Goal: Transaction & Acquisition: Purchase product/service

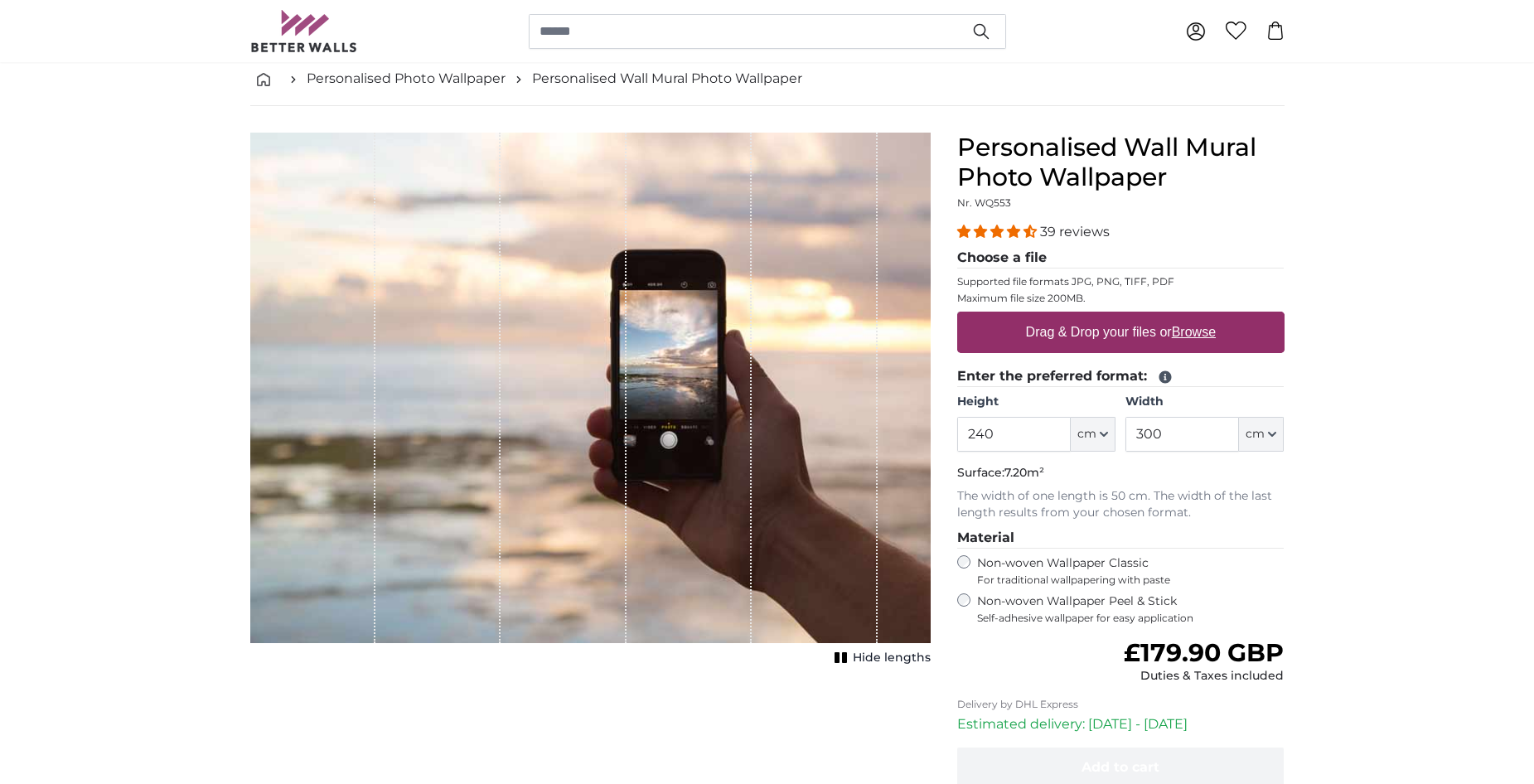
click at [1200, 329] on u "Browse" at bounding box center [1193, 331] width 44 height 14
click at [1200, 317] on input "Drag & Drop your files or Browse" at bounding box center [1121, 313] width 327 height 5
type input "**********"
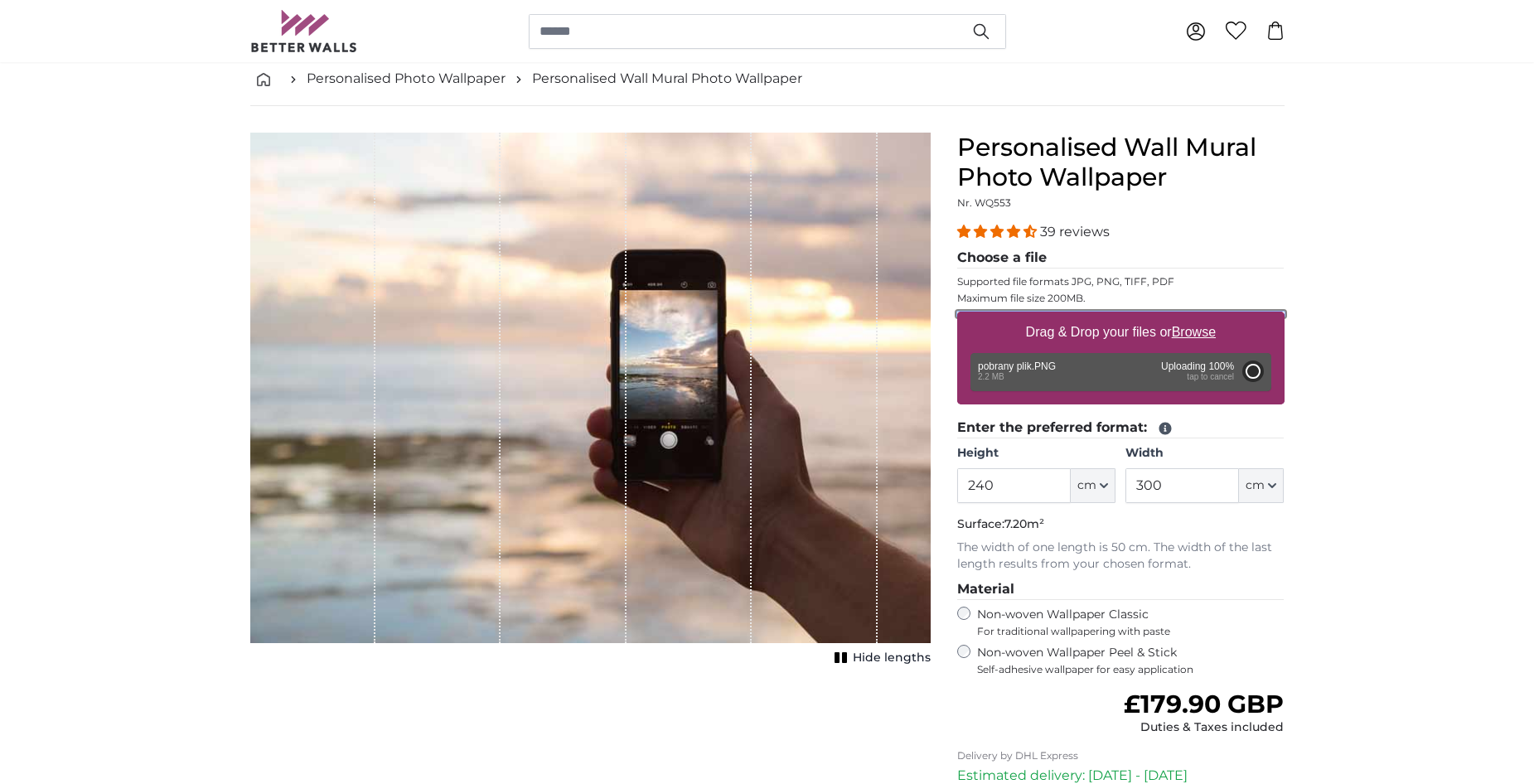
type input "64"
type input "102.4"
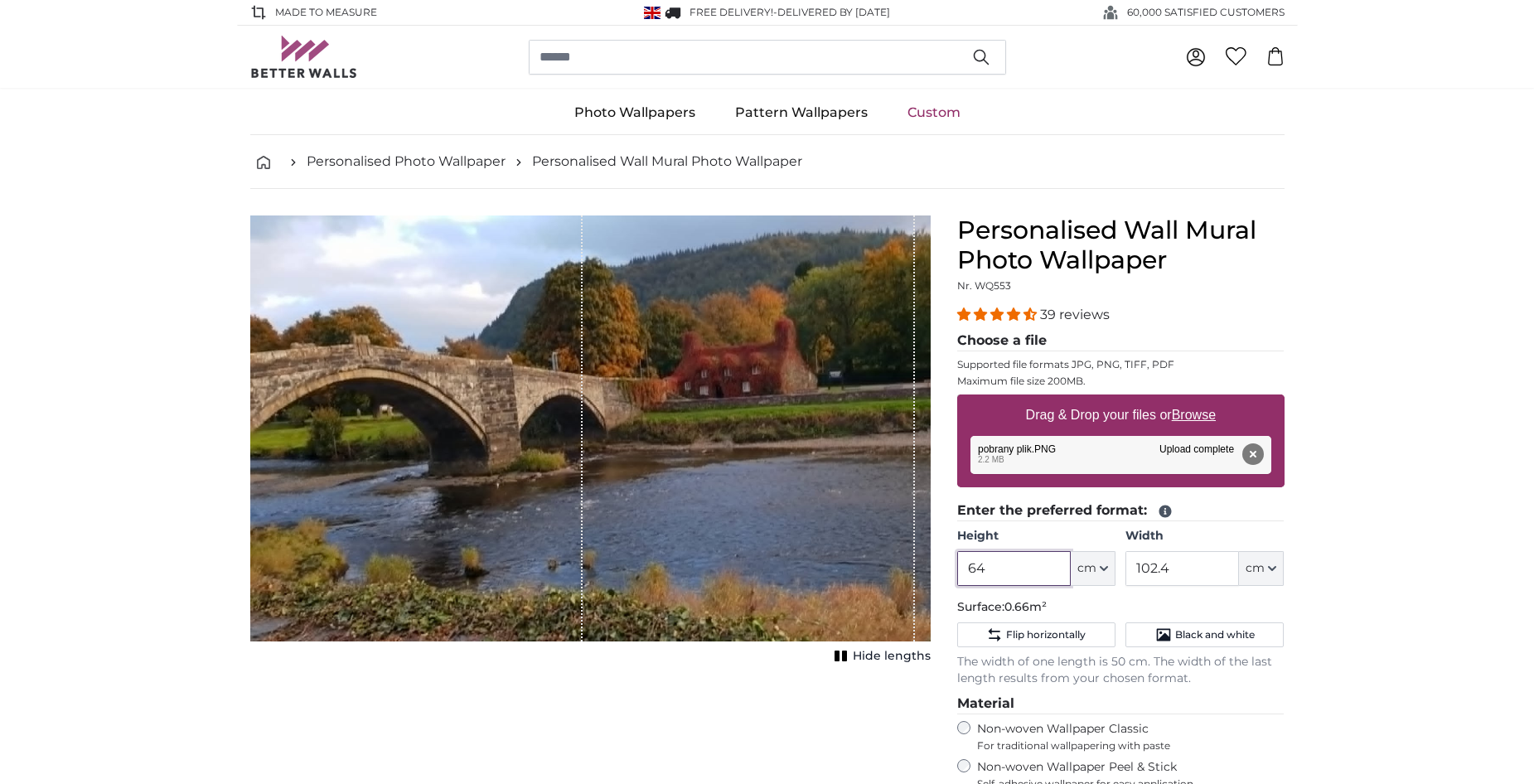
click at [1026, 567] on input "64" at bounding box center [1013, 567] width 113 height 35
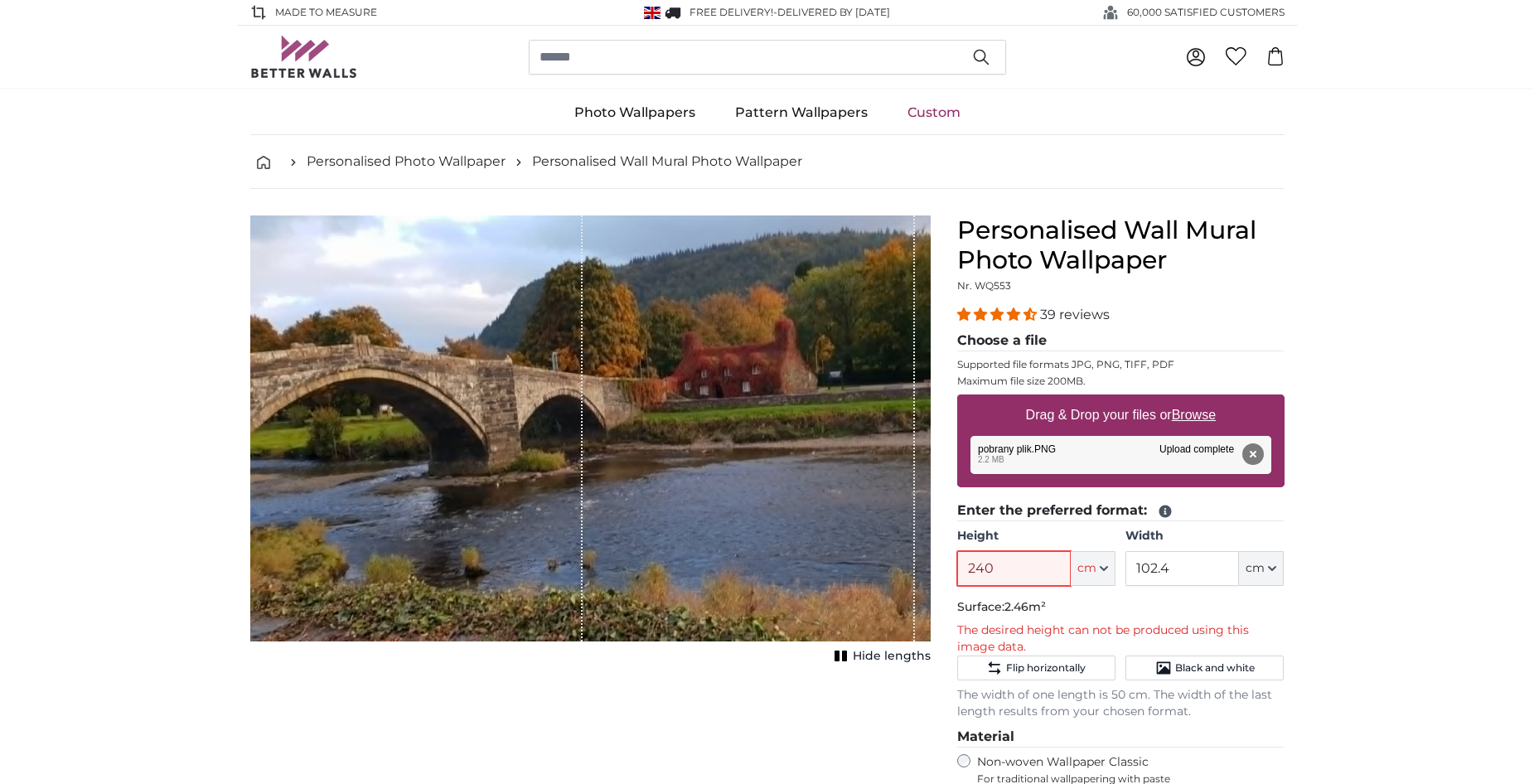
type input "240"
click at [1151, 565] on input "102.4" at bounding box center [1182, 567] width 113 height 35
click at [1173, 570] on input "102.4" at bounding box center [1182, 567] width 113 height 35
drag, startPoint x: 1123, startPoint y: 573, endPoint x: 1098, endPoint y: 574, distance: 25.0
click at [1098, 574] on div "Height 240 ft cm Centimeter (cm) Inches (inch) Feet (ft. in.) Width 102.4 ft cm…" at bounding box center [1121, 557] width 327 height 58
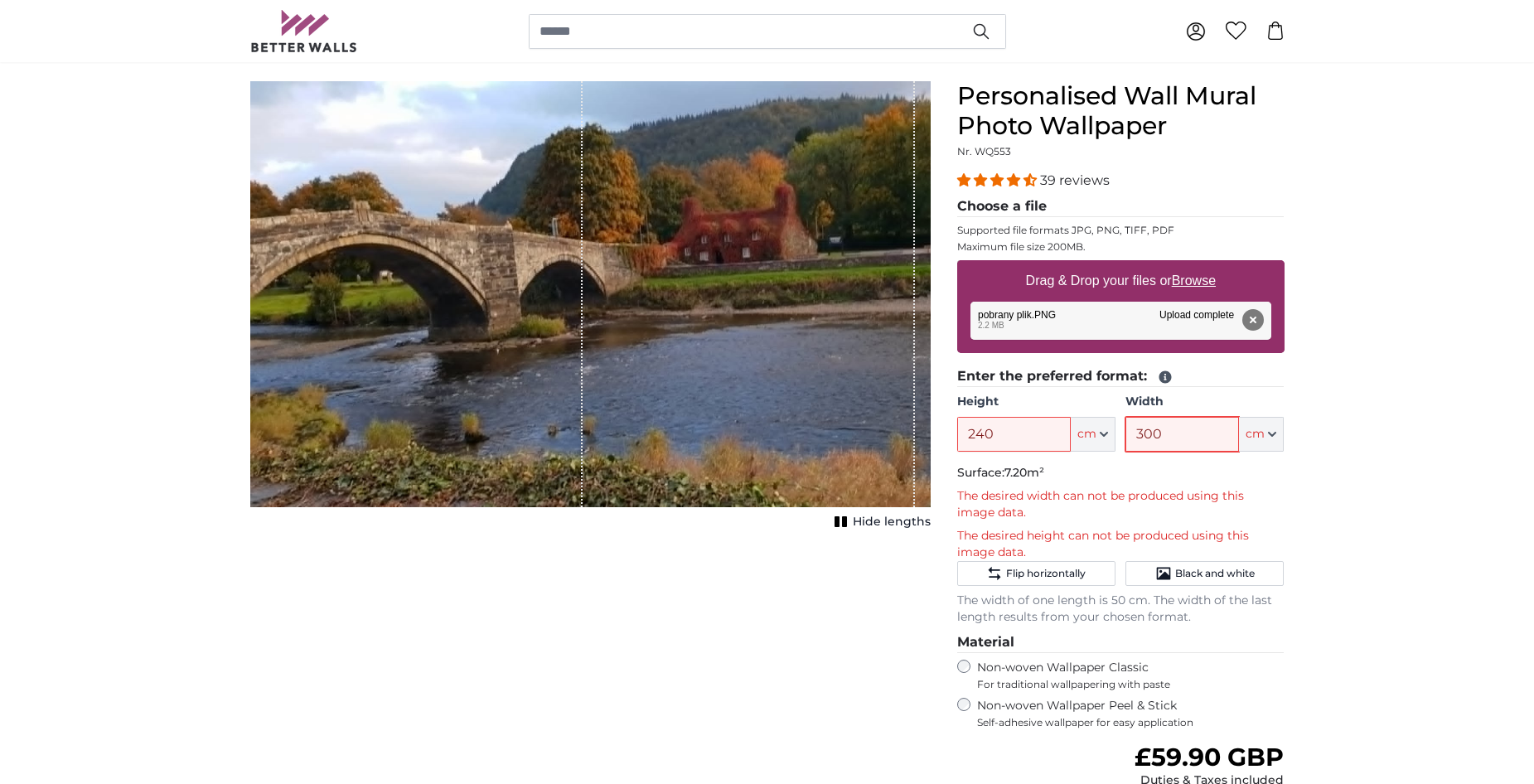
scroll to position [165, 0]
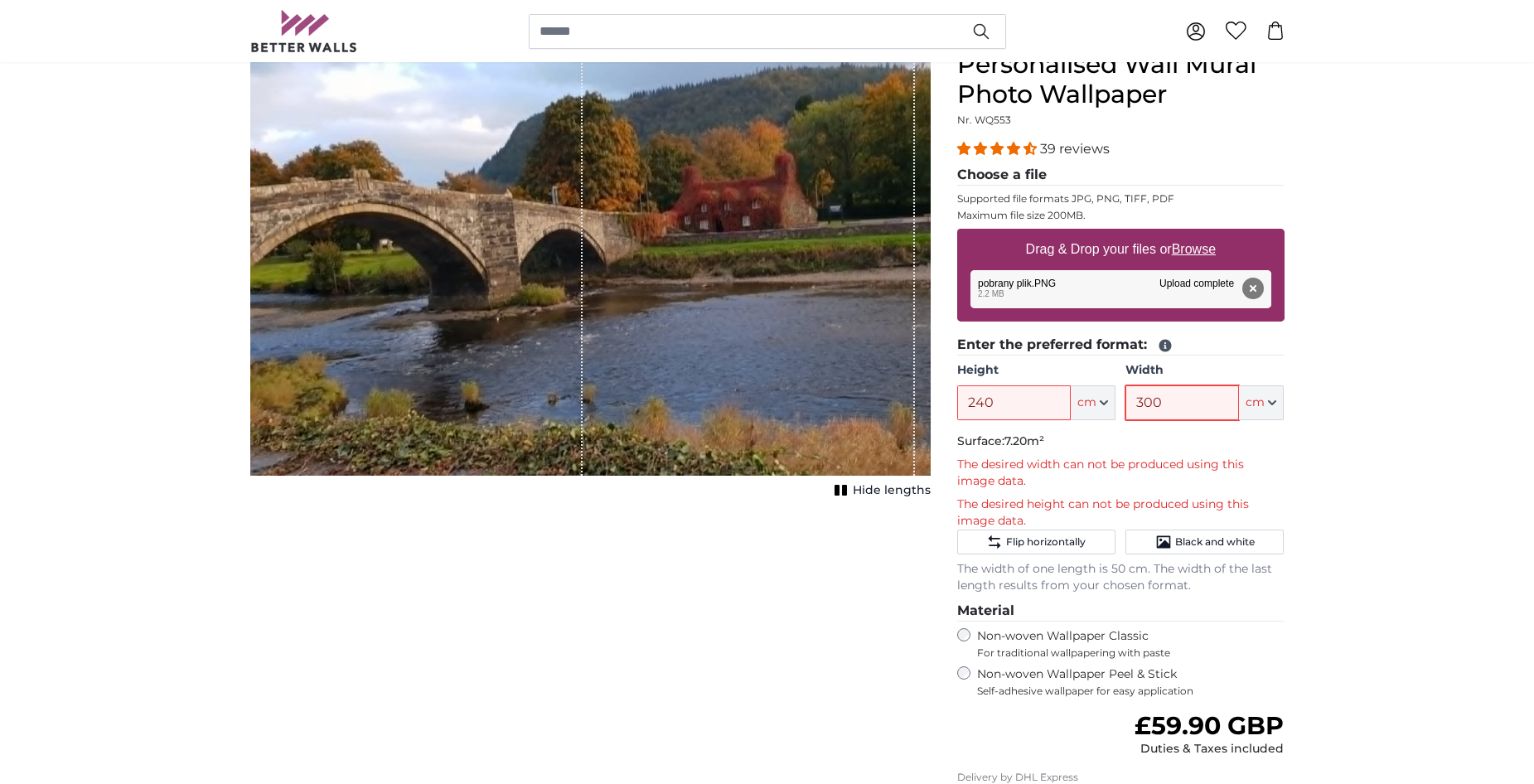
type input "300"
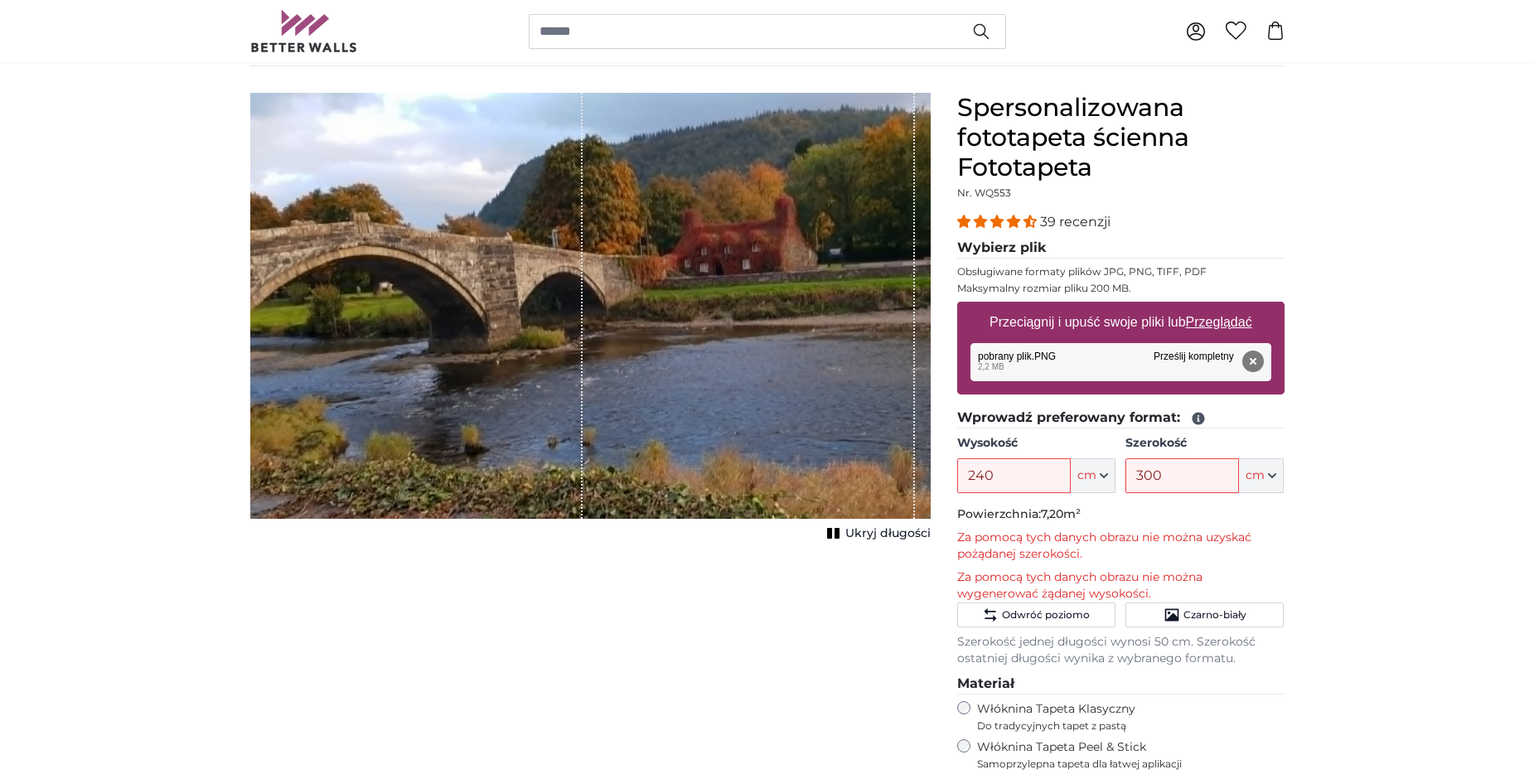
scroll to position [83, 0]
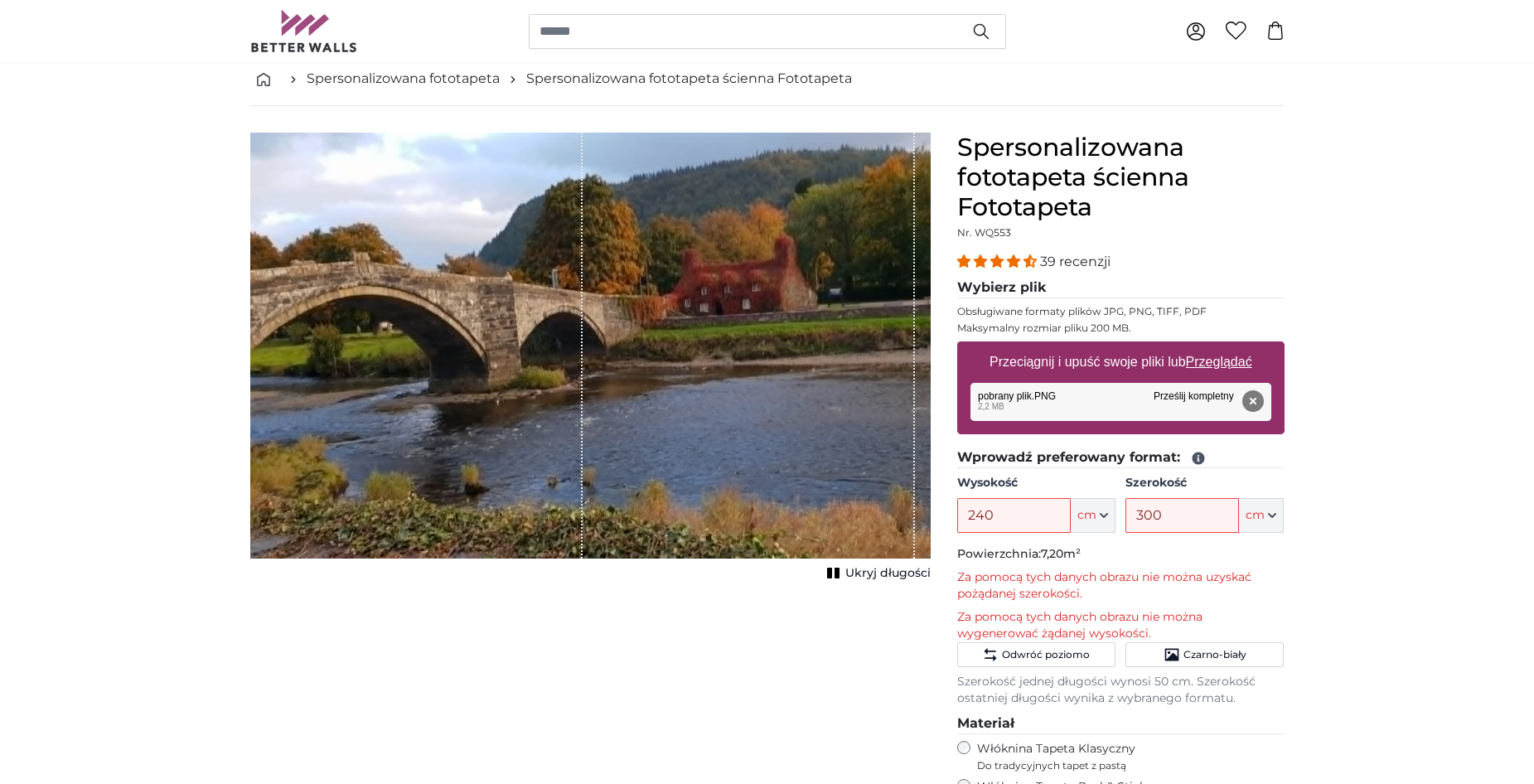
drag, startPoint x: 1031, startPoint y: 394, endPoint x: 1492, endPoint y: 391, distance: 461.0
click at [1229, 363] on u "Przeglądać" at bounding box center [1218, 361] width 66 height 14
click at [1229, 347] on input "Przeciągnij i upuść swoje pliki lub Przeglądać" at bounding box center [1121, 343] width 327 height 5
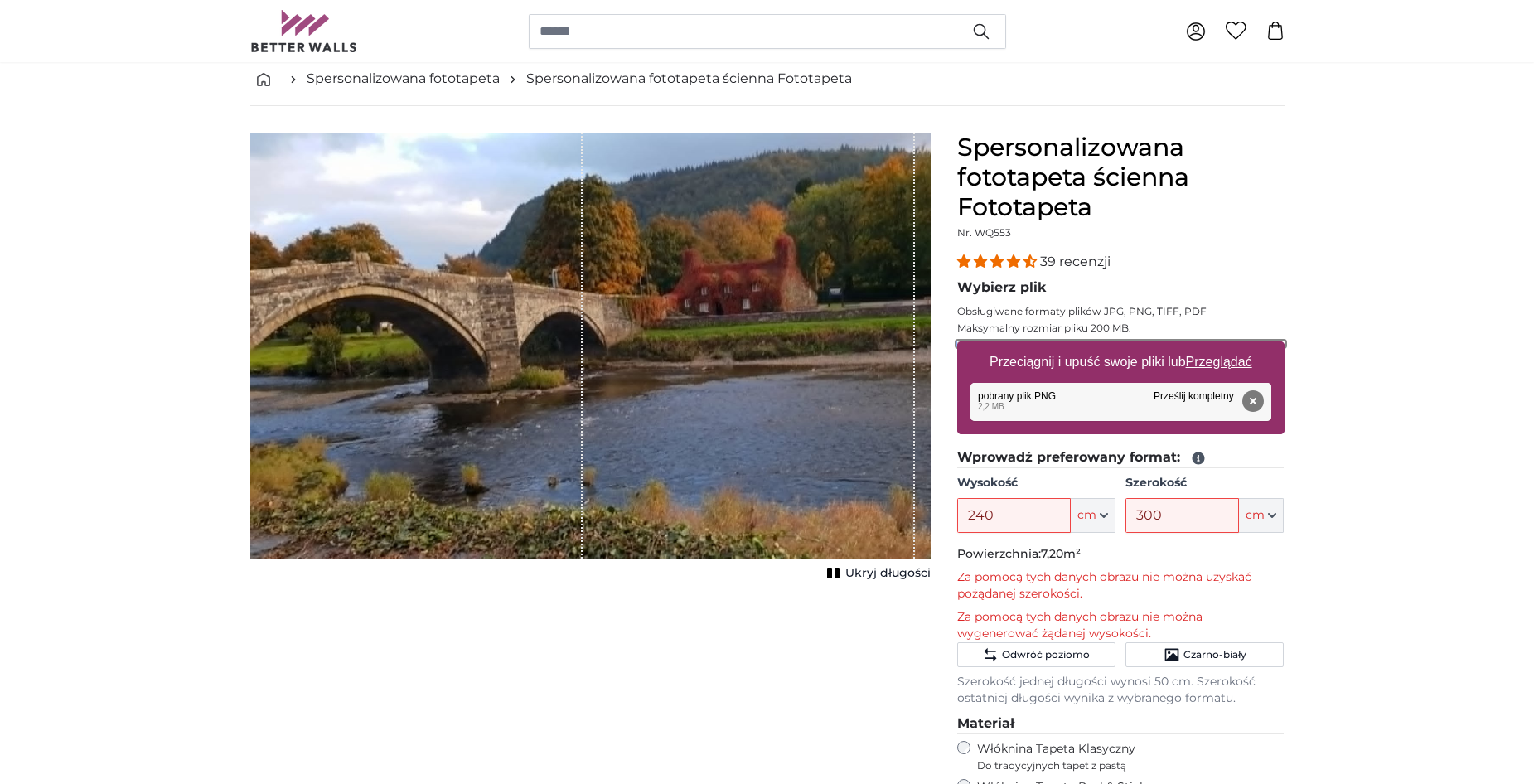
type input "**********"
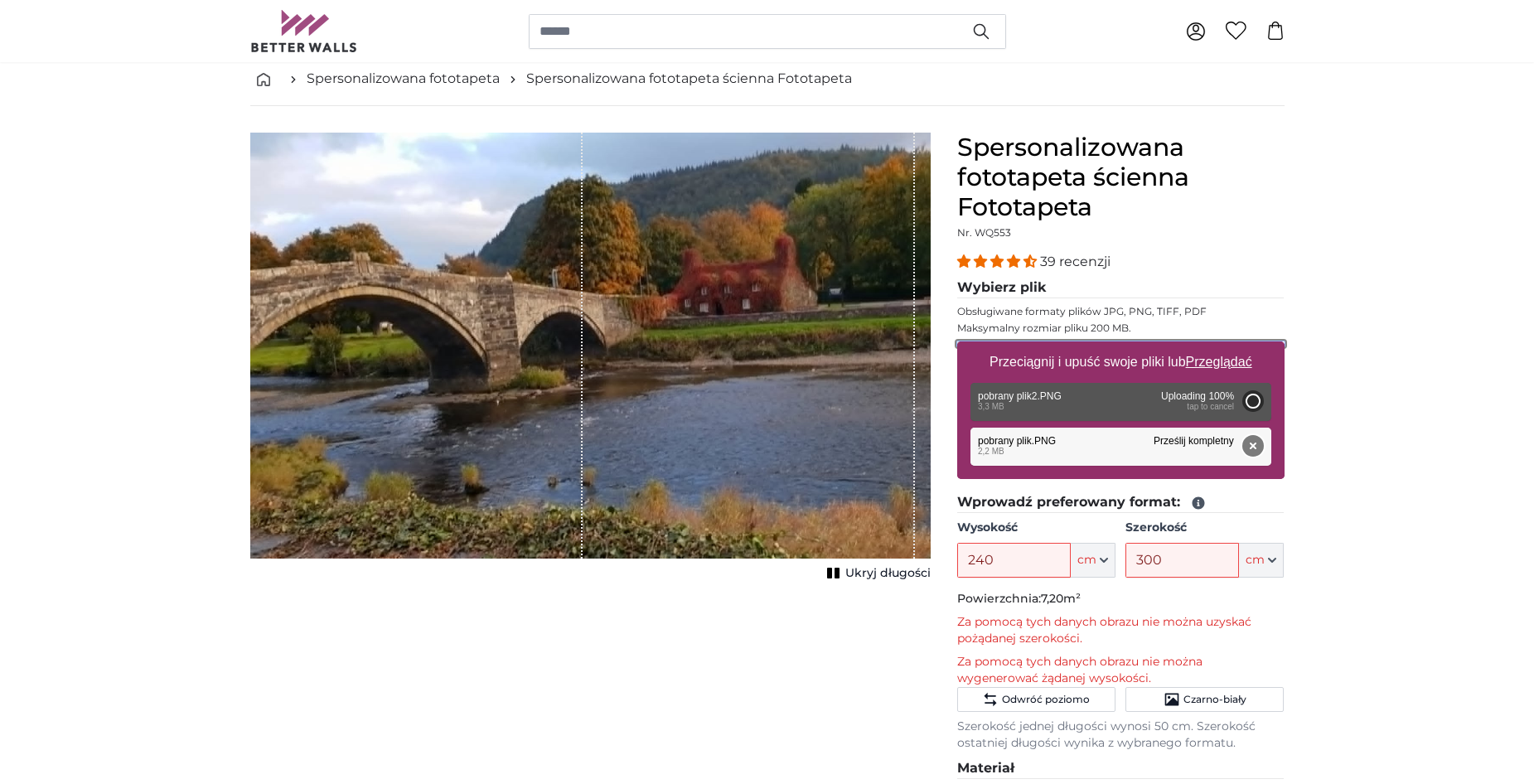
type input "64"
type input "131.8"
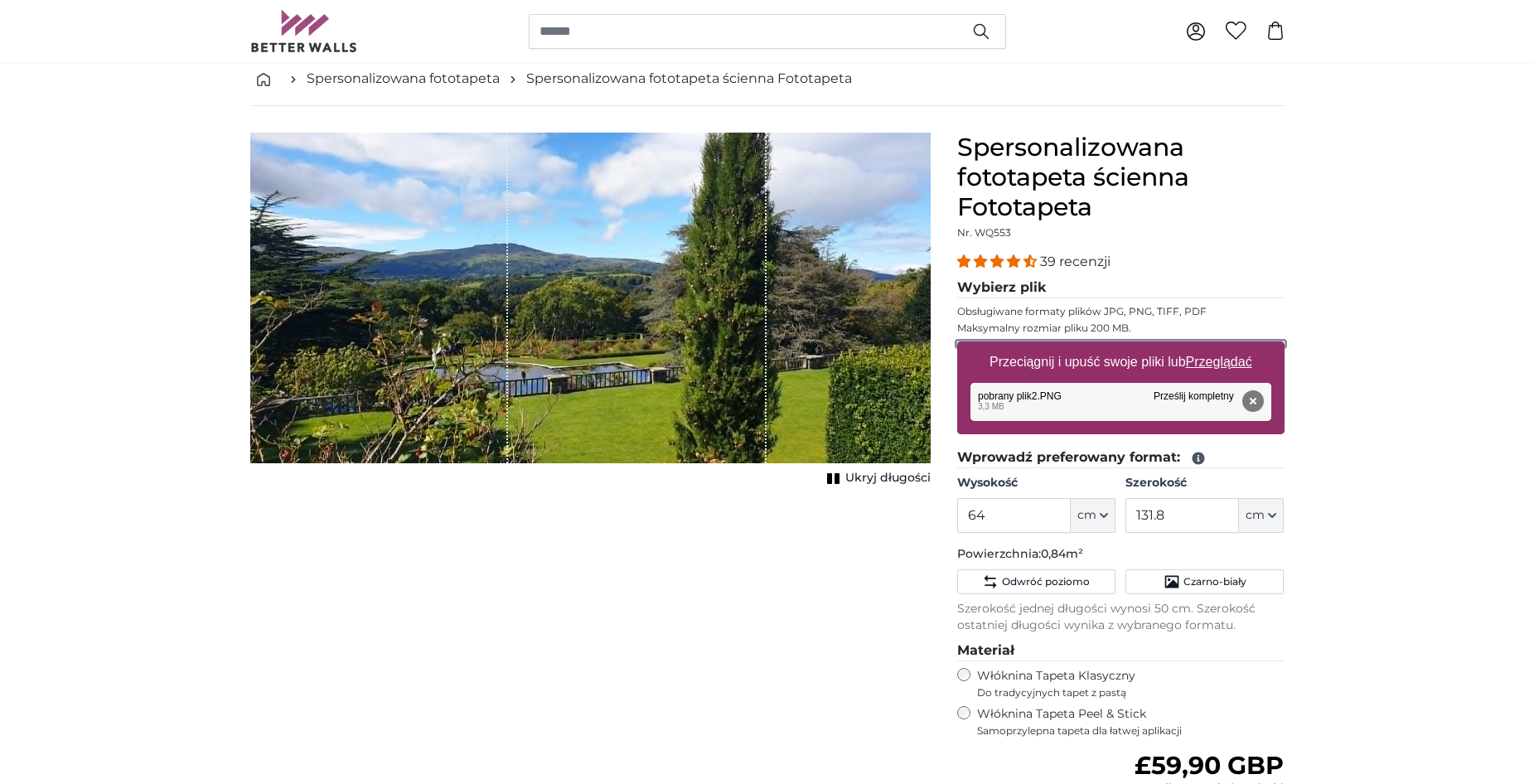
scroll to position [165, 0]
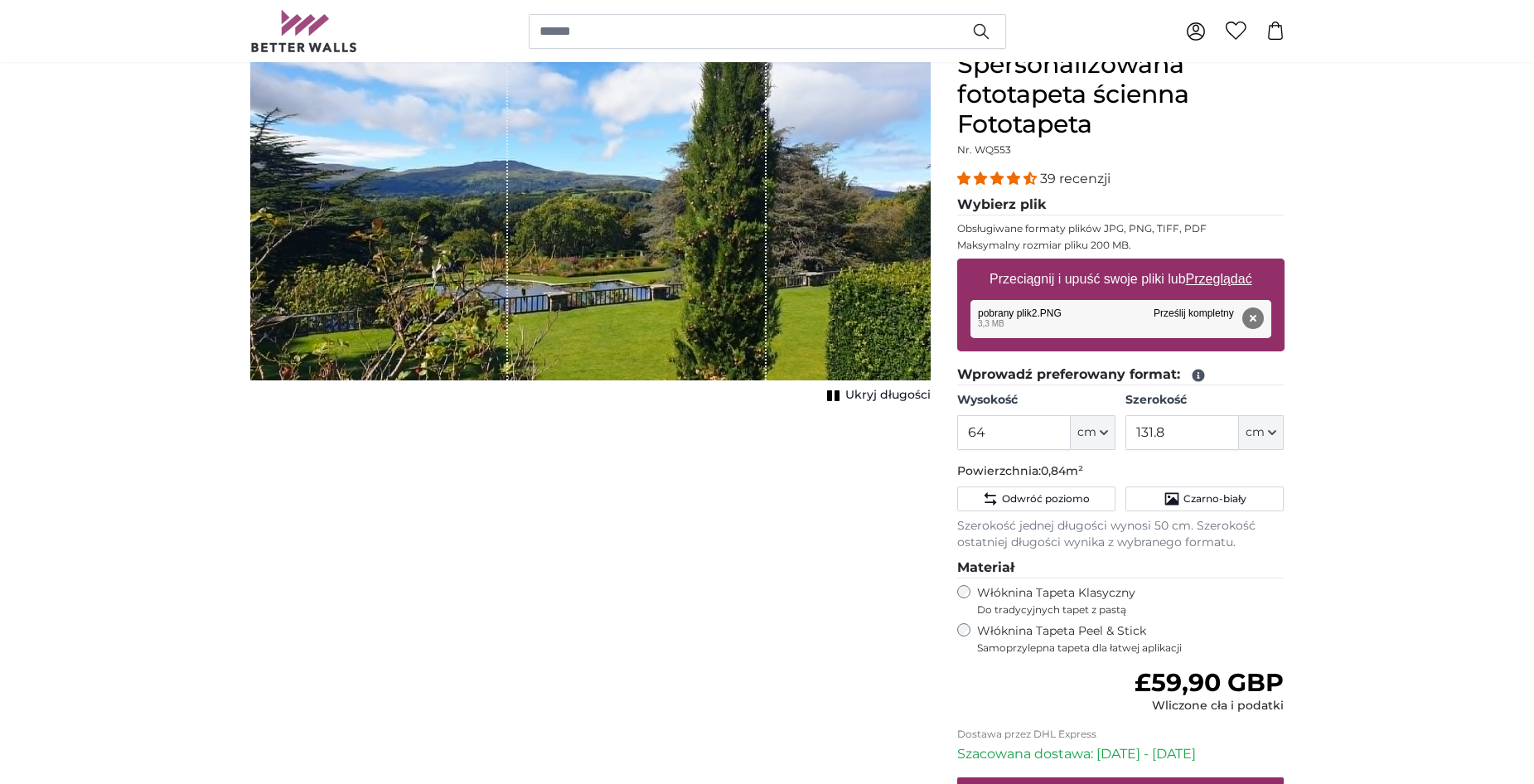
click at [1025, 433] on input "64" at bounding box center [1013, 432] width 113 height 35
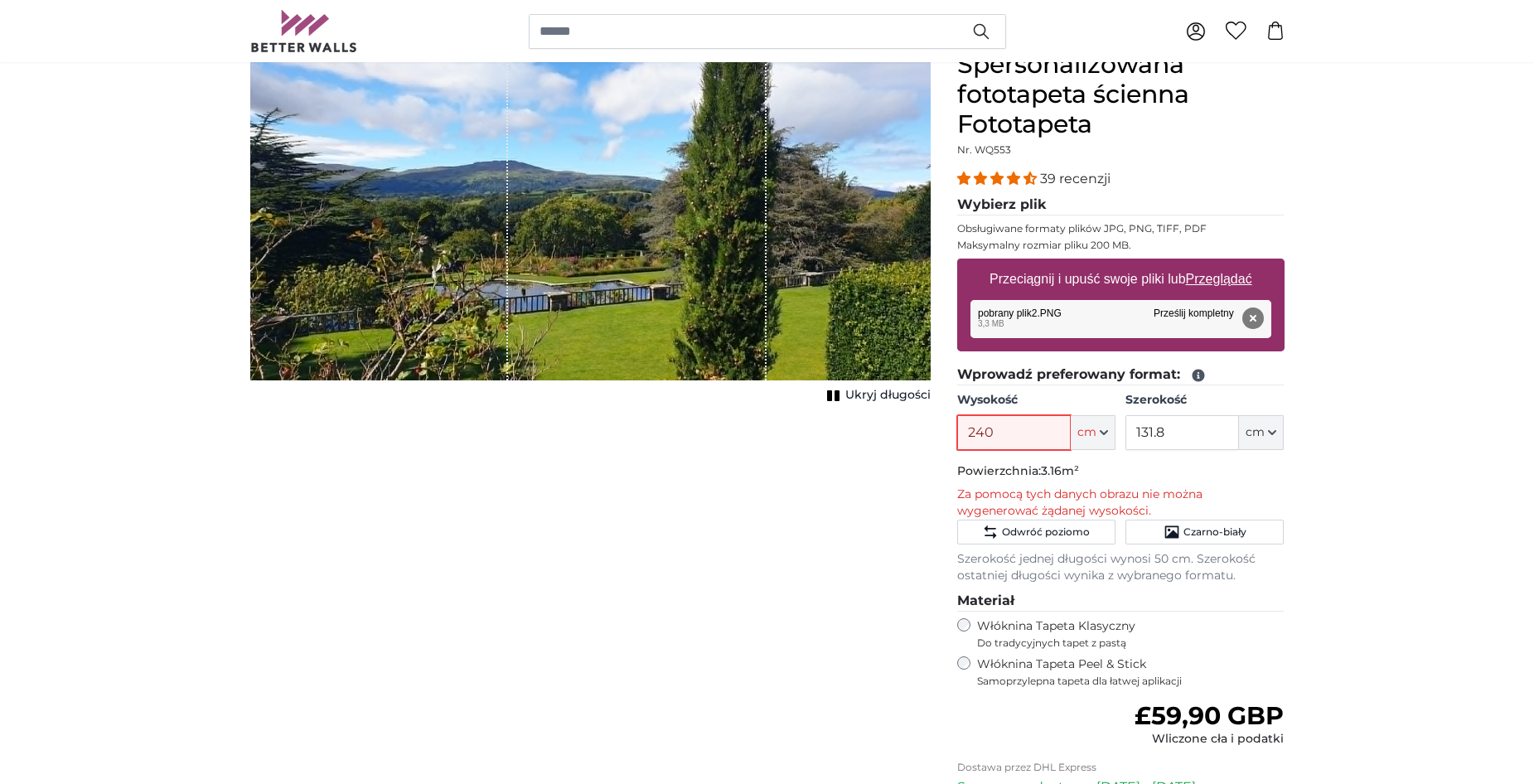
type input "240"
click at [1201, 438] on input "131.8" at bounding box center [1182, 432] width 113 height 35
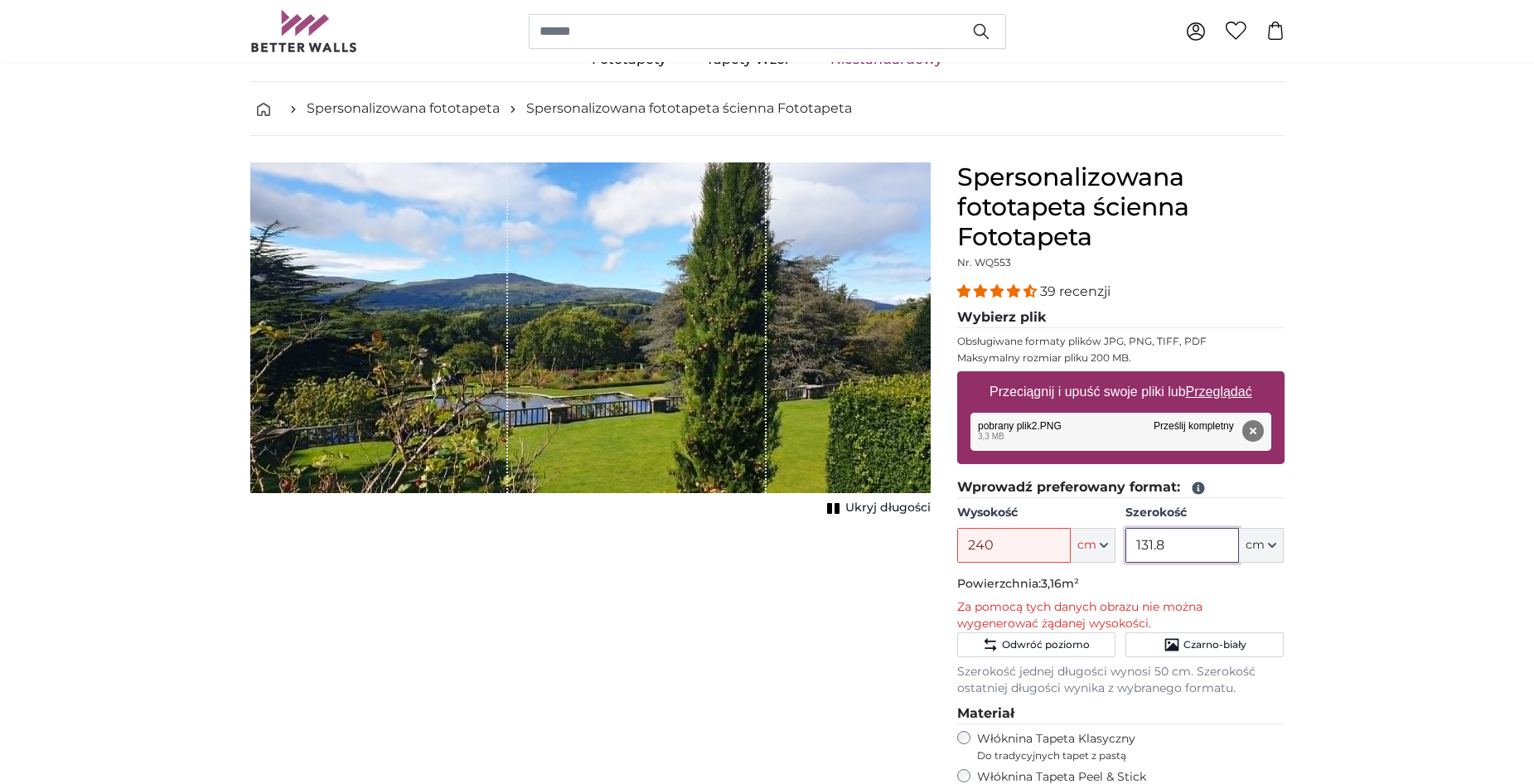
scroll to position [83, 0]
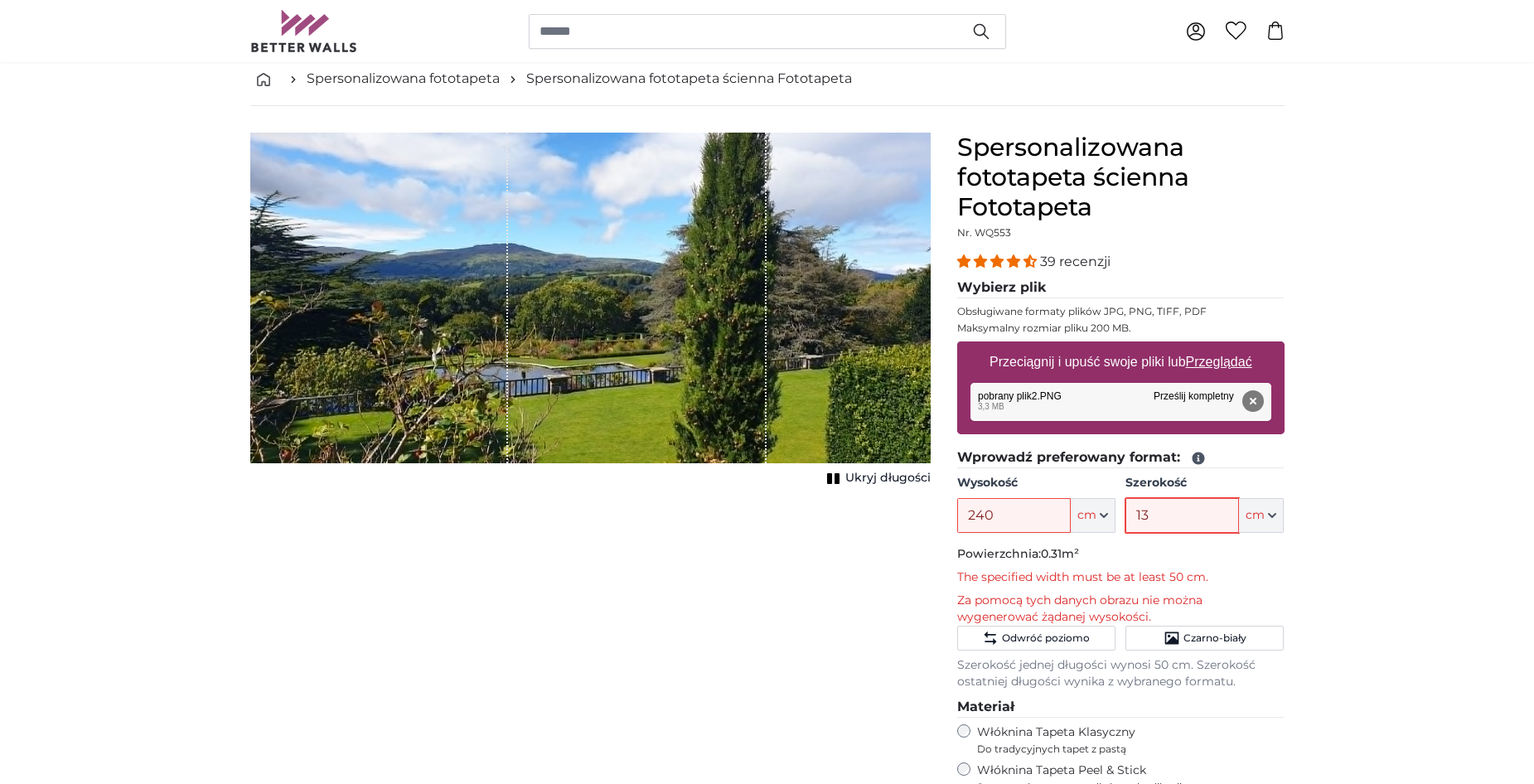
type input "1"
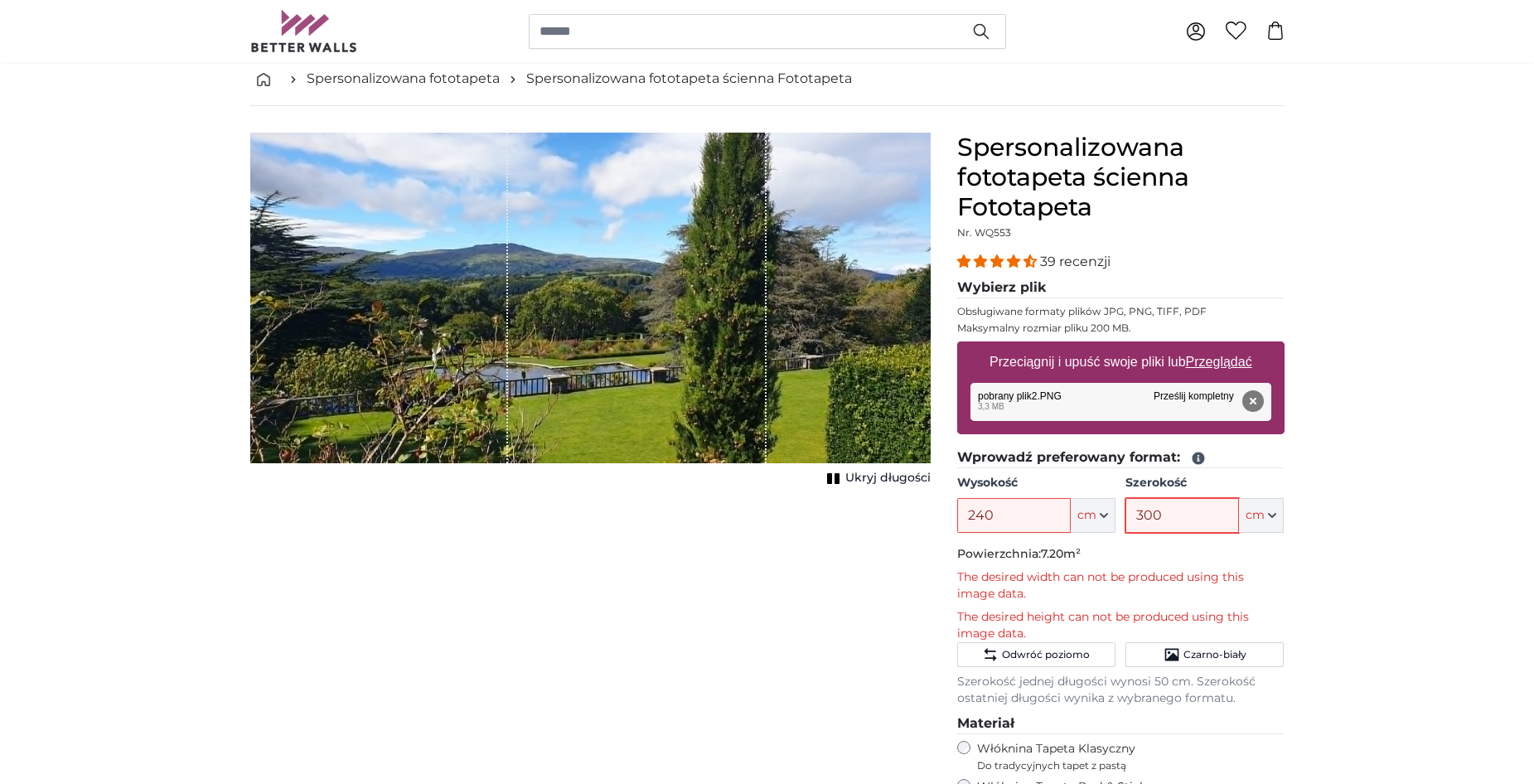
type input "300"
drag, startPoint x: 1128, startPoint y: 306, endPoint x: 1154, endPoint y: 306, distance: 26.0
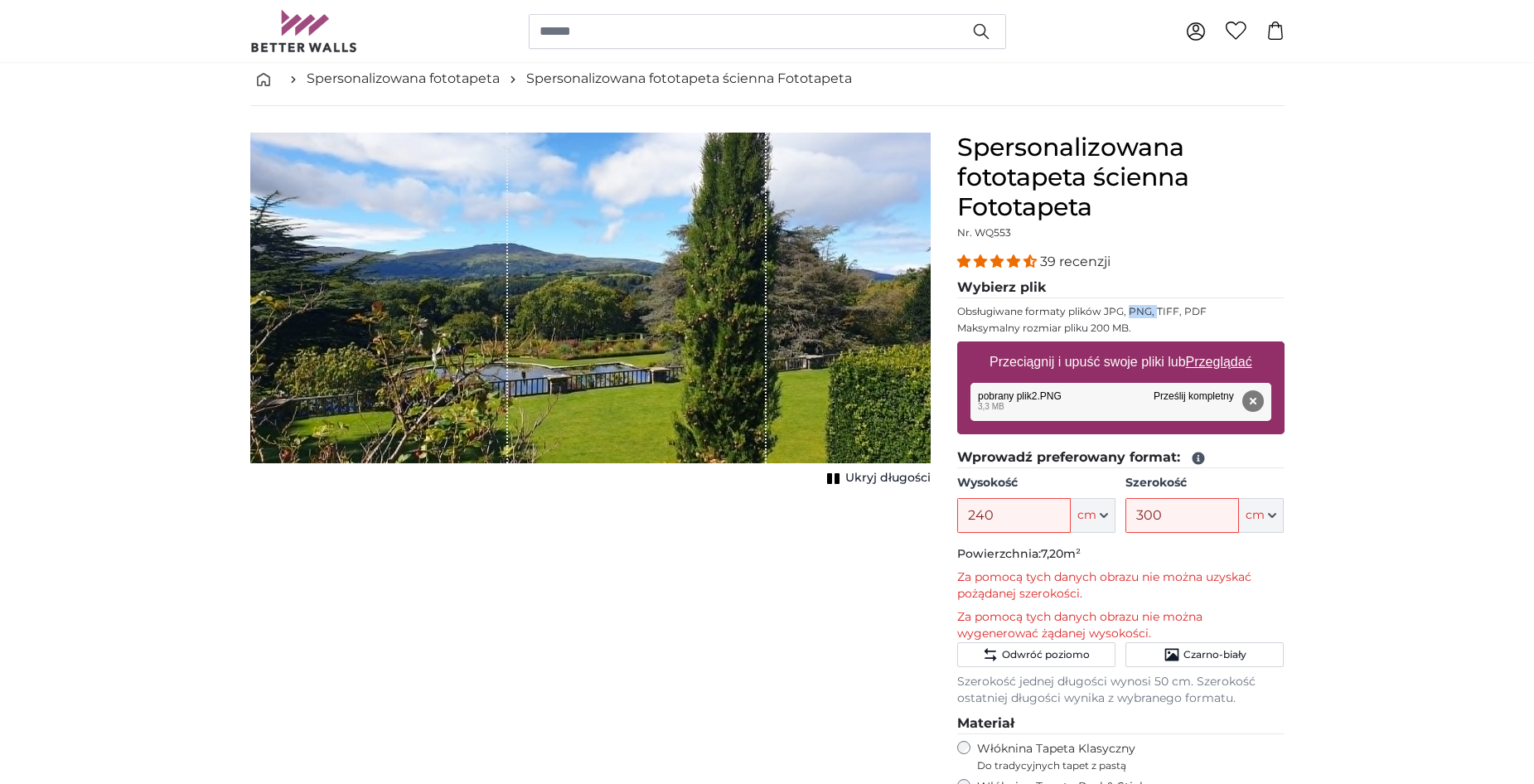
click at [1154, 306] on p "Obsługiwane formaty plików JPG, PNG, TIFF, PDF" at bounding box center [1121, 311] width 327 height 13
click at [1232, 359] on u "Przeglądać" at bounding box center [1218, 361] width 66 height 14
click at [1232, 347] on input "Przeciągnij i upuść swoje pliki lub Przeglądać" at bounding box center [1121, 343] width 327 height 5
click at [1236, 362] on u "Przeglądać" at bounding box center [1218, 361] width 66 height 14
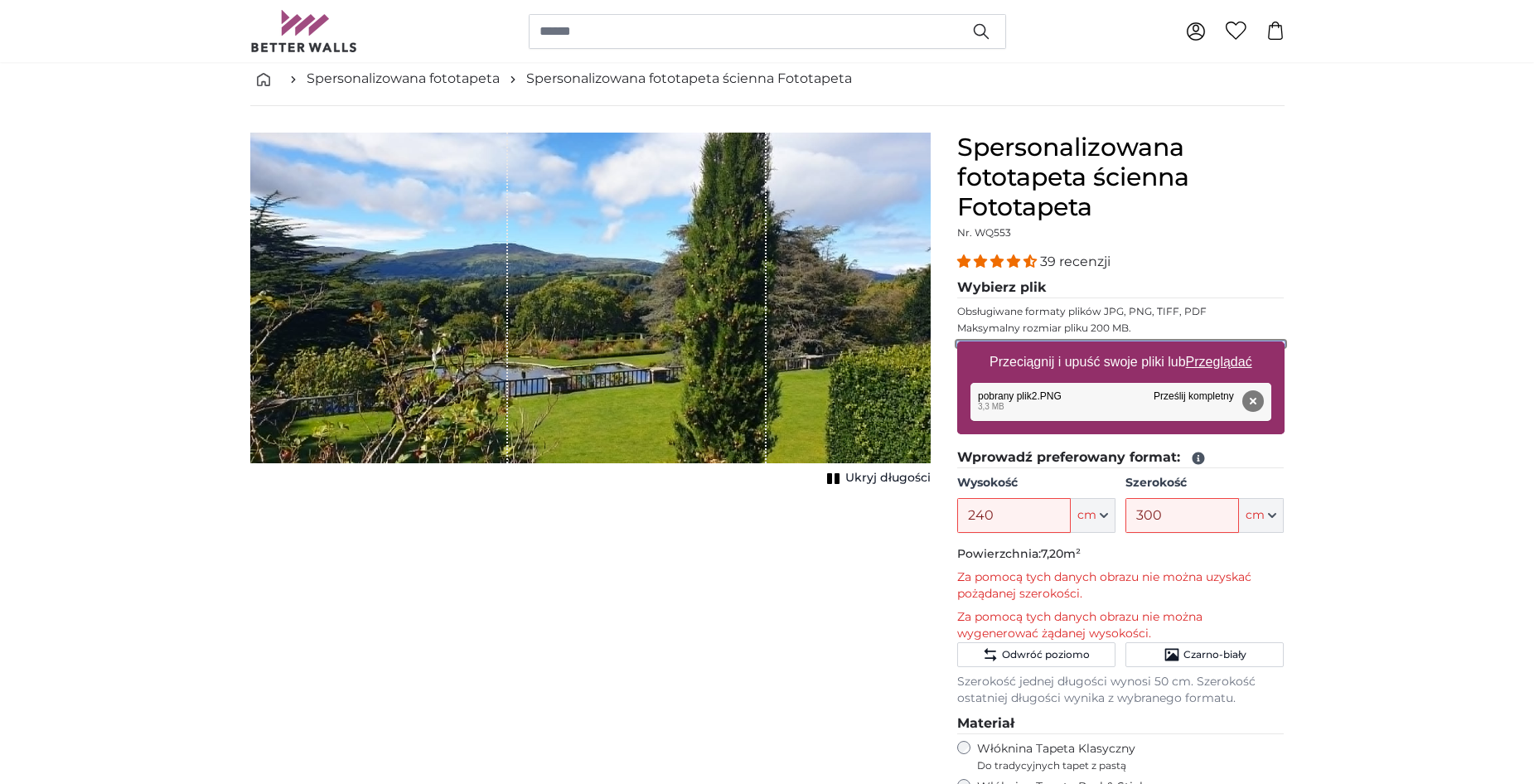
click at [1236, 347] on input "Przeciągnij i upuść swoje pliki lub Przeglądać" at bounding box center [1121, 343] width 327 height 5
click at [1226, 358] on u "Przeglądać" at bounding box center [1218, 361] width 66 height 14
click at [1226, 347] on input "Przeciągnij i upuść swoje pliki lub Przeglądać" at bounding box center [1121, 343] width 327 height 5
type input "**********"
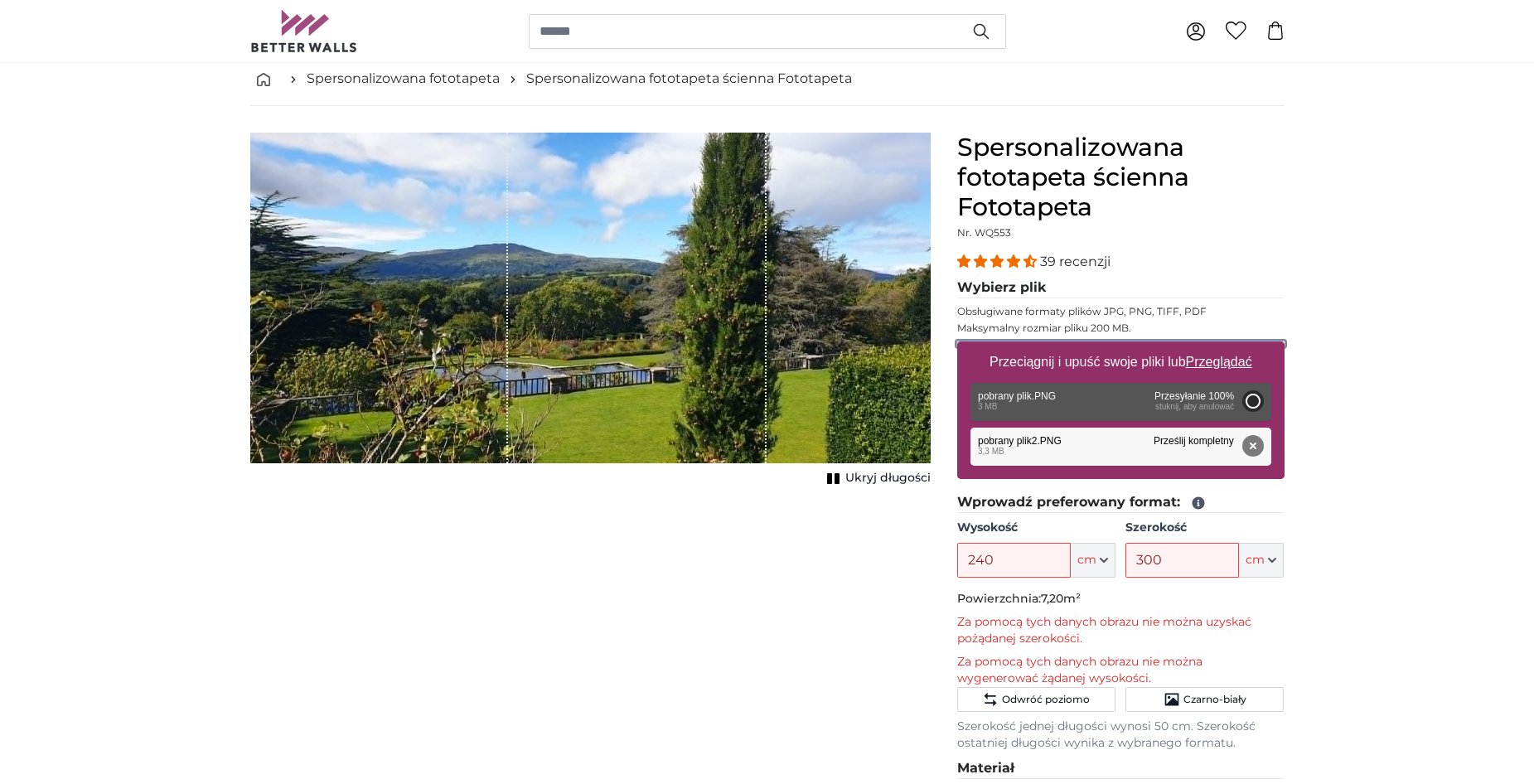
type input "115"
type input "184"
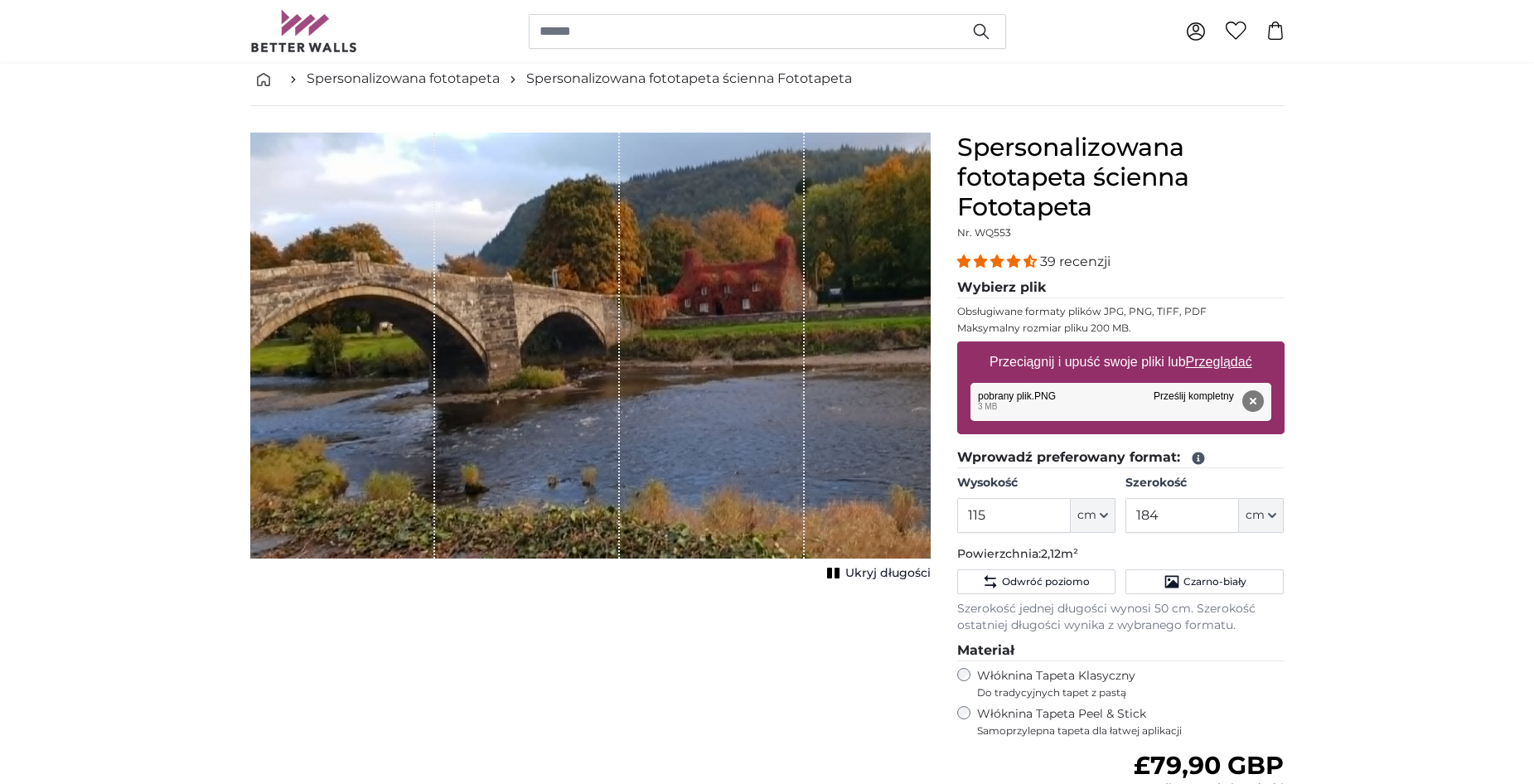
click at [1211, 355] on u "Przeglądać" at bounding box center [1218, 361] width 66 height 14
click at [1211, 347] on input "Przeciągnij i upuść swoje pliki lub Przeglądać" at bounding box center [1121, 343] width 327 height 5
type input "**********"
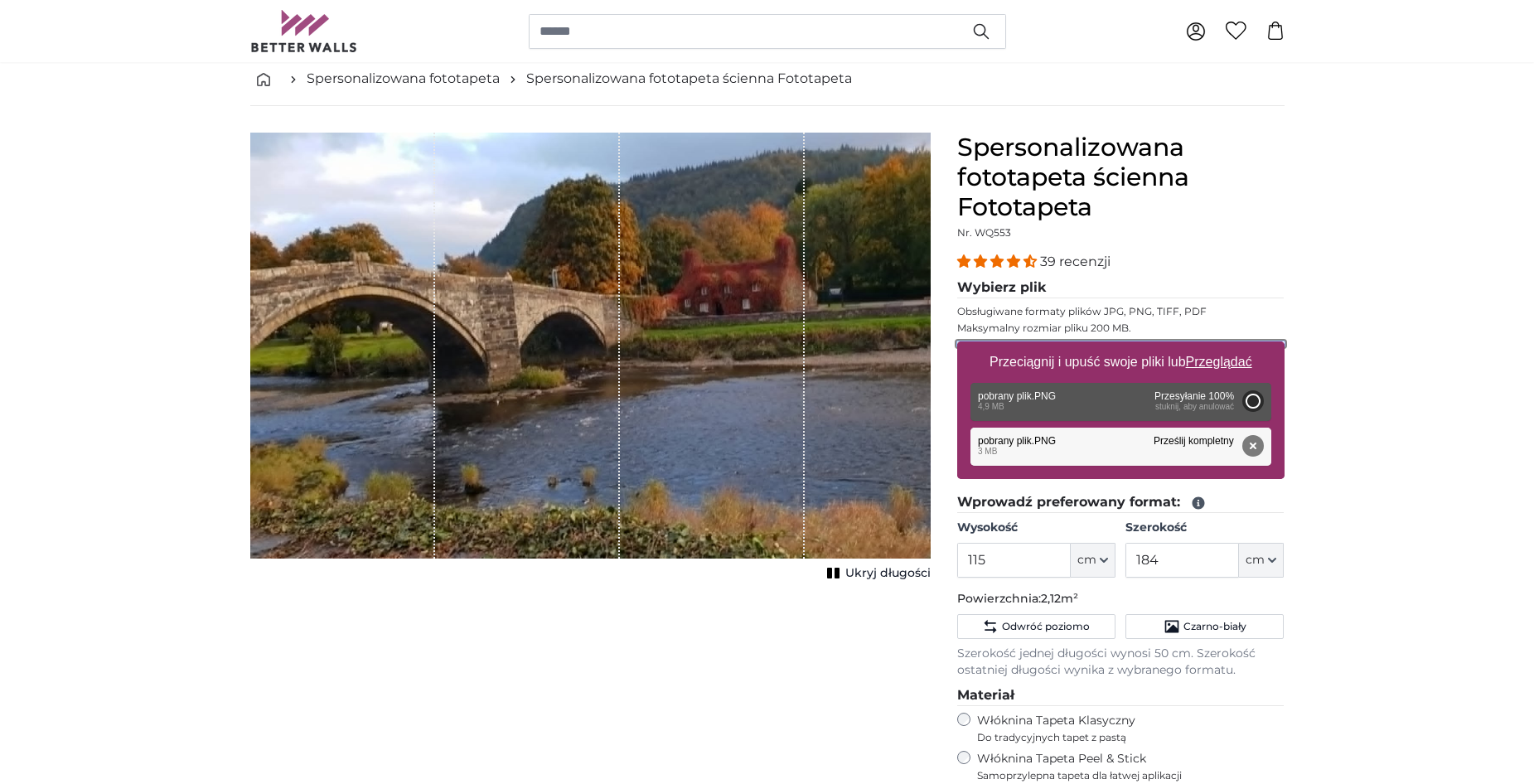
type input "178"
type input "284.8"
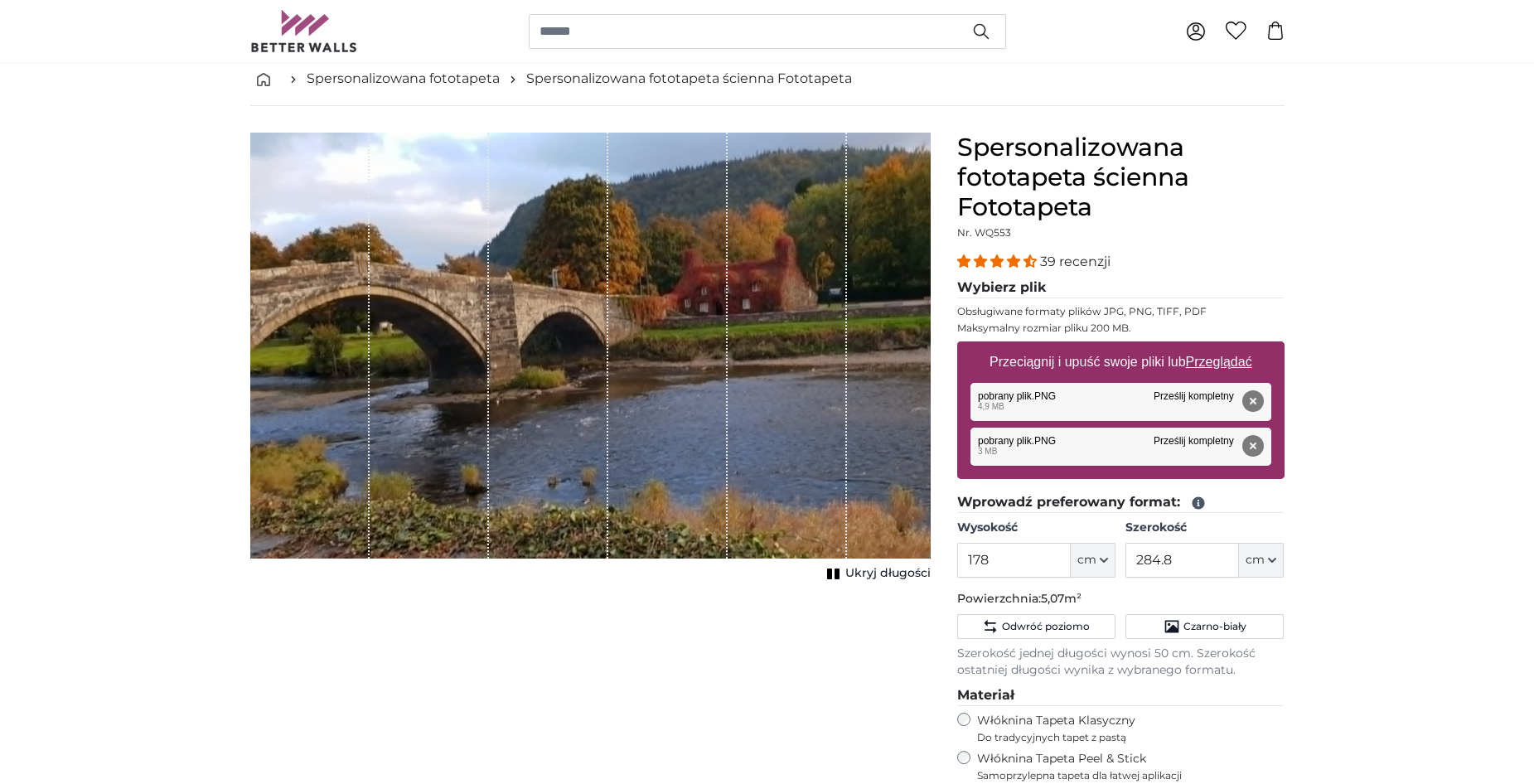
click at [1255, 445] on button "Usunąć" at bounding box center [1252, 445] width 22 height 21
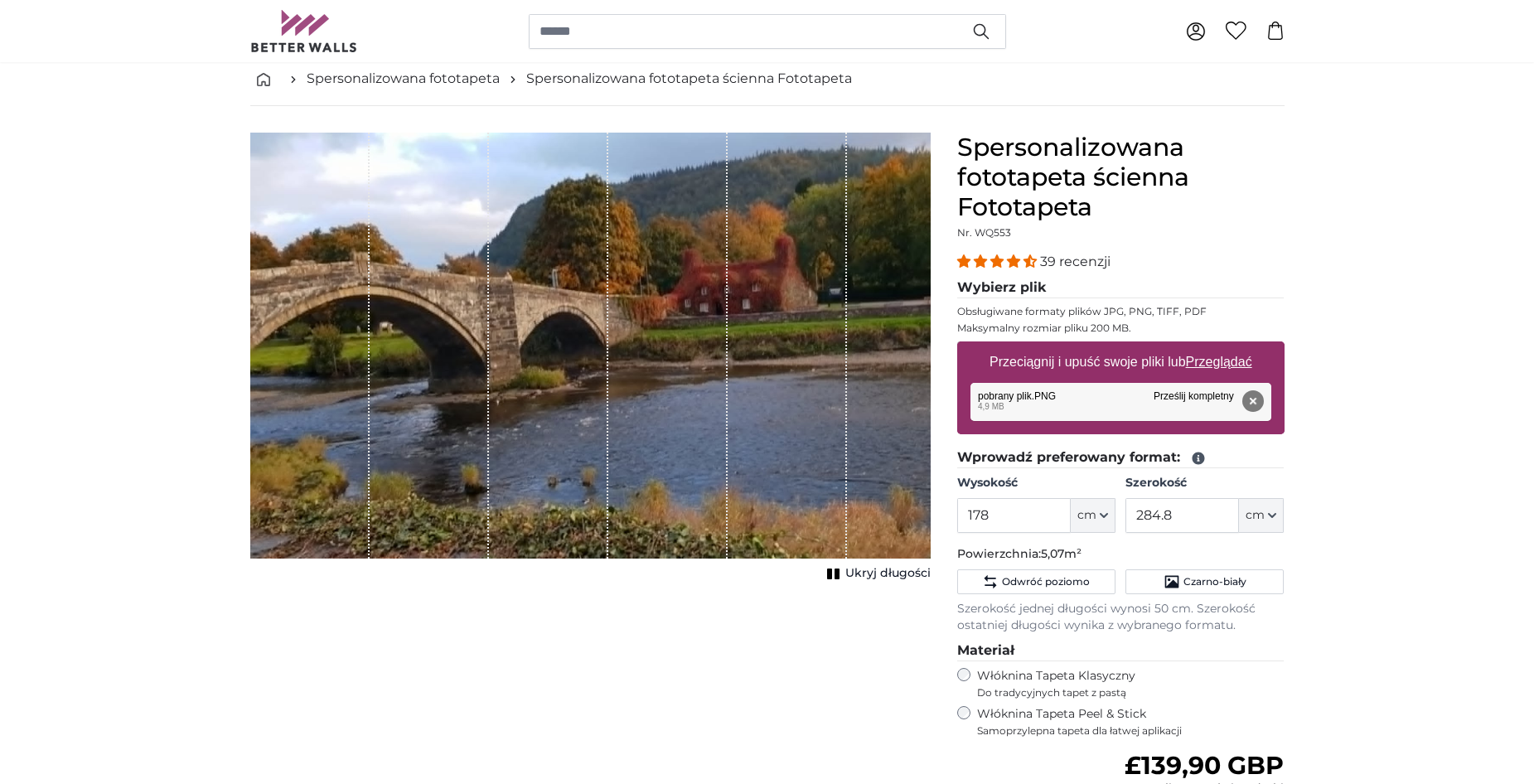
click at [1226, 359] on u "Przeglądać" at bounding box center [1218, 361] width 66 height 14
click at [1226, 347] on input "Przeciągnij i upuść swoje pliki lub Przeglądać" at bounding box center [1121, 343] width 327 height 5
type input "**********"
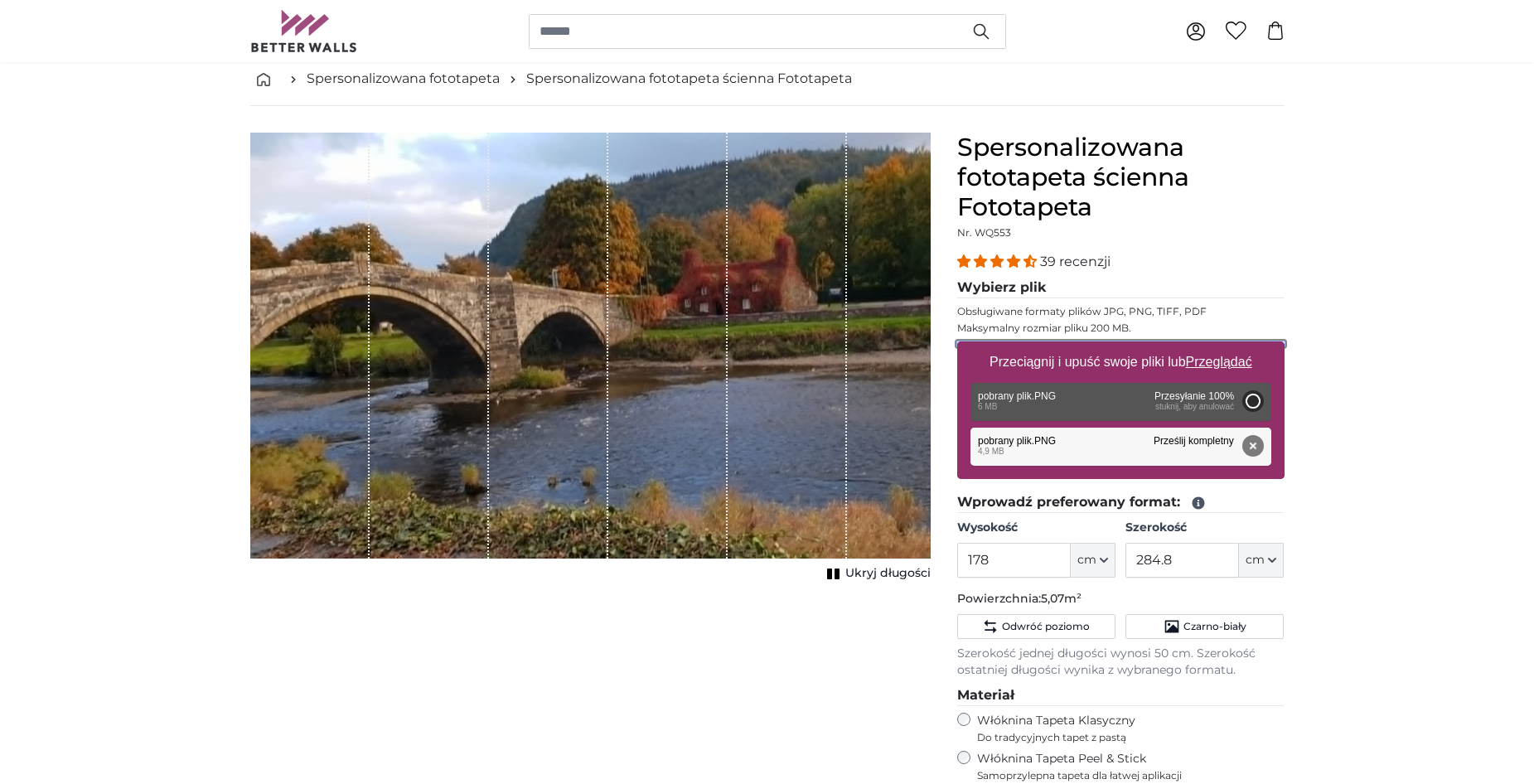
type input "200"
type input "320"
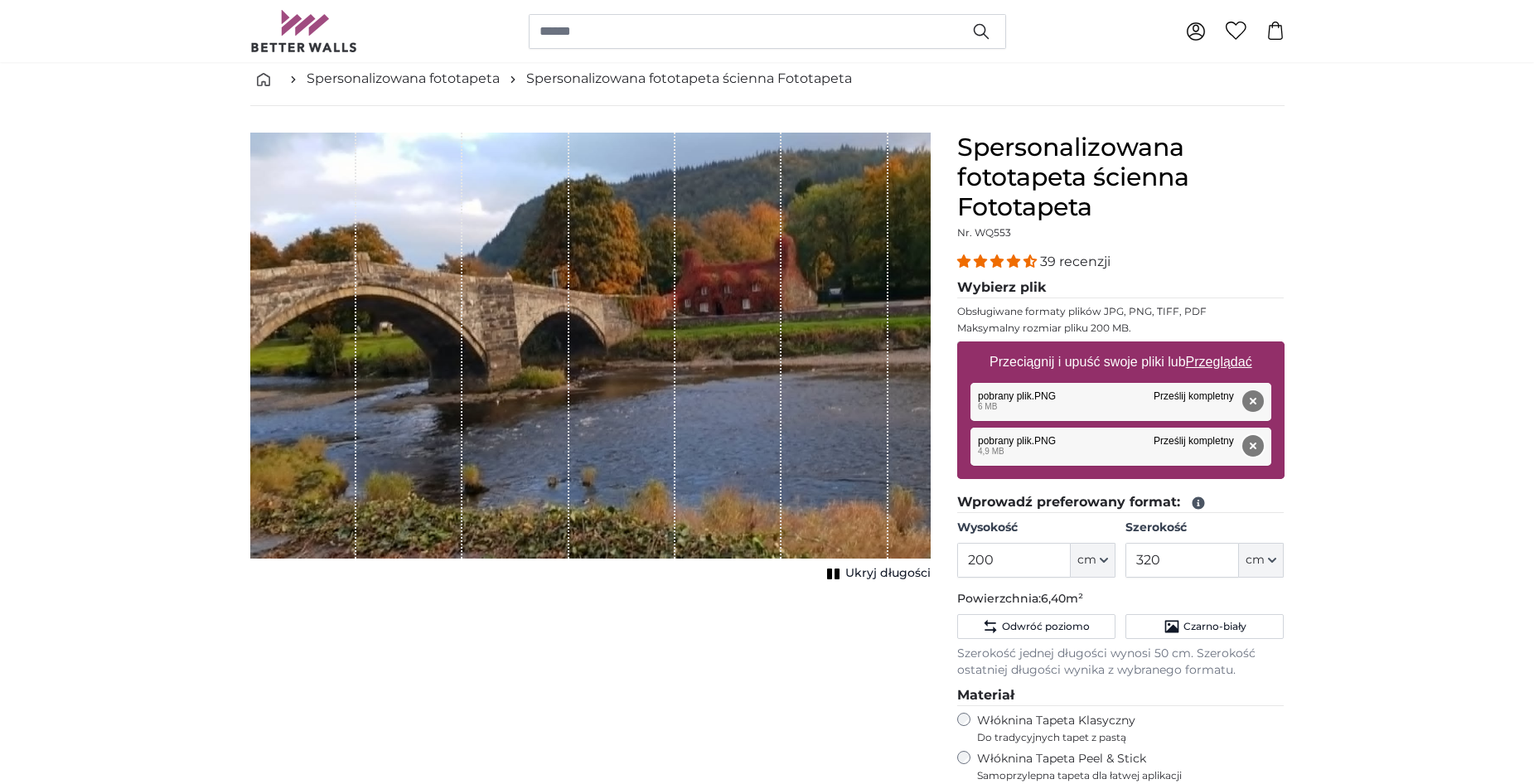
click at [1251, 441] on button "Usunąć" at bounding box center [1252, 445] width 22 height 21
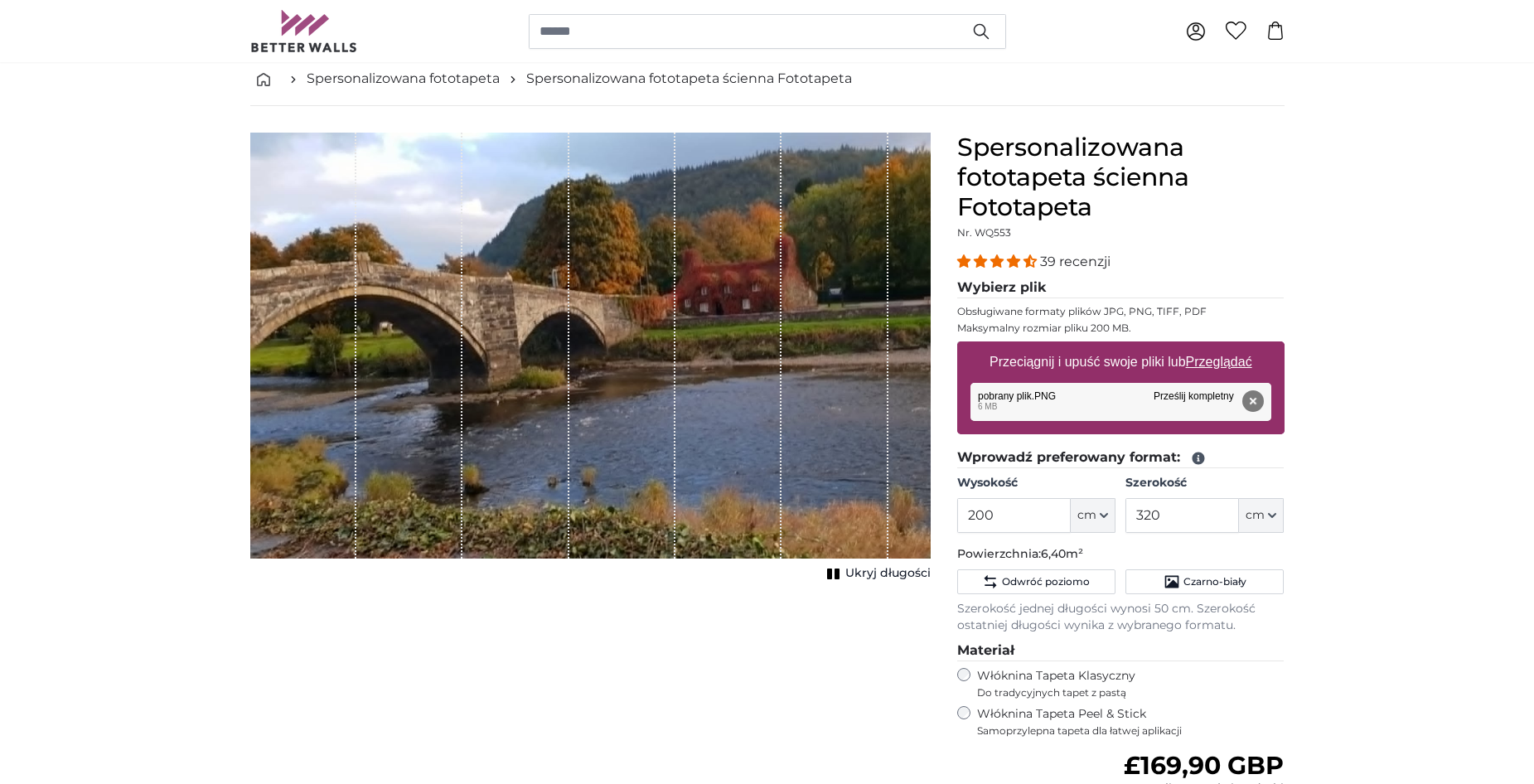
click at [1224, 361] on u "Przeglądać" at bounding box center [1218, 361] width 66 height 14
click at [1224, 347] on input "Przeciągnij i upuść swoje pliki lub Przeglądać" at bounding box center [1121, 343] width 327 height 5
click at [1206, 360] on u "Przeglądać" at bounding box center [1218, 361] width 66 height 14
click at [1206, 347] on input "Przeciągnij i upuść swoje pliki lub Przeglądać" at bounding box center [1121, 343] width 327 height 5
type input "**********"
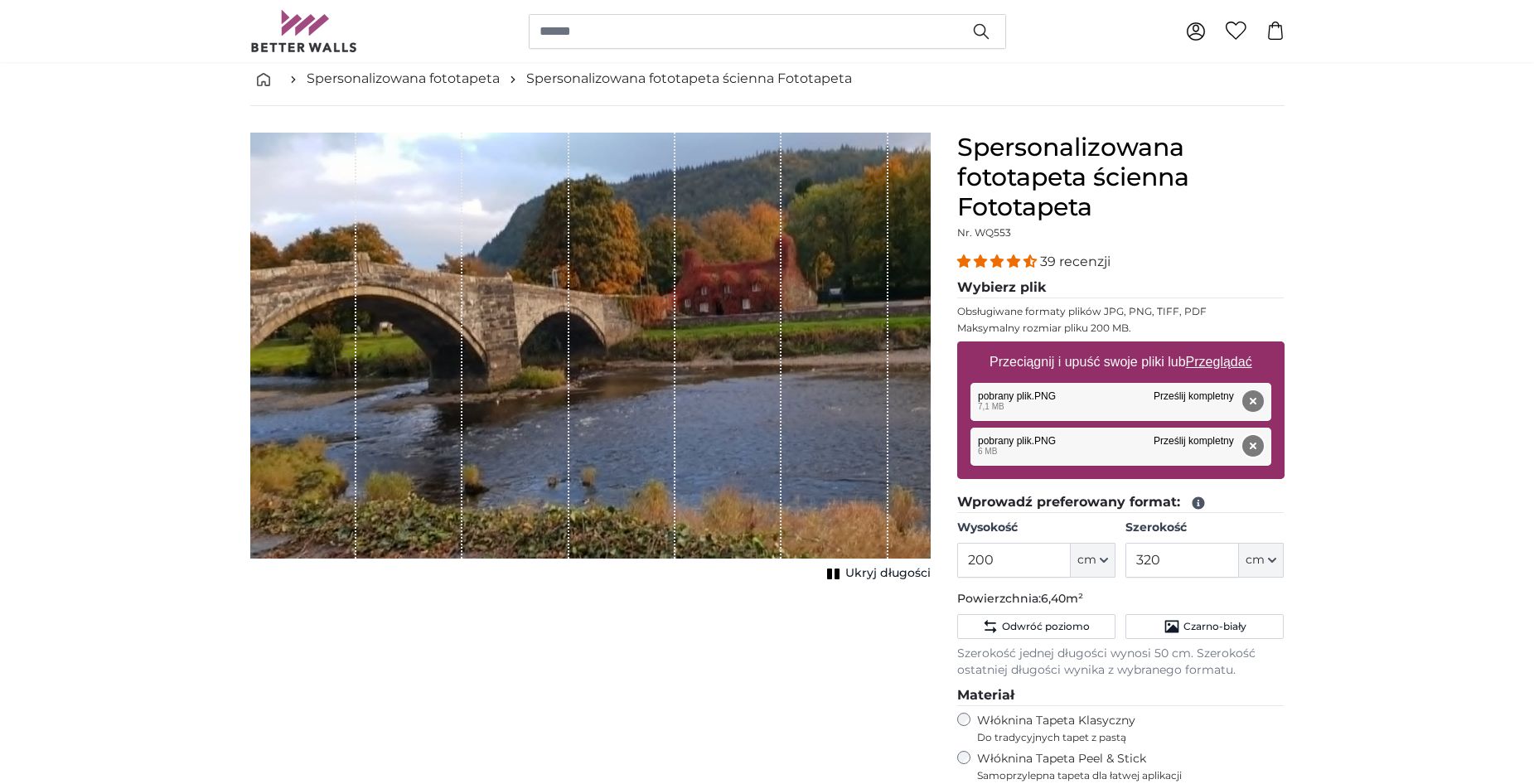
click at [1251, 441] on button "Usunąć" at bounding box center [1252, 445] width 22 height 21
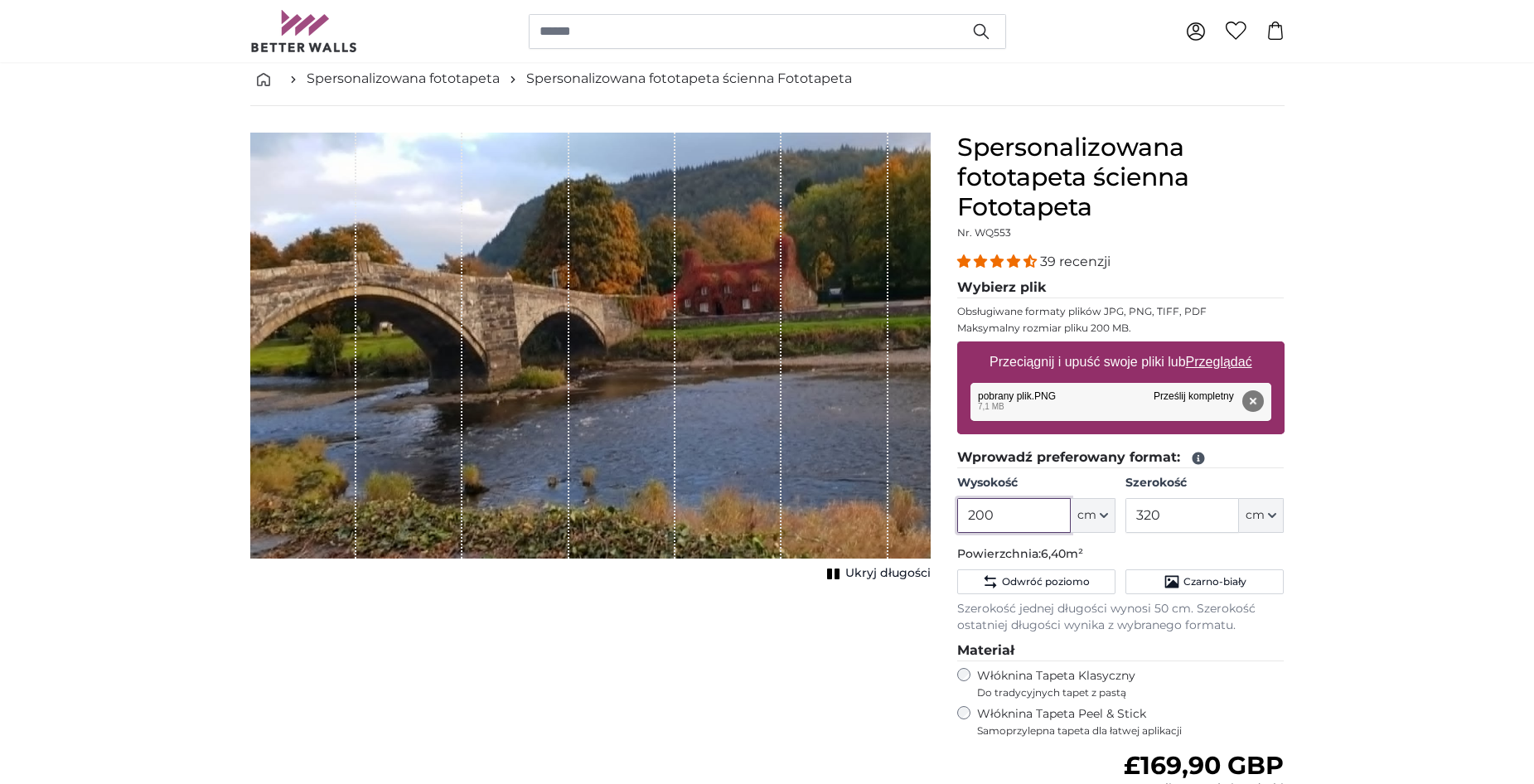
click at [1000, 519] on input "200" at bounding box center [1013, 515] width 113 height 35
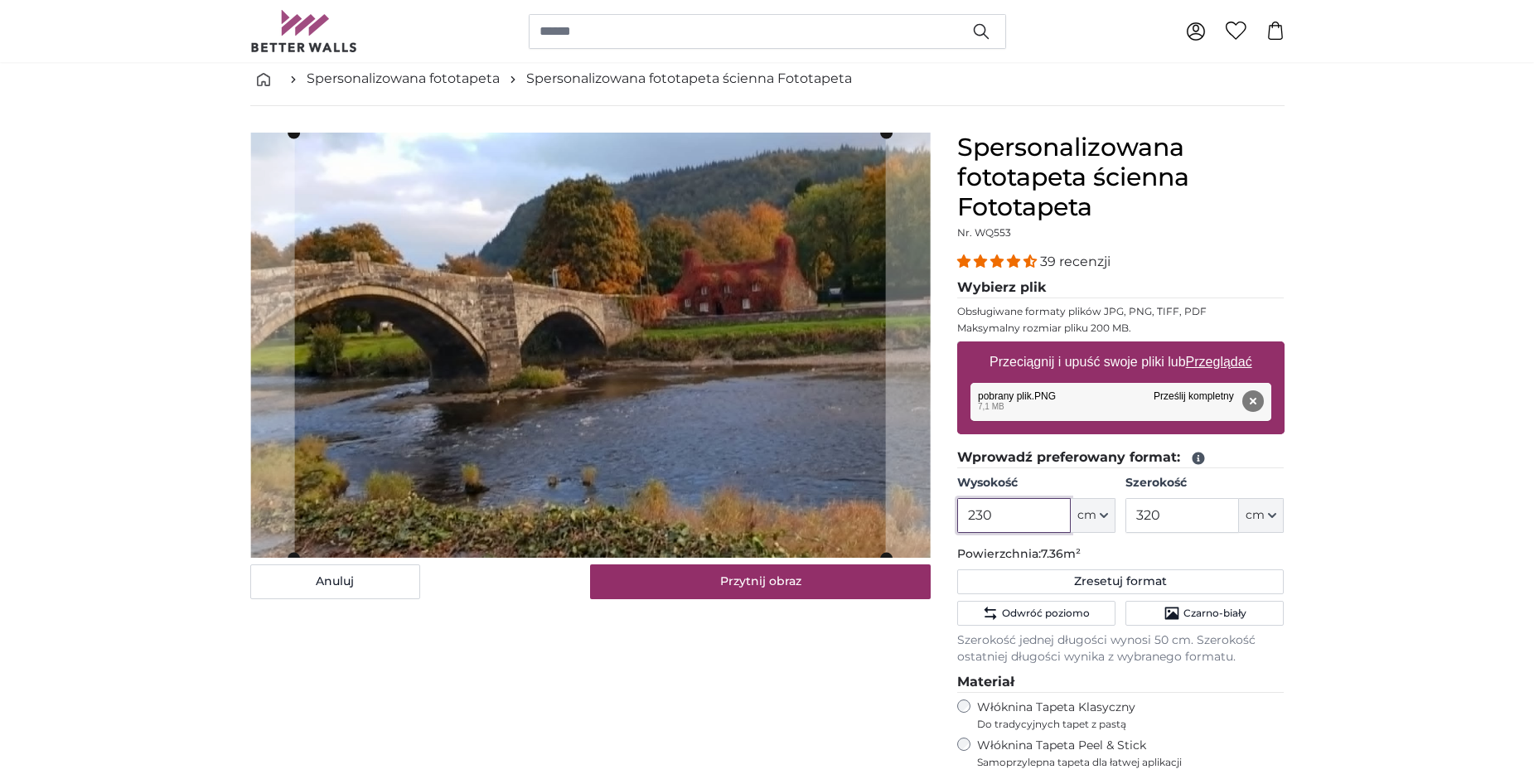
type input "230"
click at [1168, 515] on input "320" at bounding box center [1182, 515] width 113 height 35
type input "300"
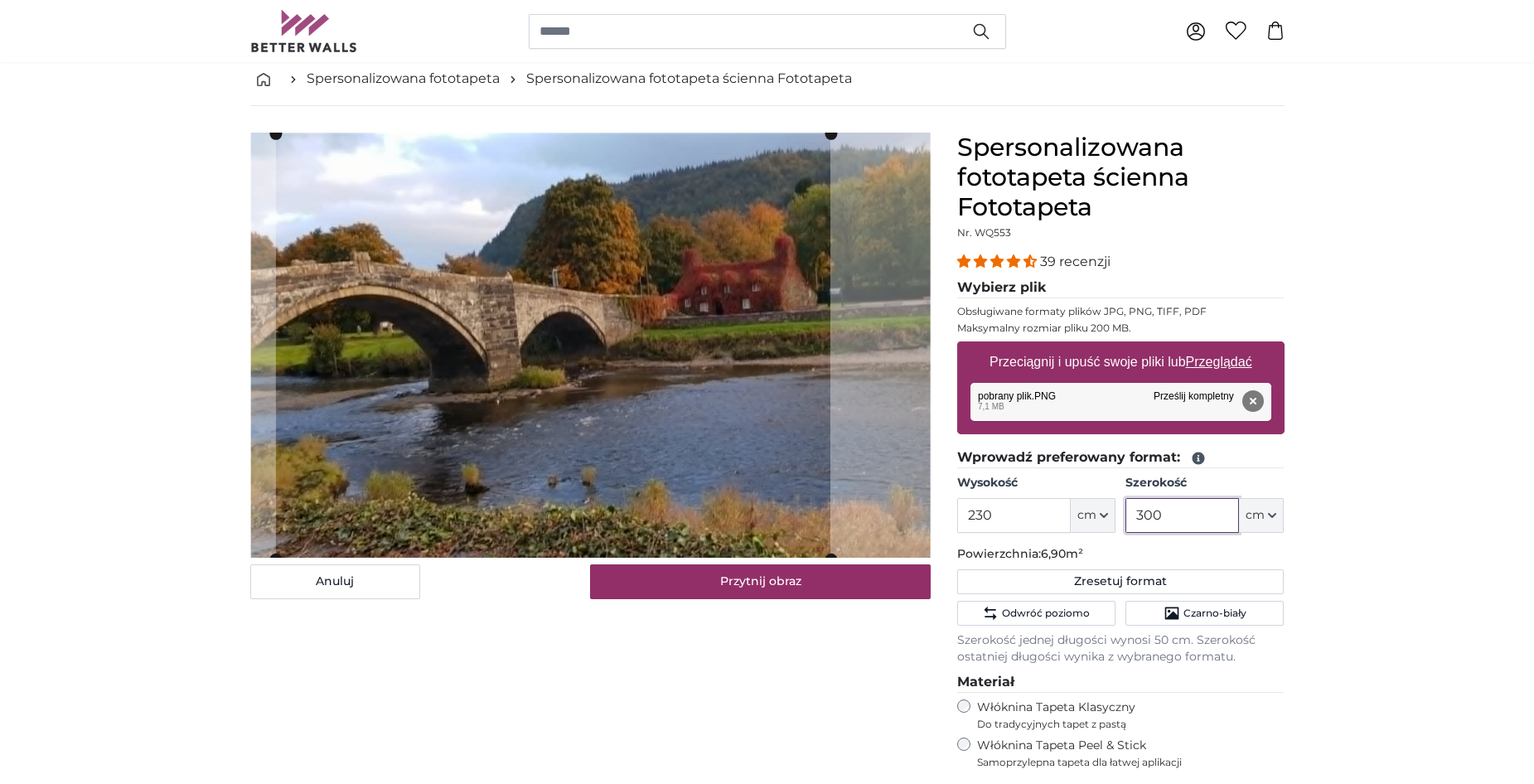
click at [638, 365] on cropper-handle at bounding box center [552, 346] width 554 height 425
type input "300"
click at [1213, 363] on u "Przeglądać" at bounding box center [1218, 361] width 66 height 14
click at [1213, 347] on input "Przeciągnij i upuść swoje pliki lub Przeglądać" at bounding box center [1121, 343] width 327 height 5
type input "**********"
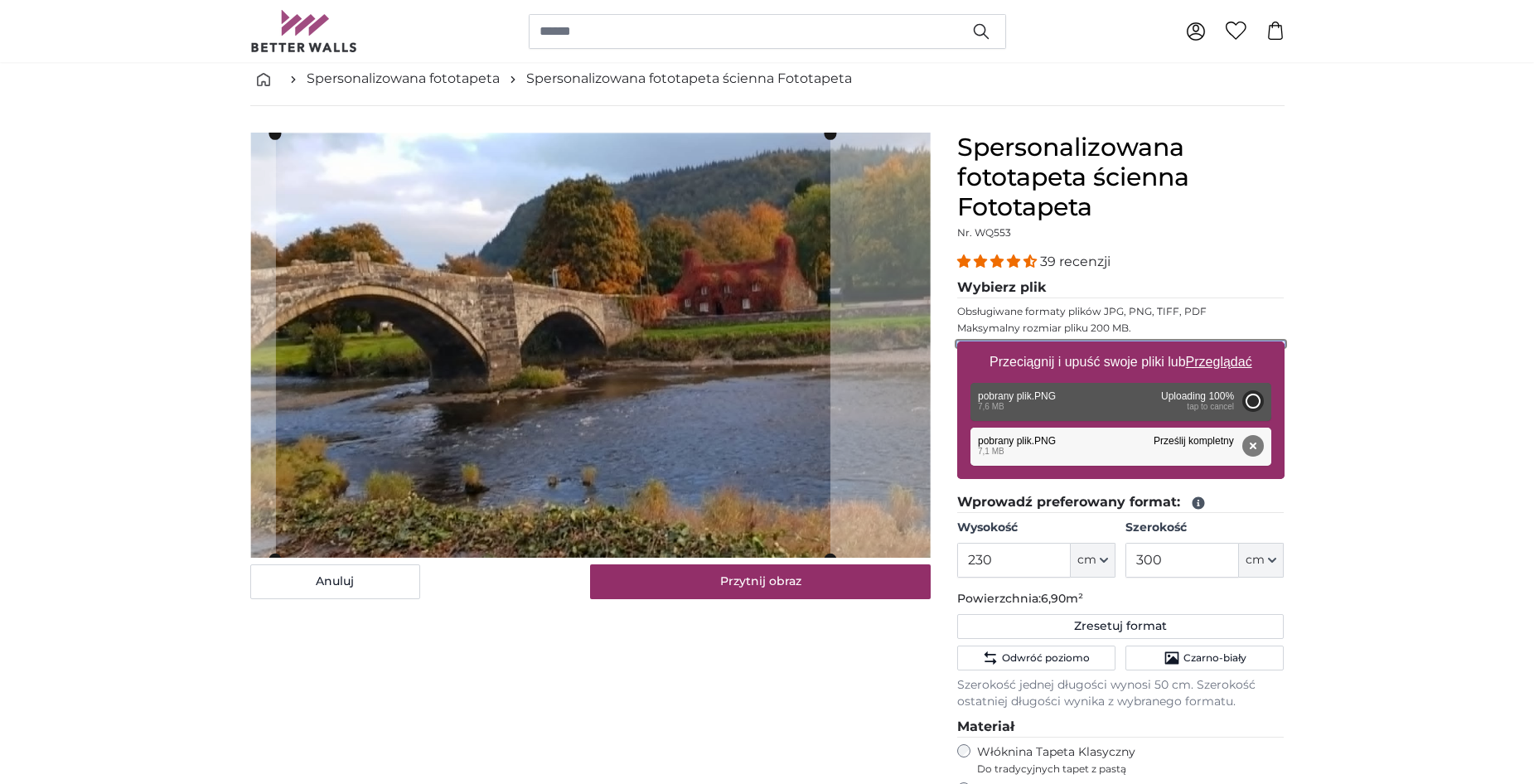
type input "200"
type input "320"
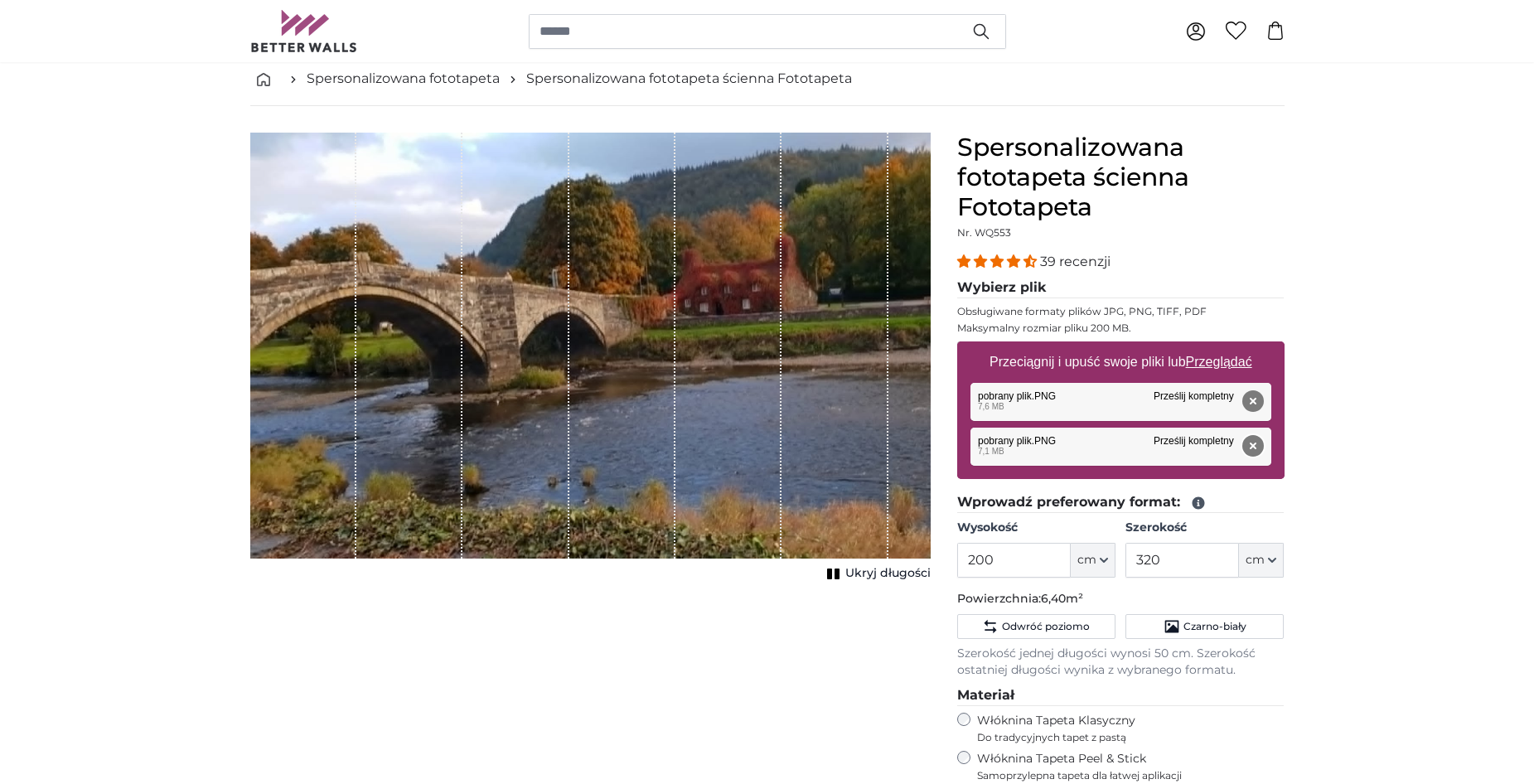
click at [1250, 445] on button "Usunąć" at bounding box center [1252, 445] width 22 height 21
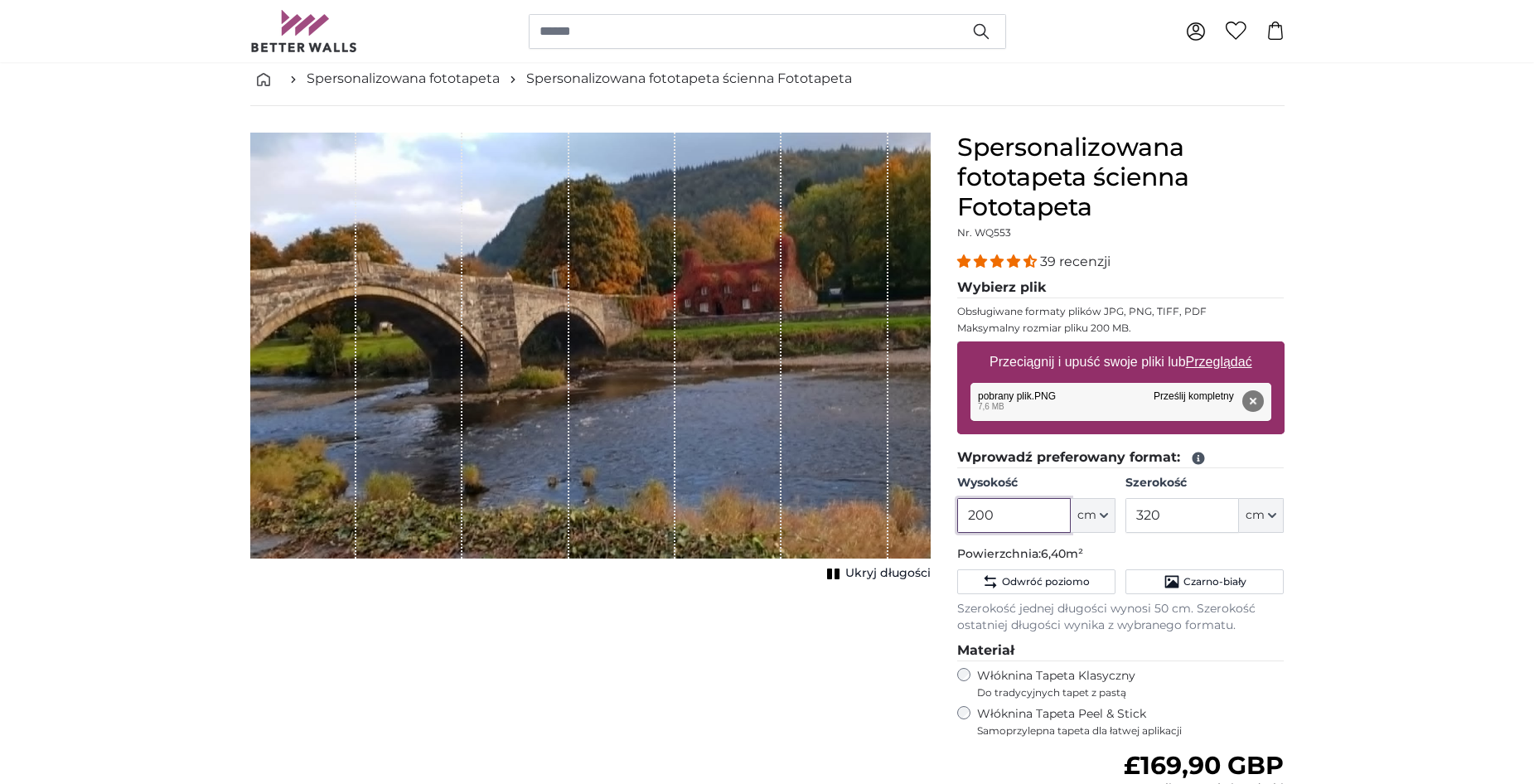
click at [1010, 519] on input "200" at bounding box center [1013, 515] width 113 height 35
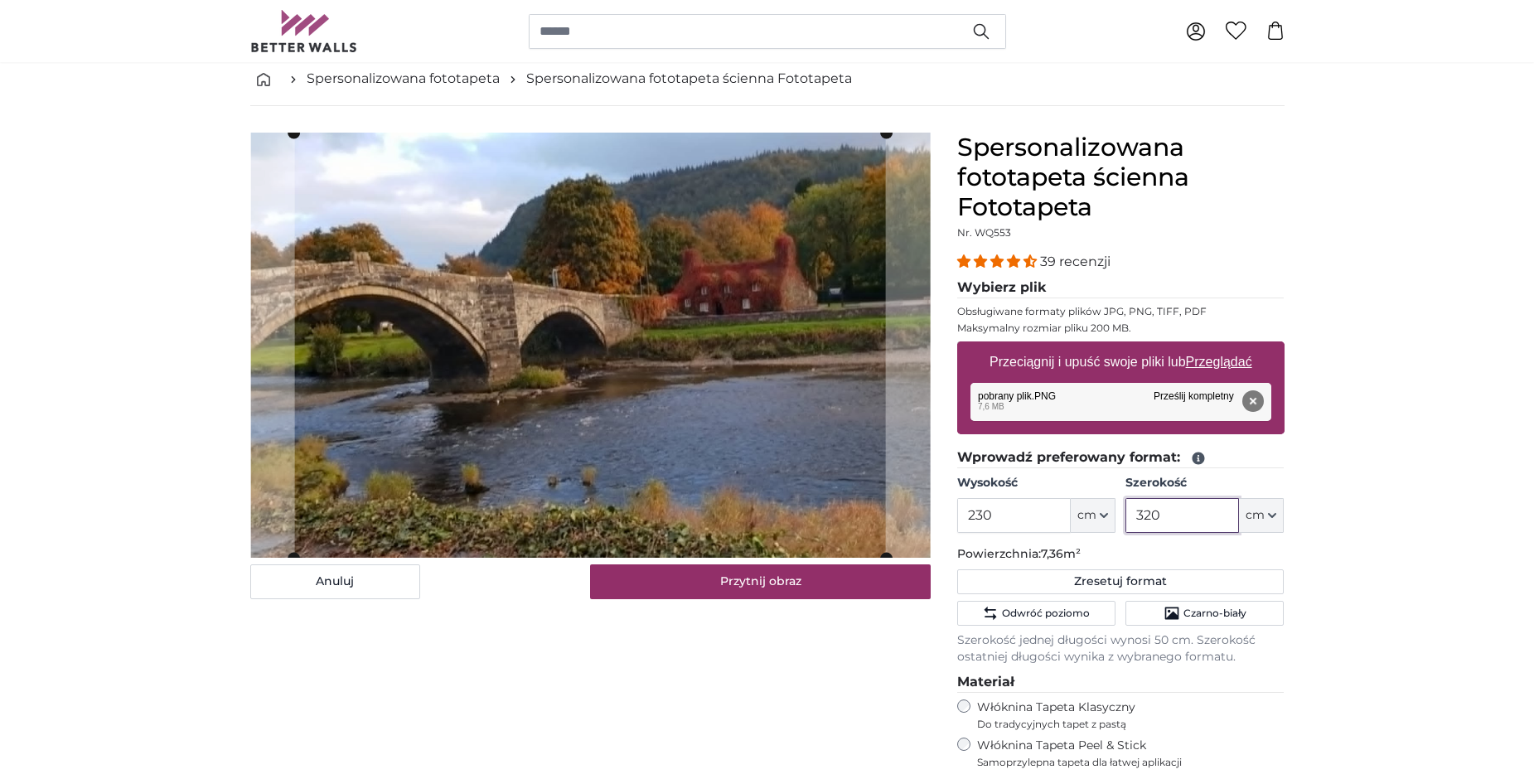
click at [1182, 515] on input "320" at bounding box center [1182, 515] width 113 height 35
click at [979, 509] on input "230" at bounding box center [1013, 515] width 113 height 35
click at [981, 517] on input "230" at bounding box center [1013, 515] width 113 height 35
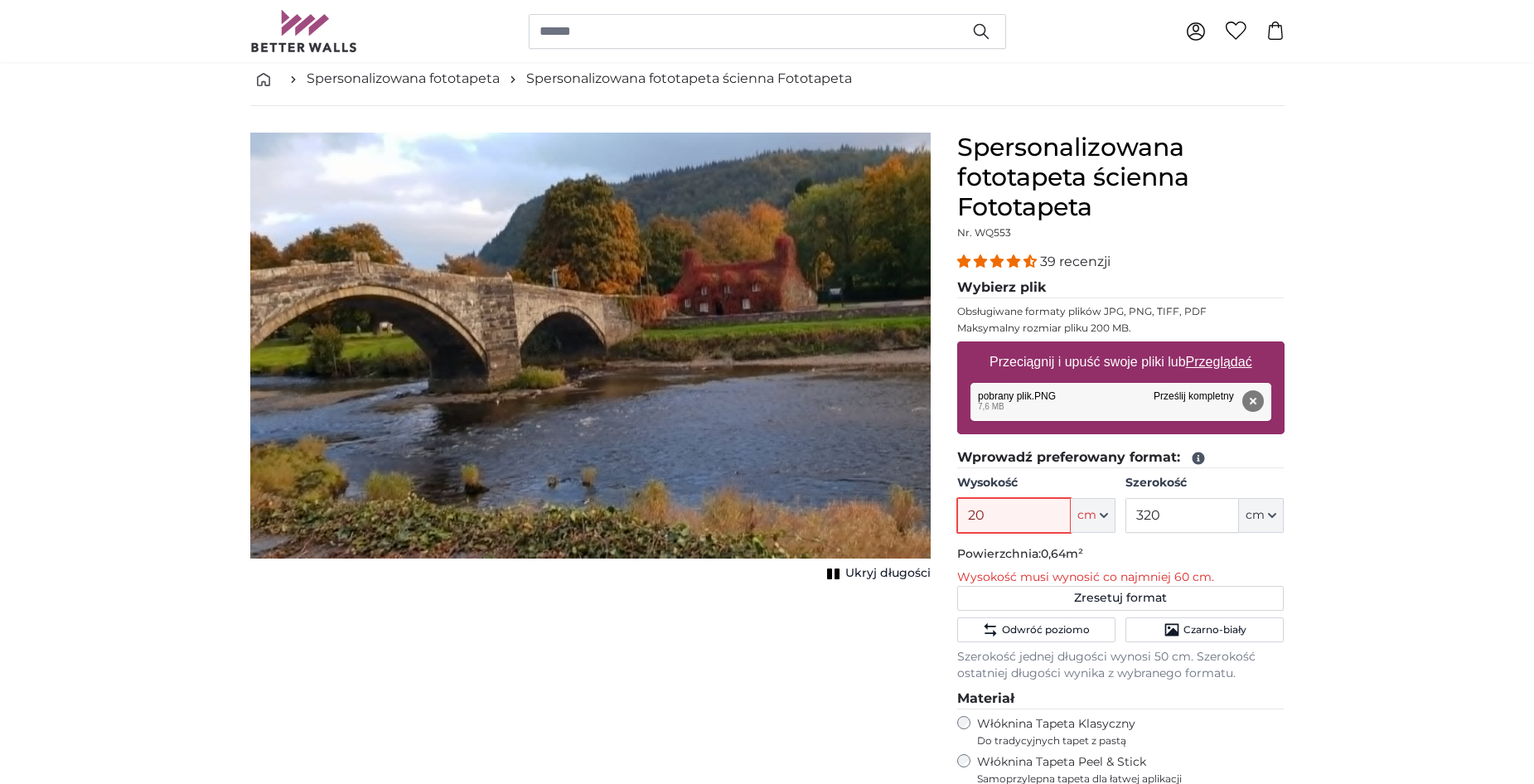
click at [998, 516] on input "20" at bounding box center [1013, 515] width 113 height 35
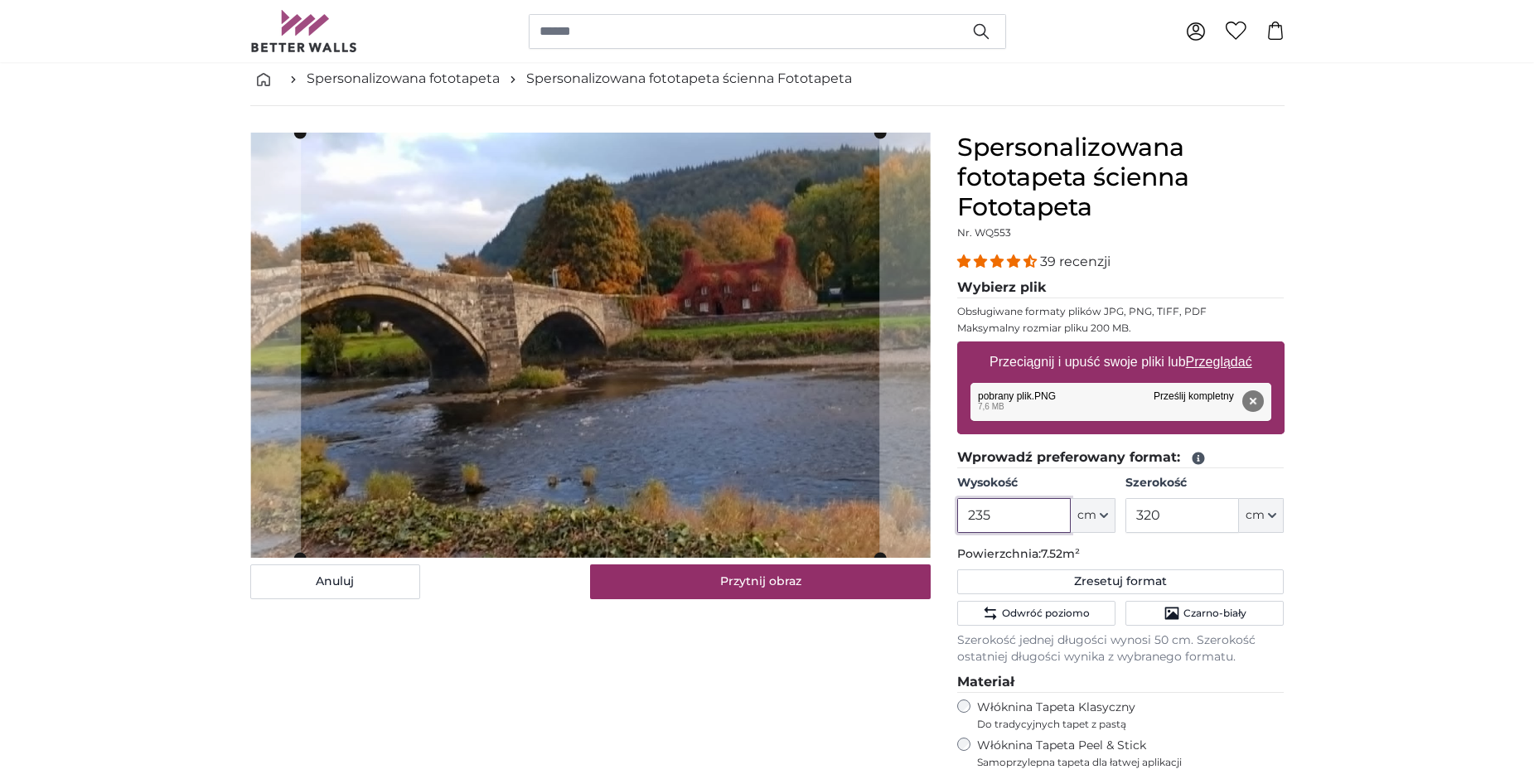
type input "235"
click at [1171, 521] on input "320" at bounding box center [1182, 515] width 113 height 35
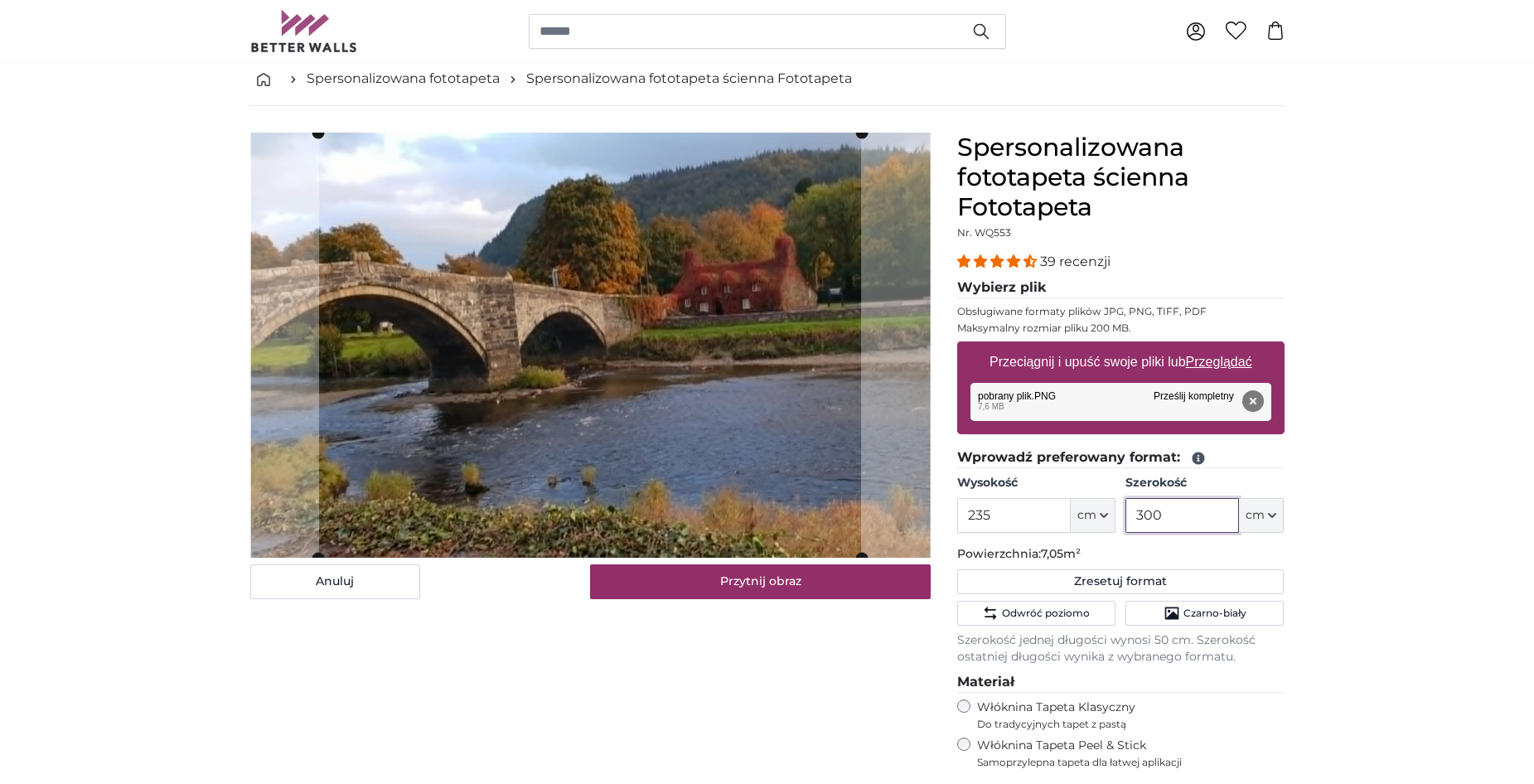
type input "300"
click at [1011, 520] on input "235" at bounding box center [1013, 515] width 113 height 35
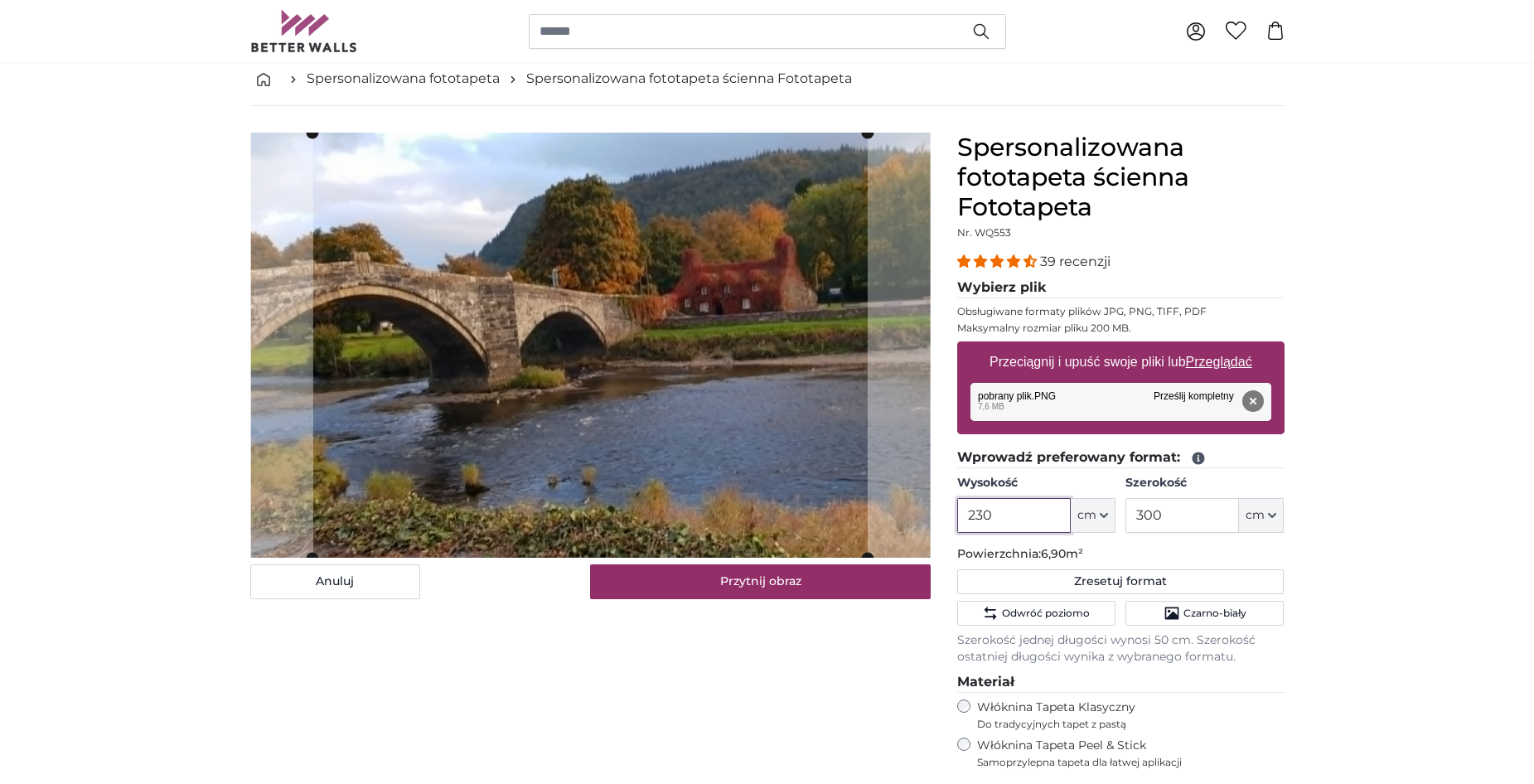
click at [652, 420] on cropper-handle at bounding box center [589, 345] width 554 height 425
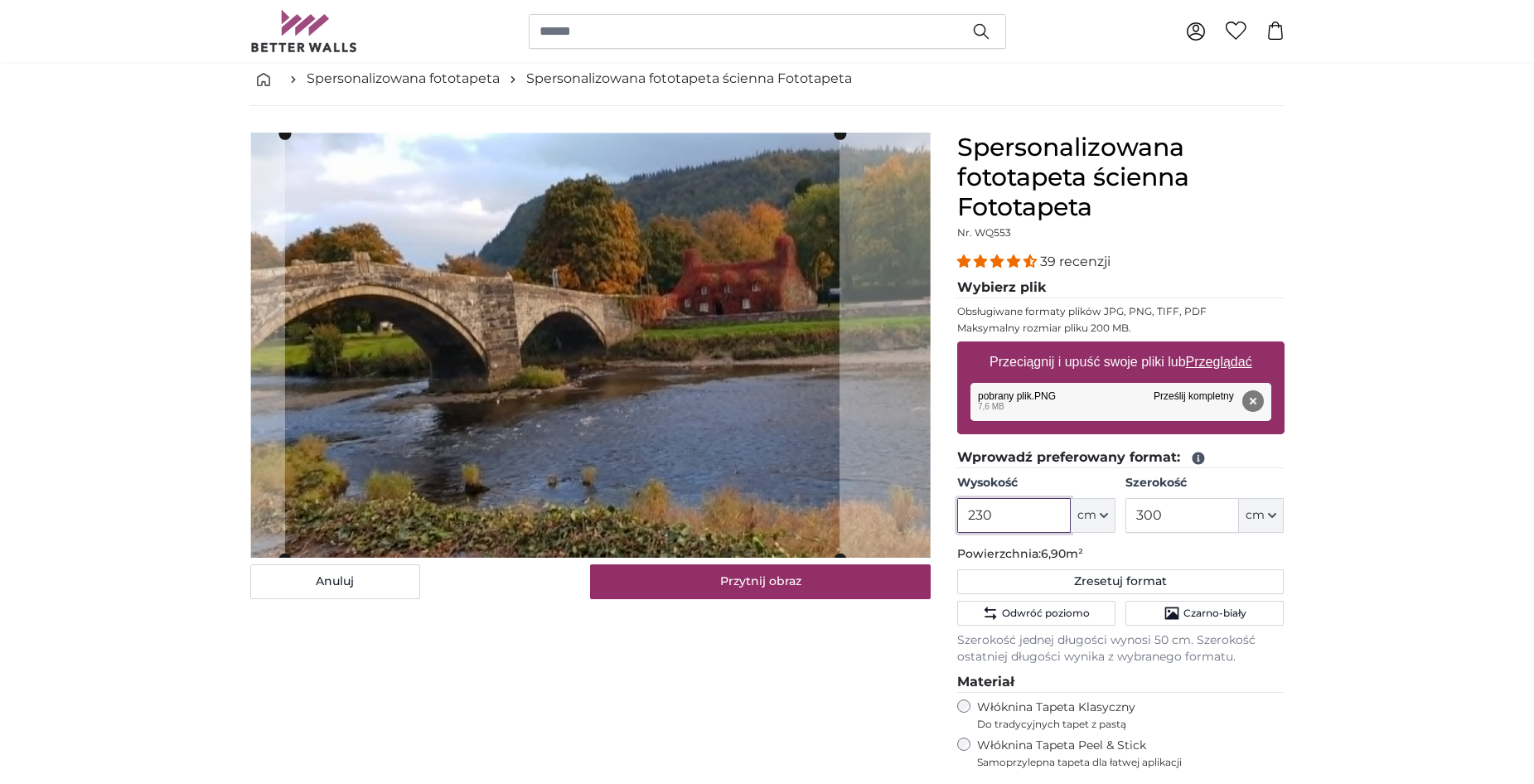
click at [624, 428] on cropper-handle at bounding box center [561, 346] width 554 height 425
type input "230"
click at [1229, 362] on u "Przeglądać" at bounding box center [1218, 361] width 66 height 14
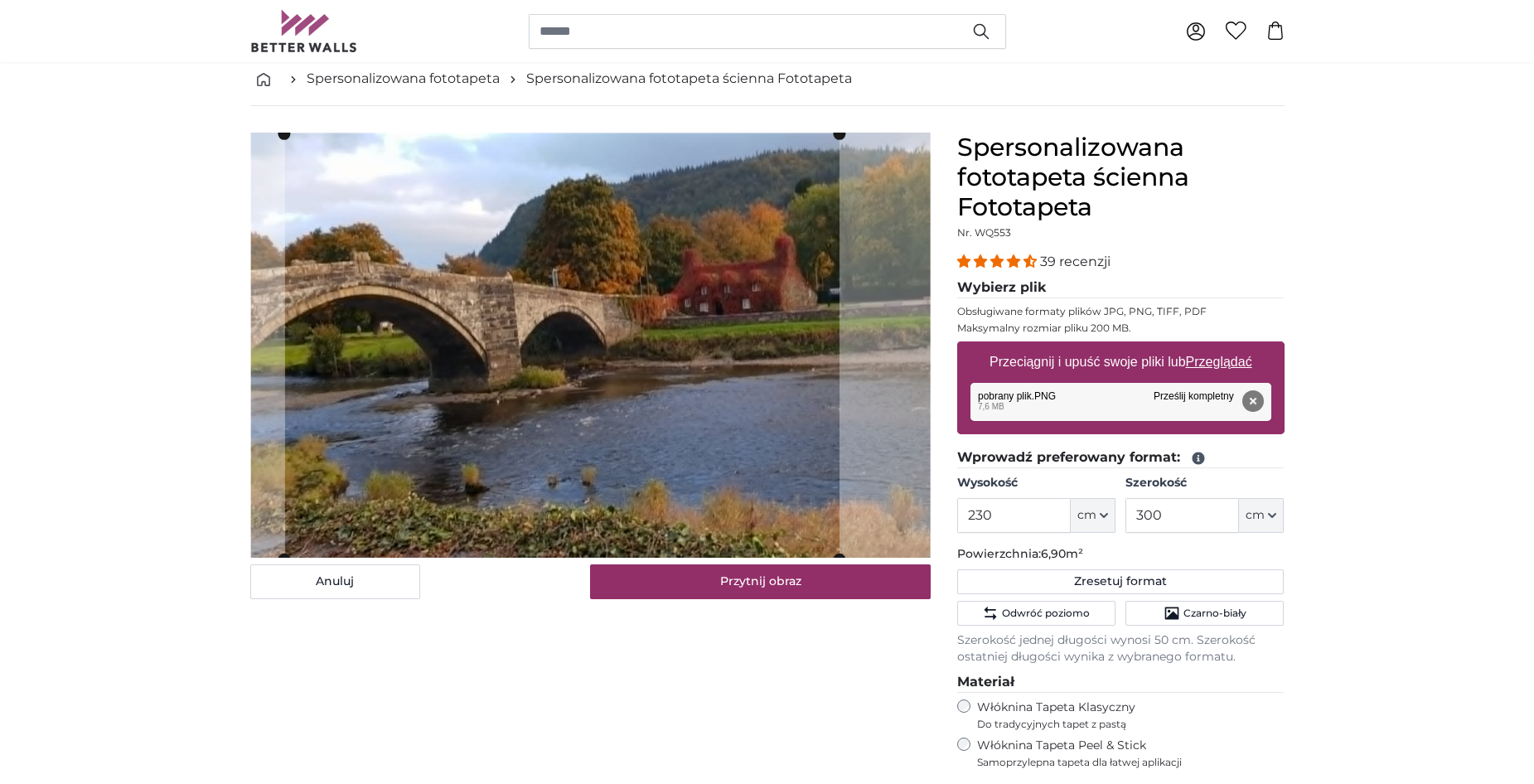
click at [1229, 347] on input "Przeciągnij i upuść swoje pliki lub Przeglądać" at bounding box center [1121, 343] width 327 height 5
type input "**********"
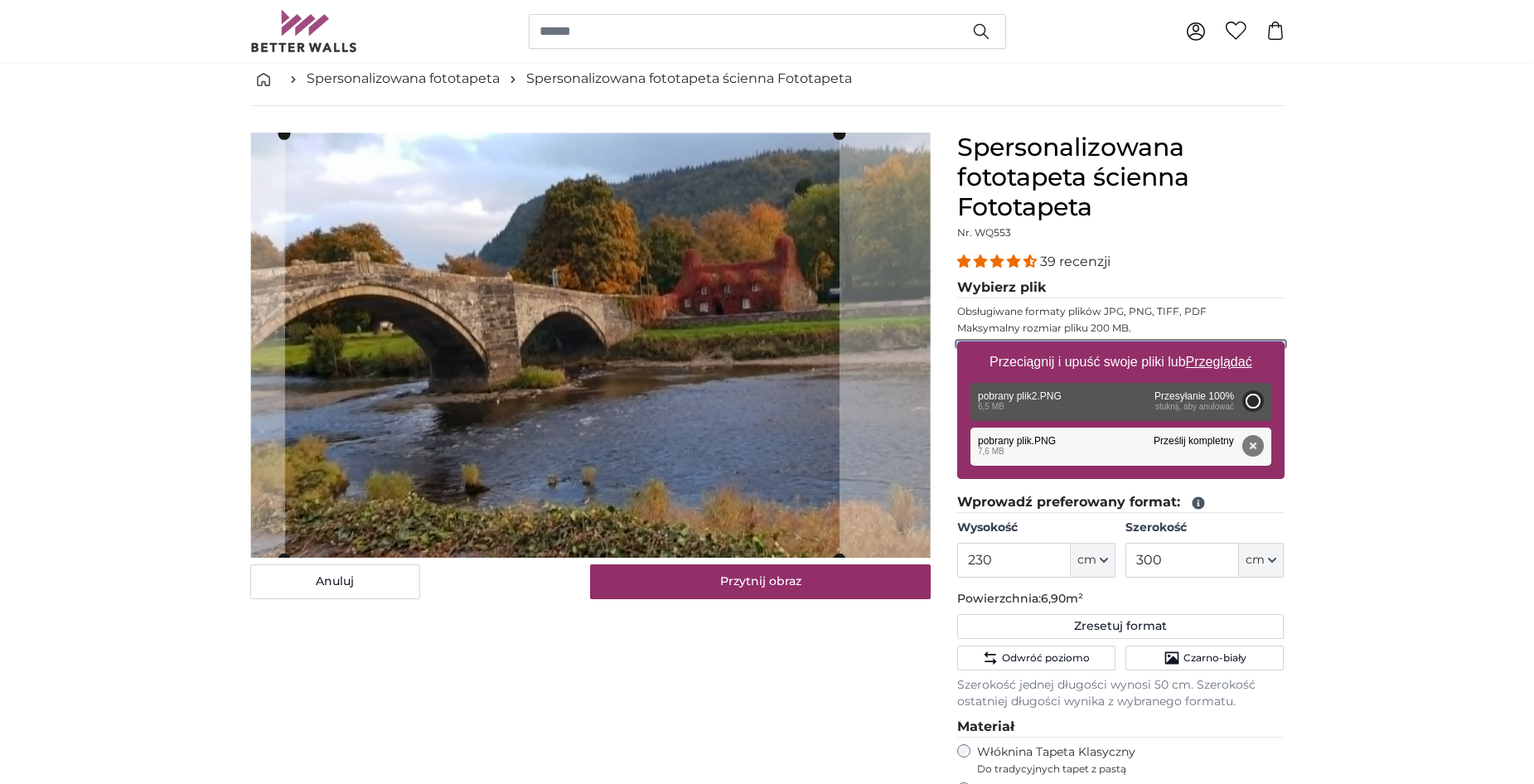
type input "152"
type input "313.1"
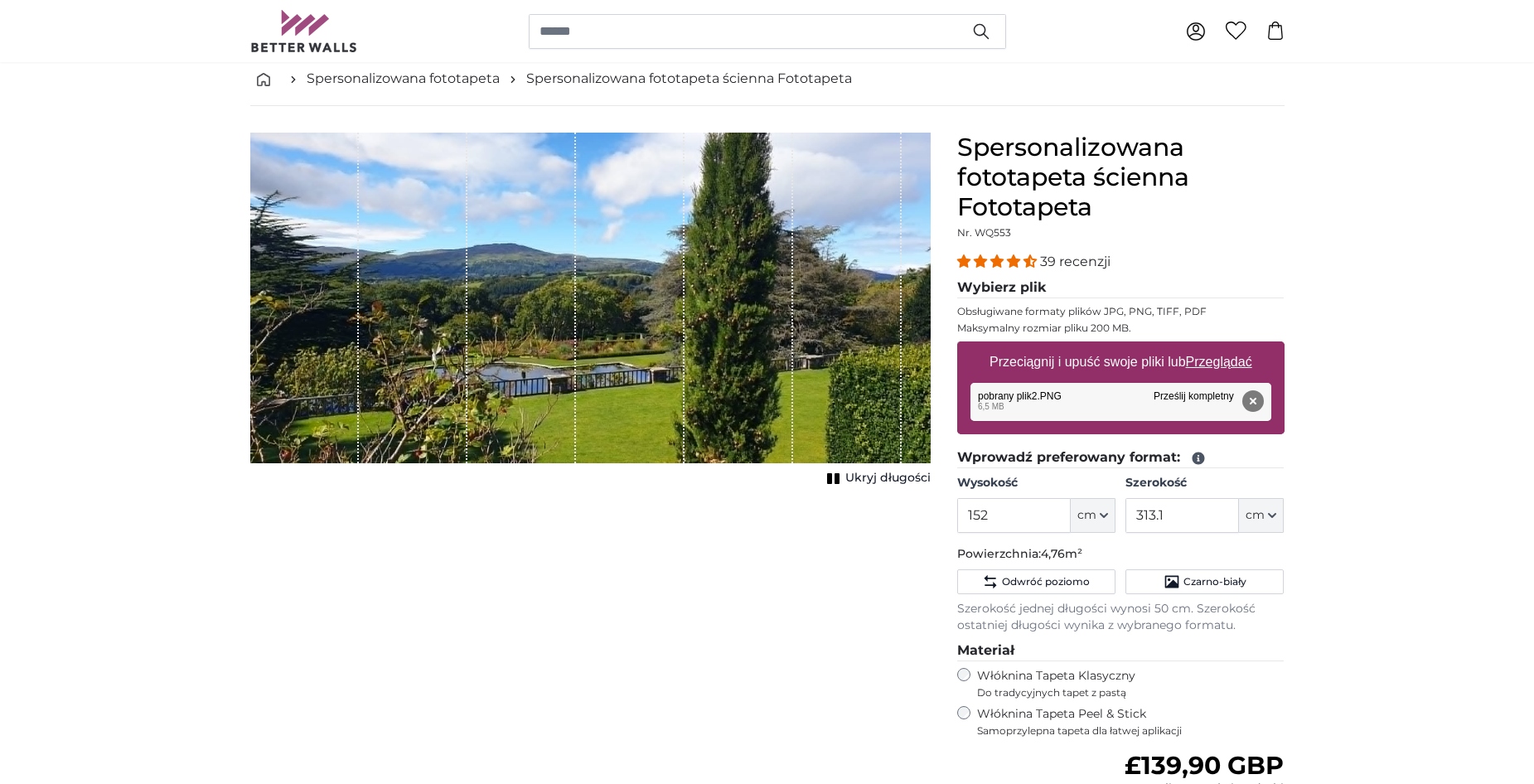
click at [1229, 362] on u "Przeglądać" at bounding box center [1218, 361] width 66 height 14
click at [1229, 347] on input "Przeciągnij i upuść swoje pliki lub Przeglądać" at bounding box center [1121, 343] width 327 height 5
click at [1217, 359] on u "Przeglądać" at bounding box center [1218, 361] width 66 height 14
click at [1217, 347] on input "Przeciągnij i upuść swoje pliki lub Przeglądać" at bounding box center [1121, 343] width 327 height 5
type input "**********"
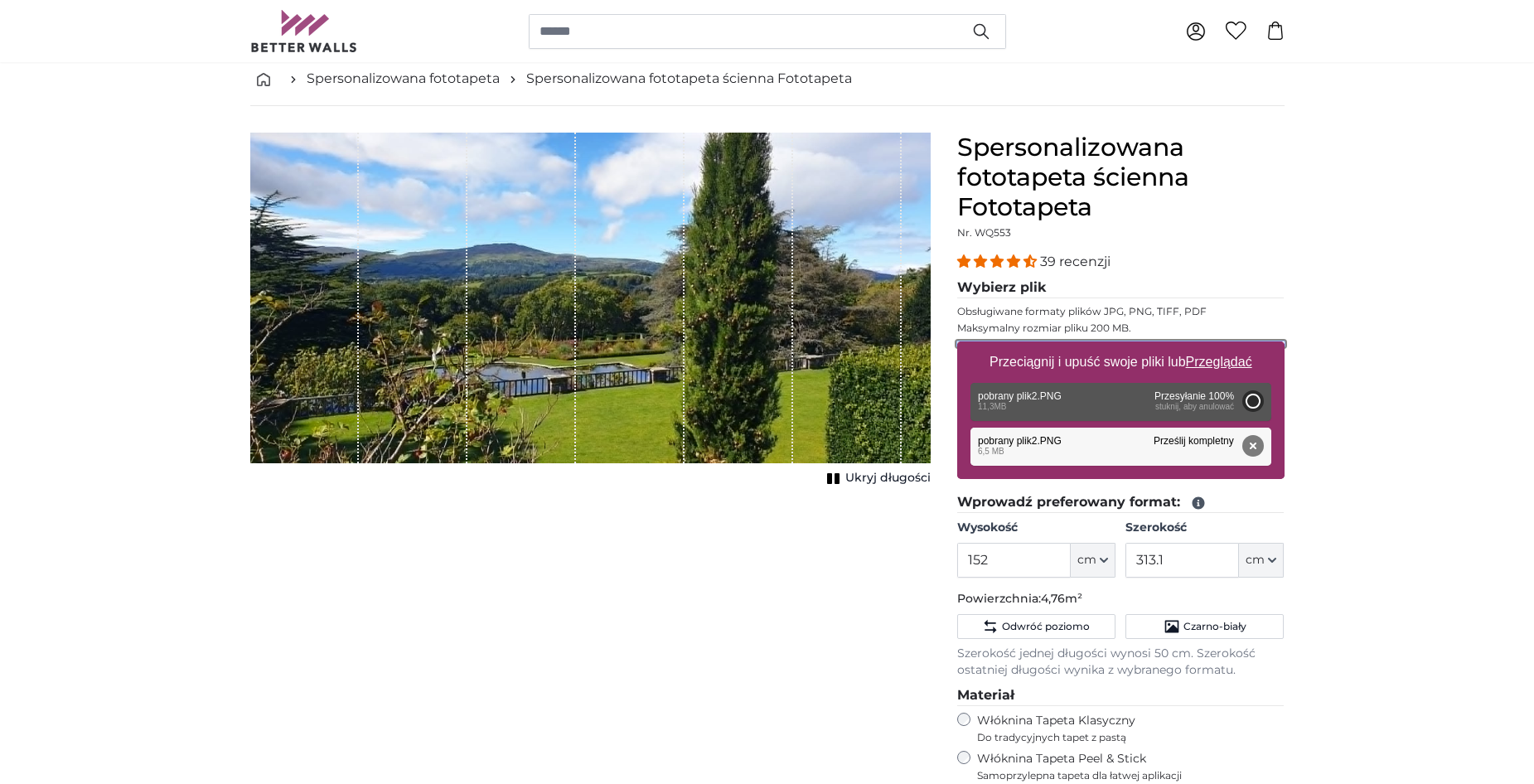
type input "200"
type input "412"
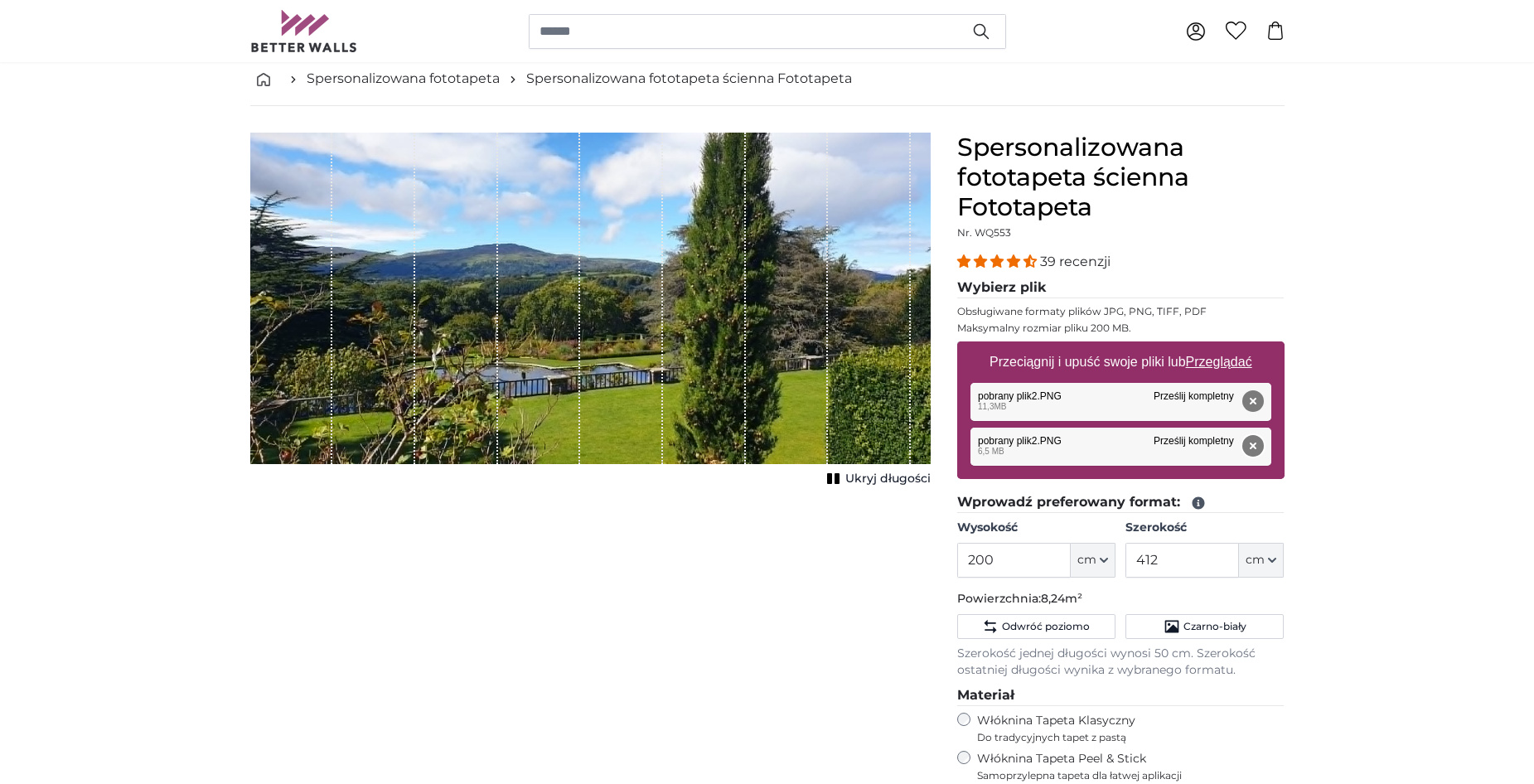
click at [1249, 443] on button "Usunąć" at bounding box center [1252, 445] width 22 height 21
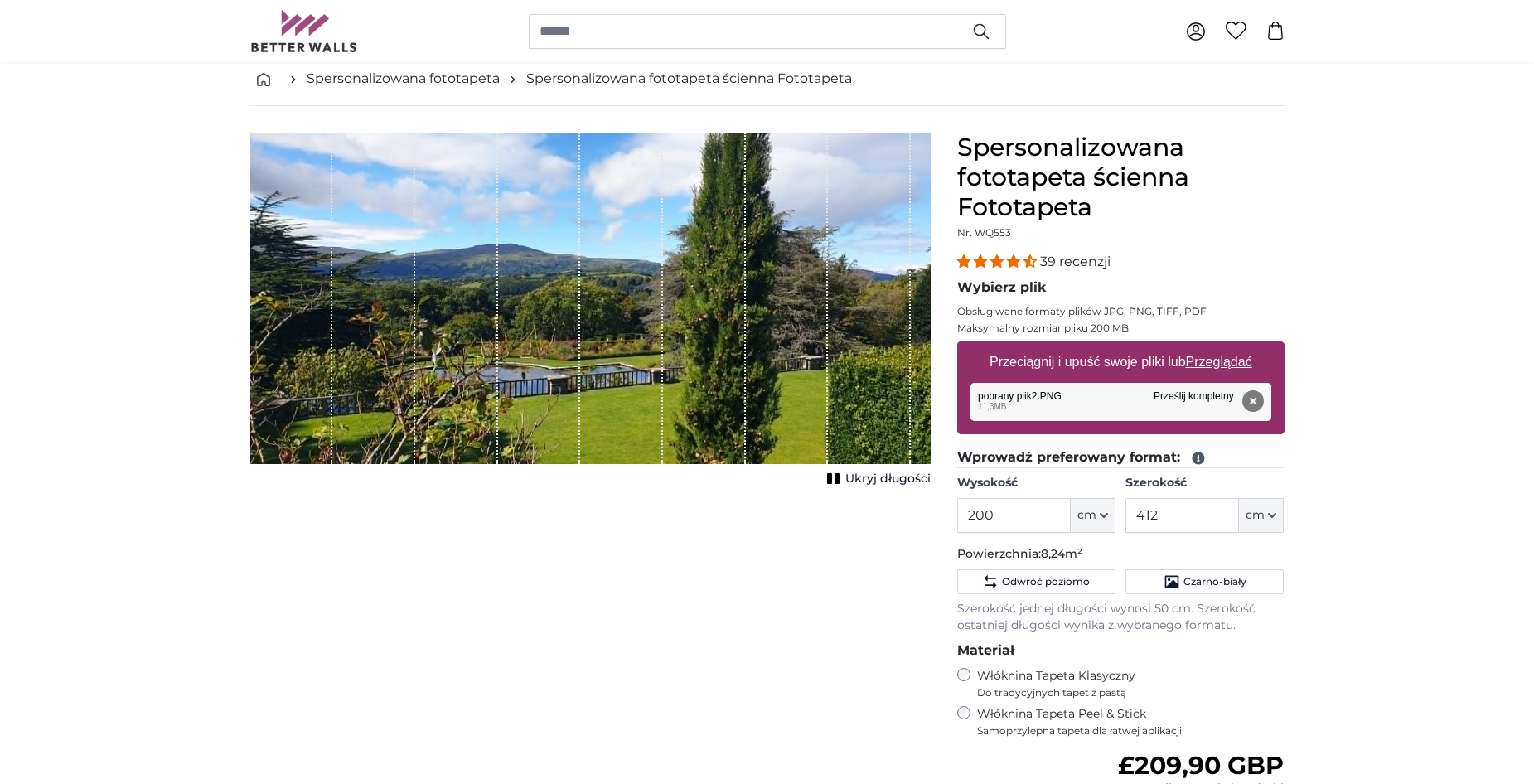
click at [1208, 363] on u "Przeglądać" at bounding box center [1218, 361] width 66 height 14
click at [1208, 347] on input "Przeciągnij i upuść swoje pliki lub Przeglądać" at bounding box center [1121, 343] width 327 height 5
type input "**********"
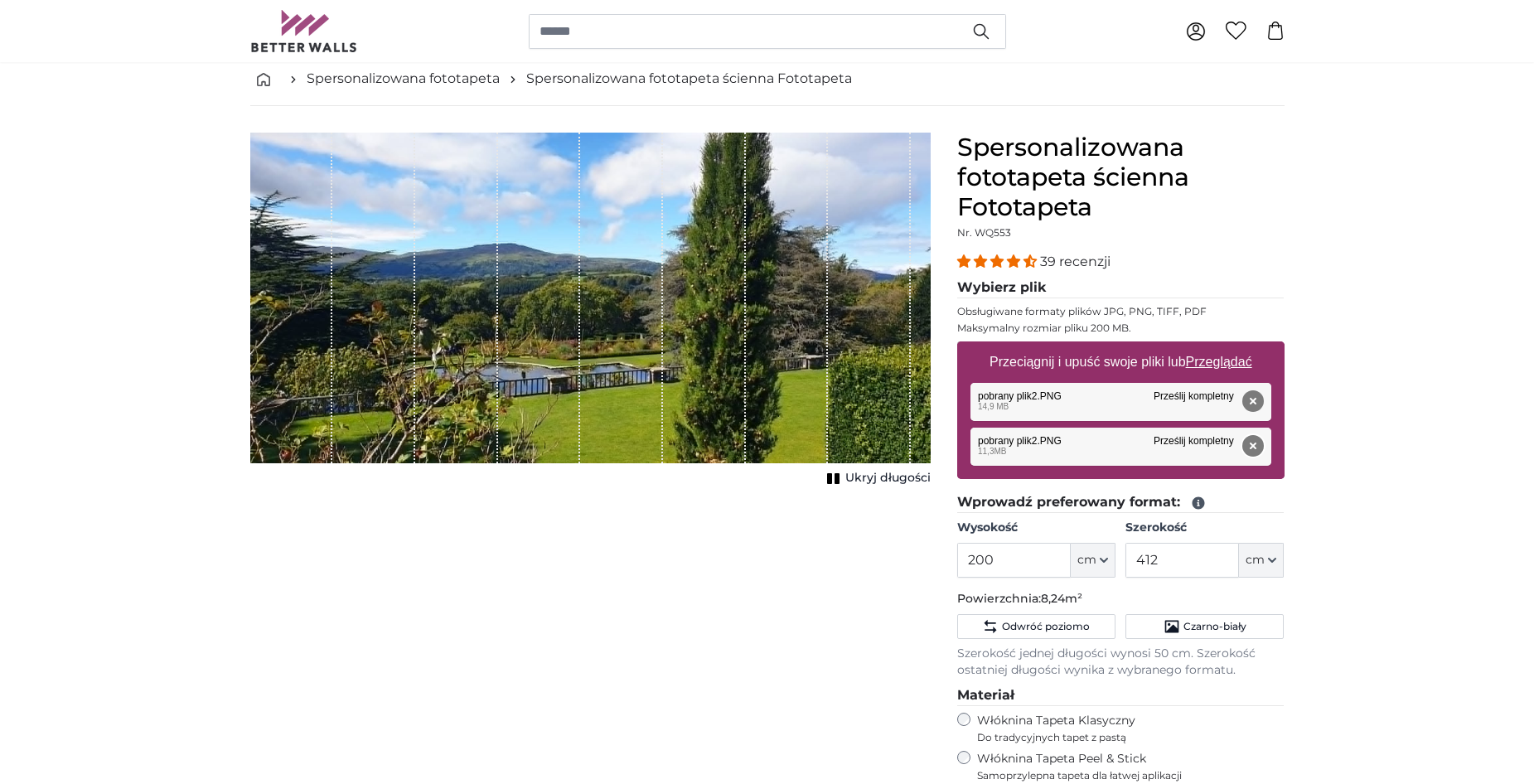
click at [1254, 442] on button "Usunąć" at bounding box center [1252, 445] width 22 height 21
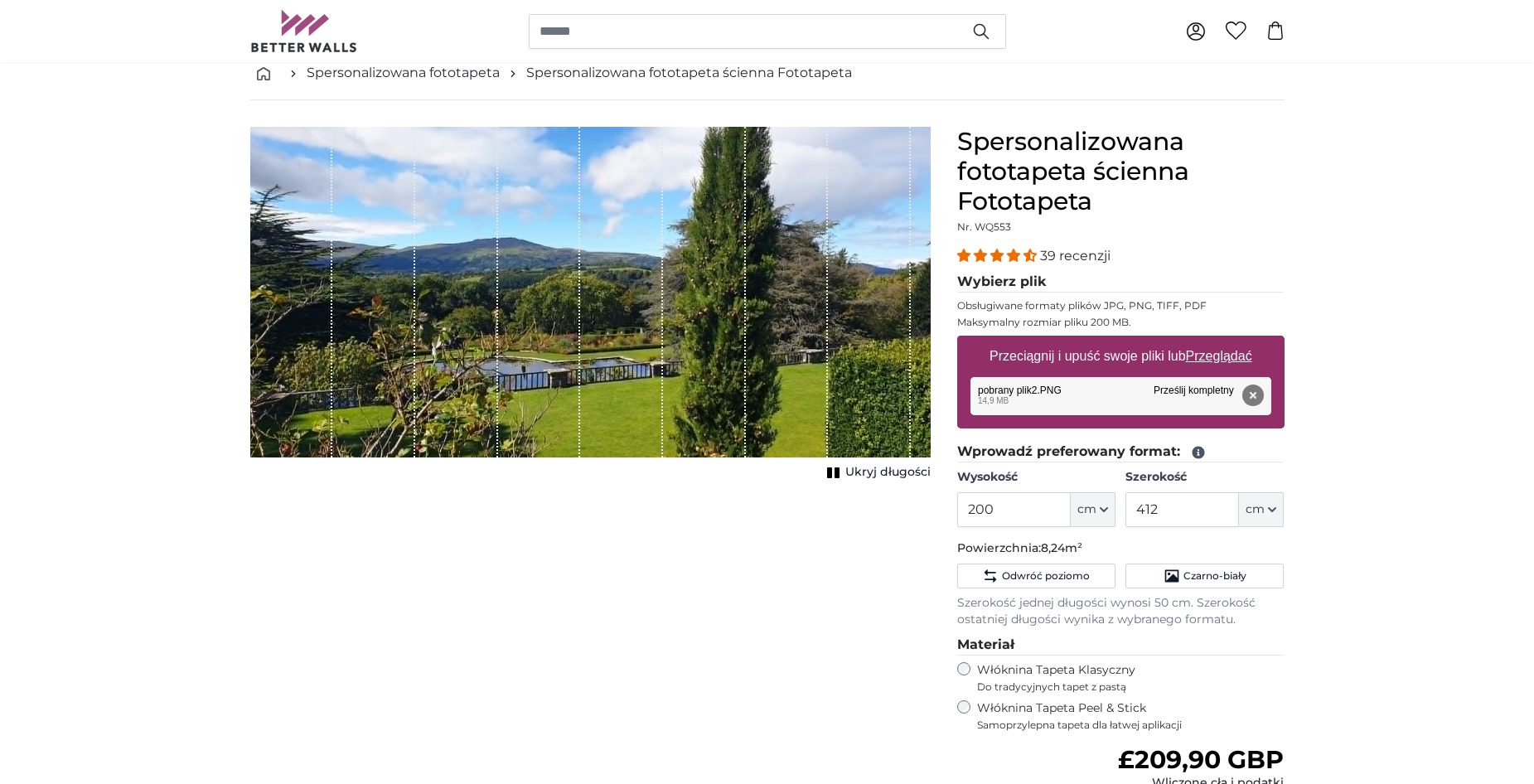
scroll to position [83, 0]
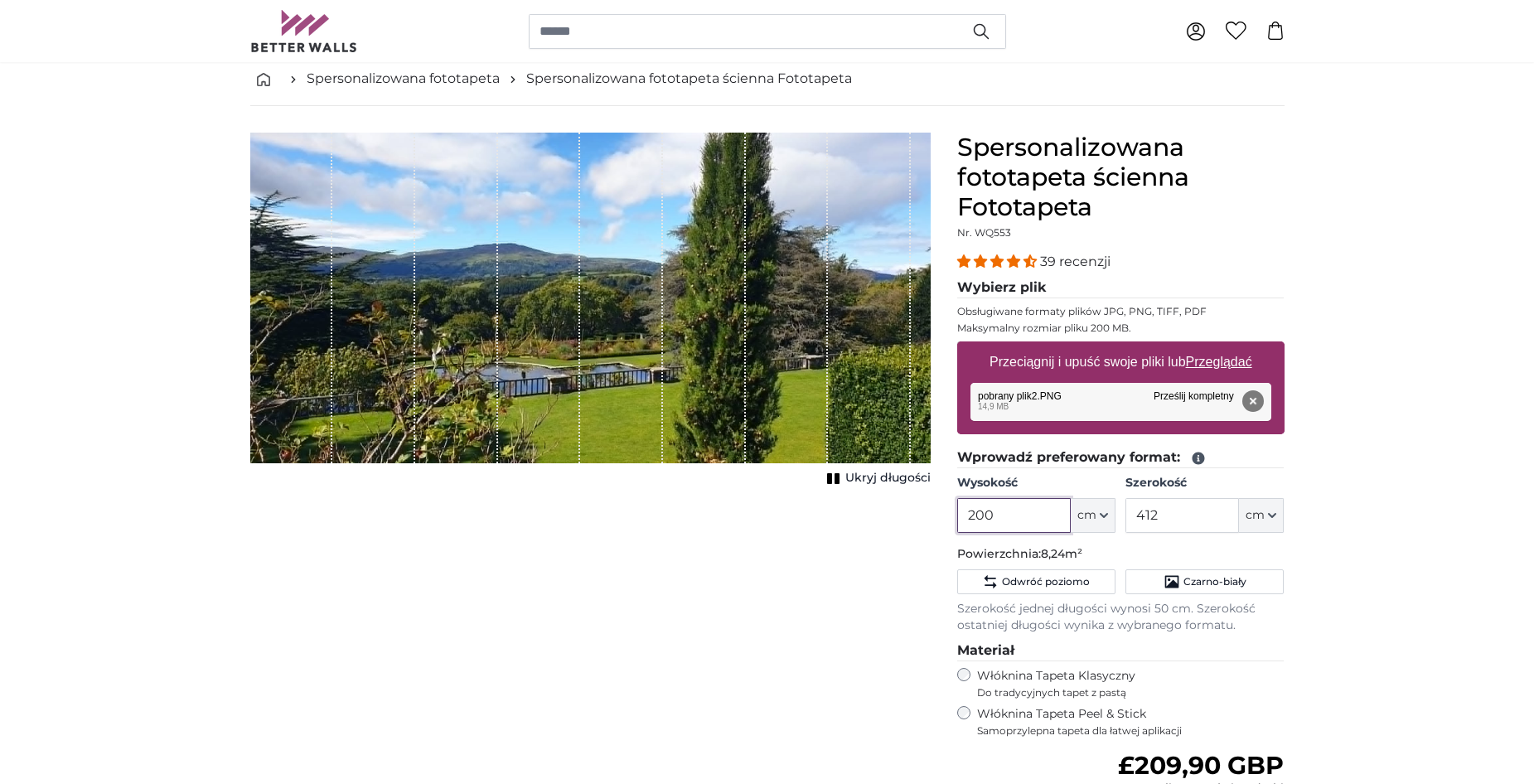
click at [1002, 518] on input "200" at bounding box center [1013, 515] width 113 height 35
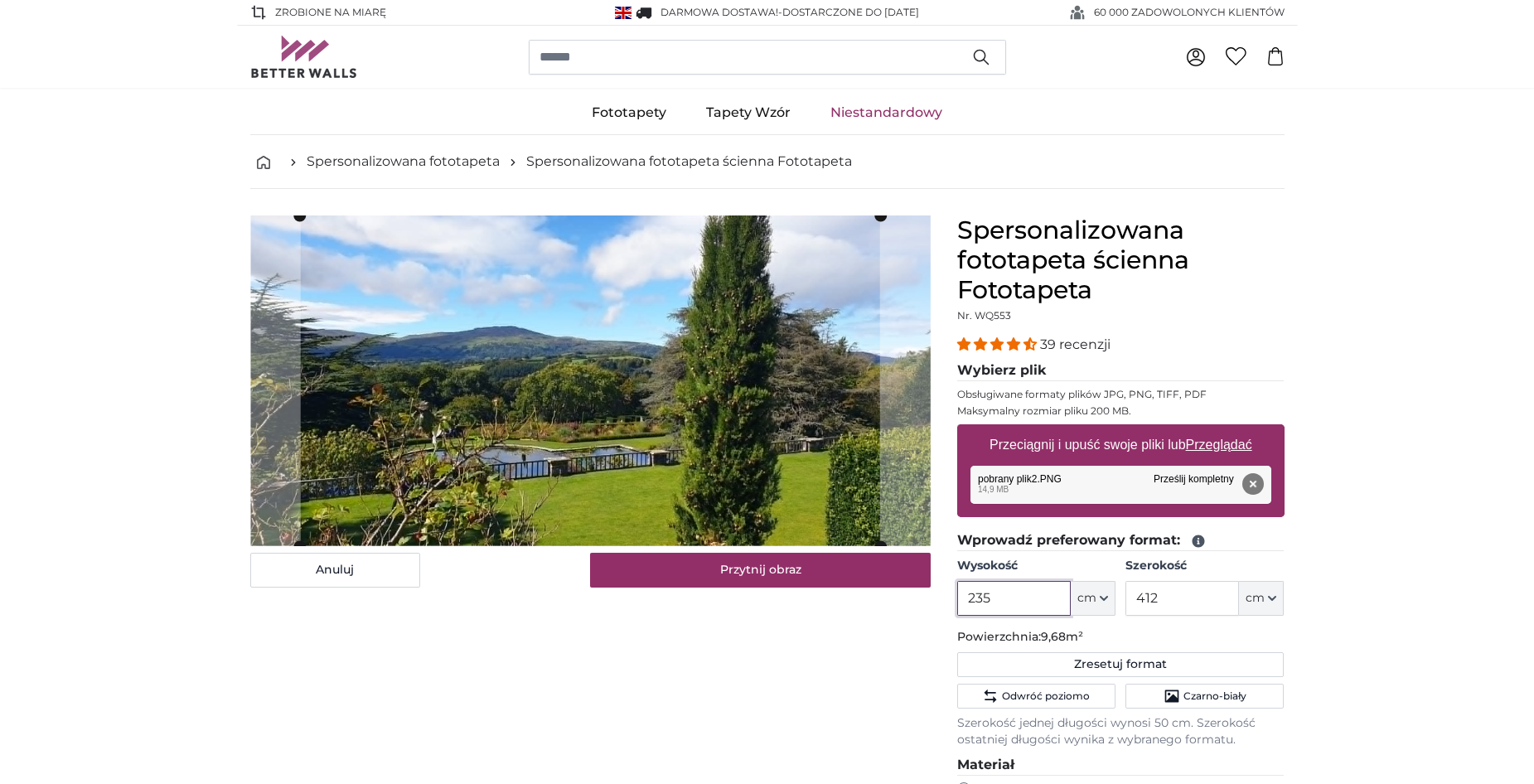
type input "235"
click at [1168, 598] on input "412" at bounding box center [1182, 597] width 113 height 35
type input "4"
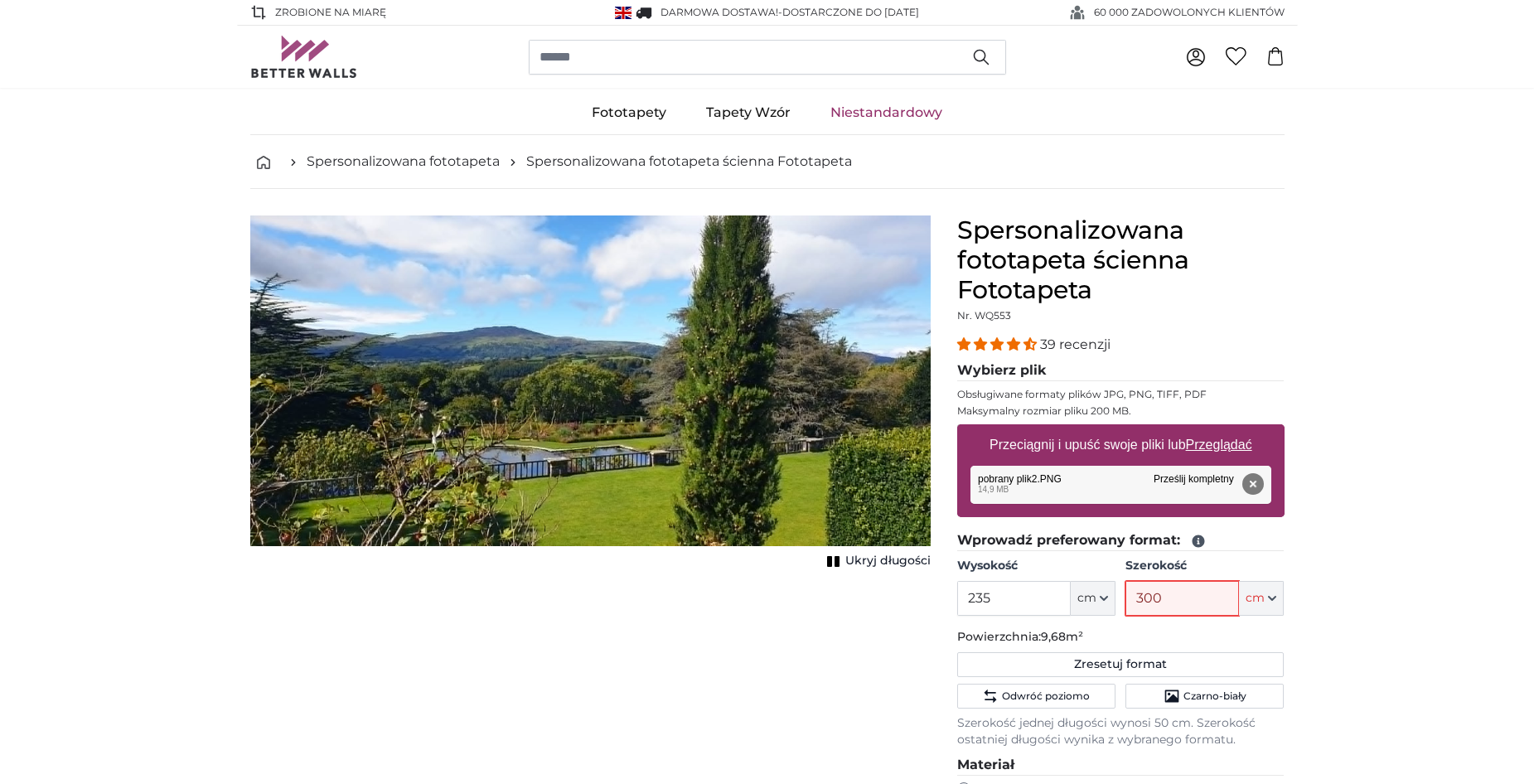
type input "300"
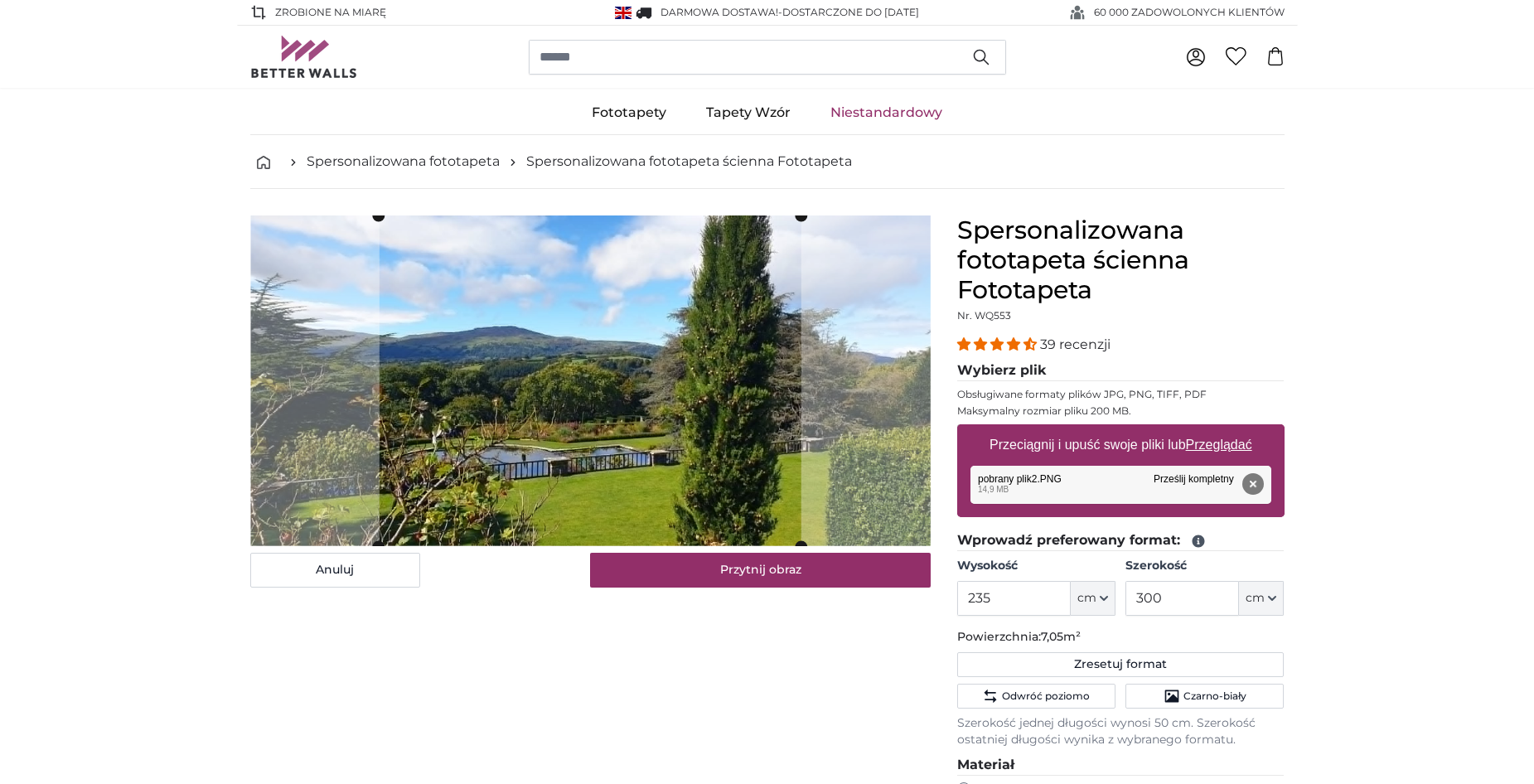
click at [1229, 438] on u "Przeglądać" at bounding box center [1218, 444] width 66 height 14
click at [1229, 429] on input "Przeciągnij i upuść swoje pliki lub Przeglądać" at bounding box center [1121, 426] width 327 height 5
click at [1227, 444] on u "Przeglądać" at bounding box center [1218, 444] width 66 height 14
click at [1227, 429] on input "Przeciągnij i upuść swoje pliki lub Przeglądać" at bounding box center [1121, 426] width 327 height 5
type input "**********"
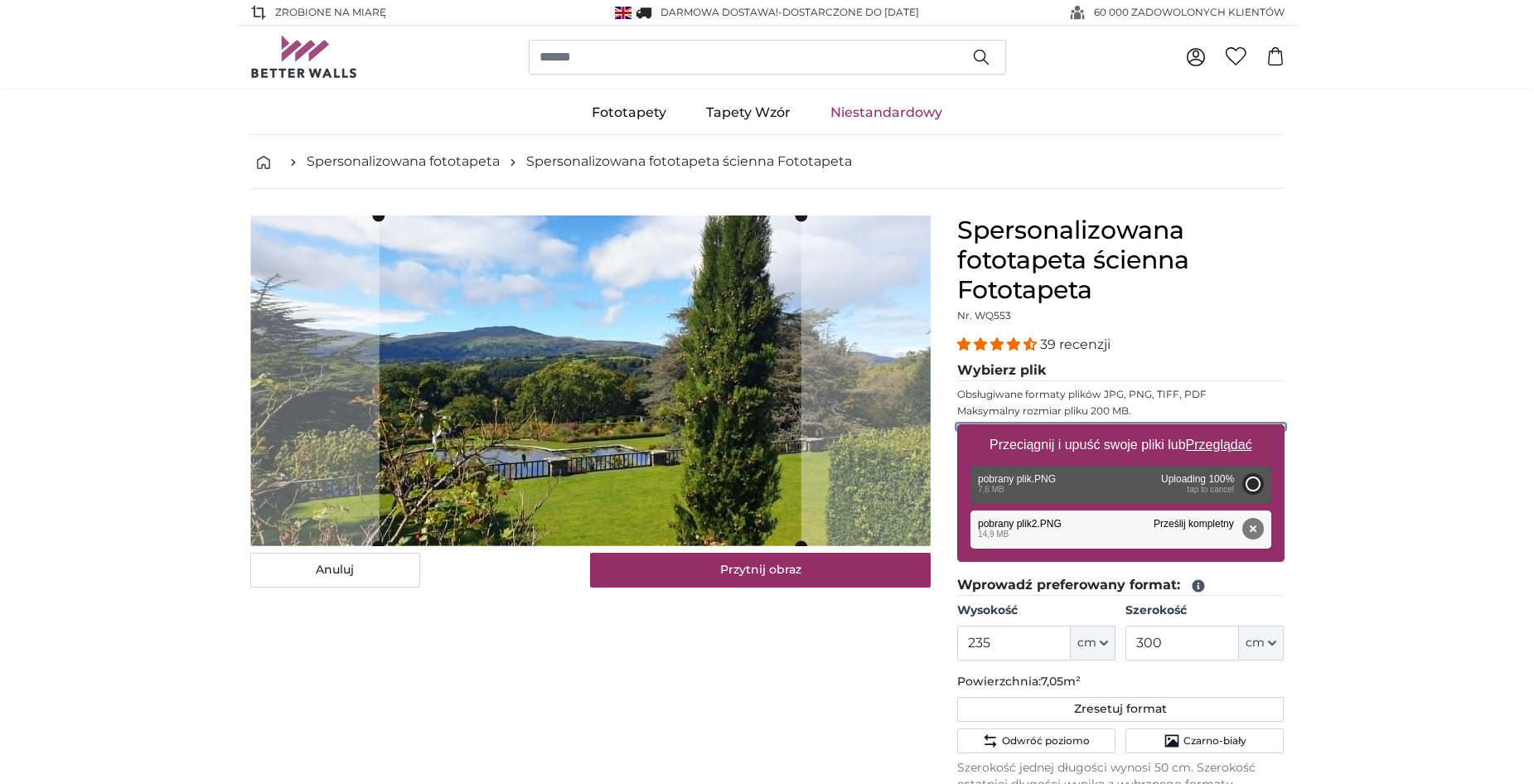
type input "200"
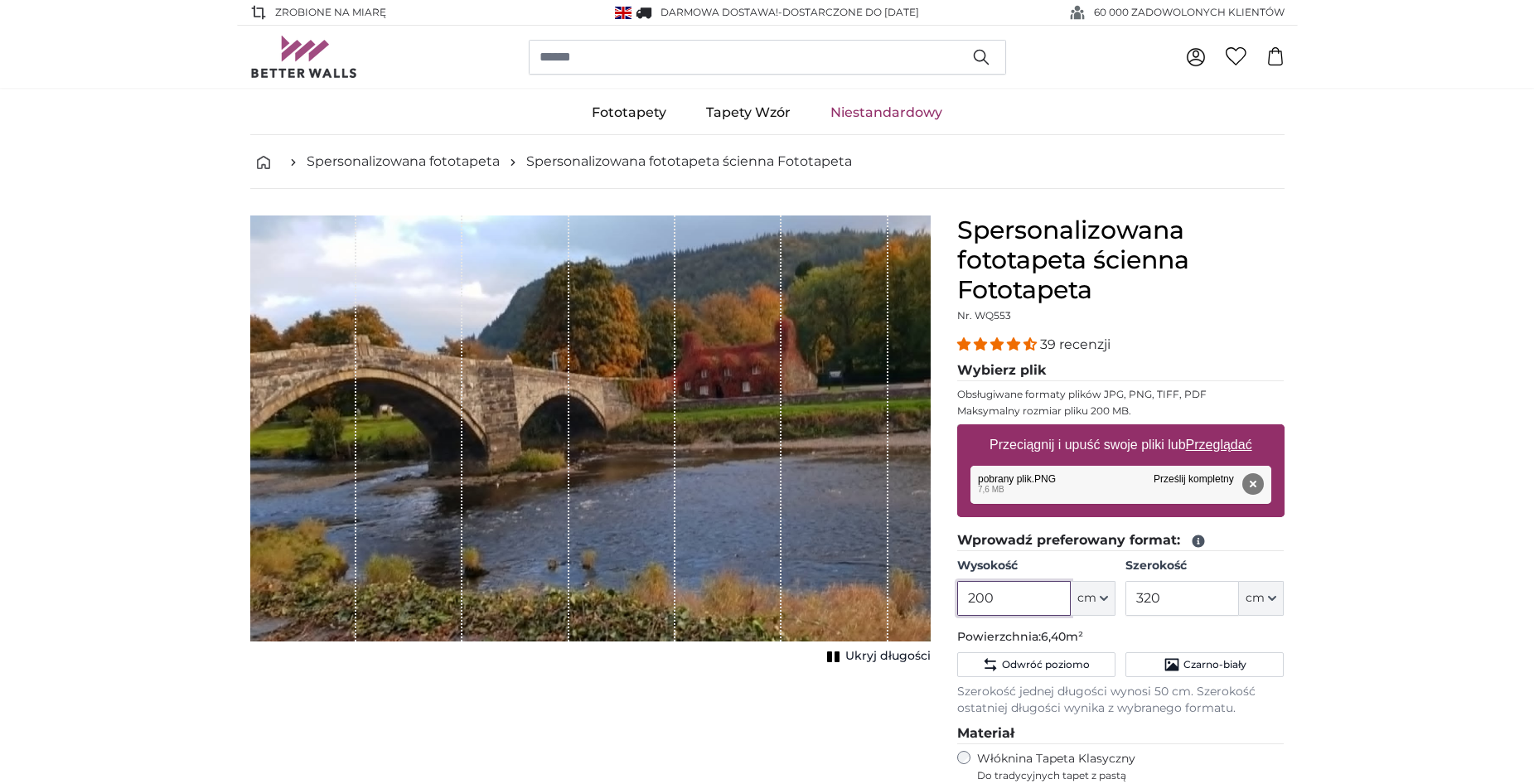
drag, startPoint x: 996, startPoint y: 595, endPoint x: 976, endPoint y: 595, distance: 20.0
click at [976, 595] on input "200" at bounding box center [1013, 597] width 113 height 35
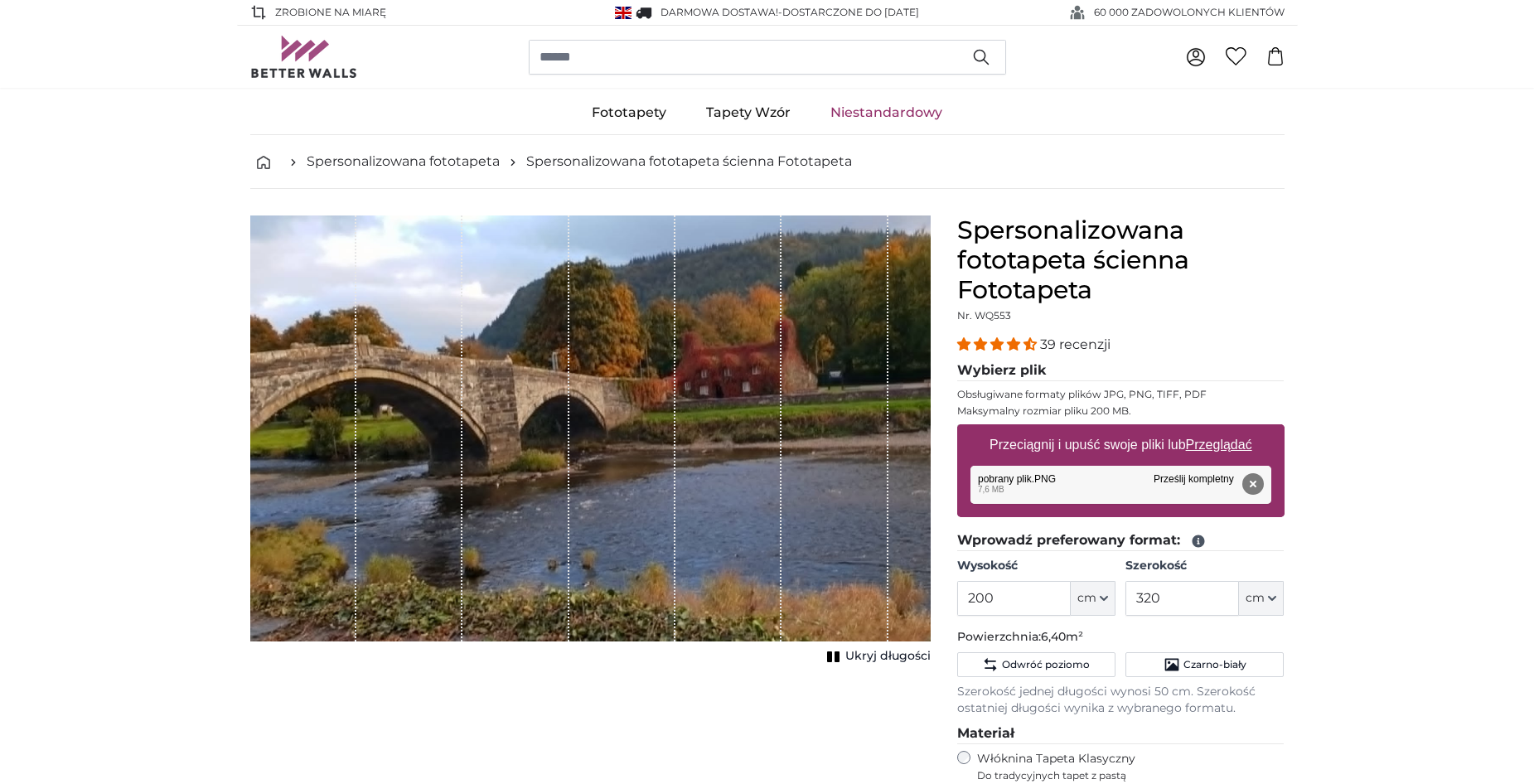
click at [1181, 599] on input "320" at bounding box center [1182, 597] width 113 height 35
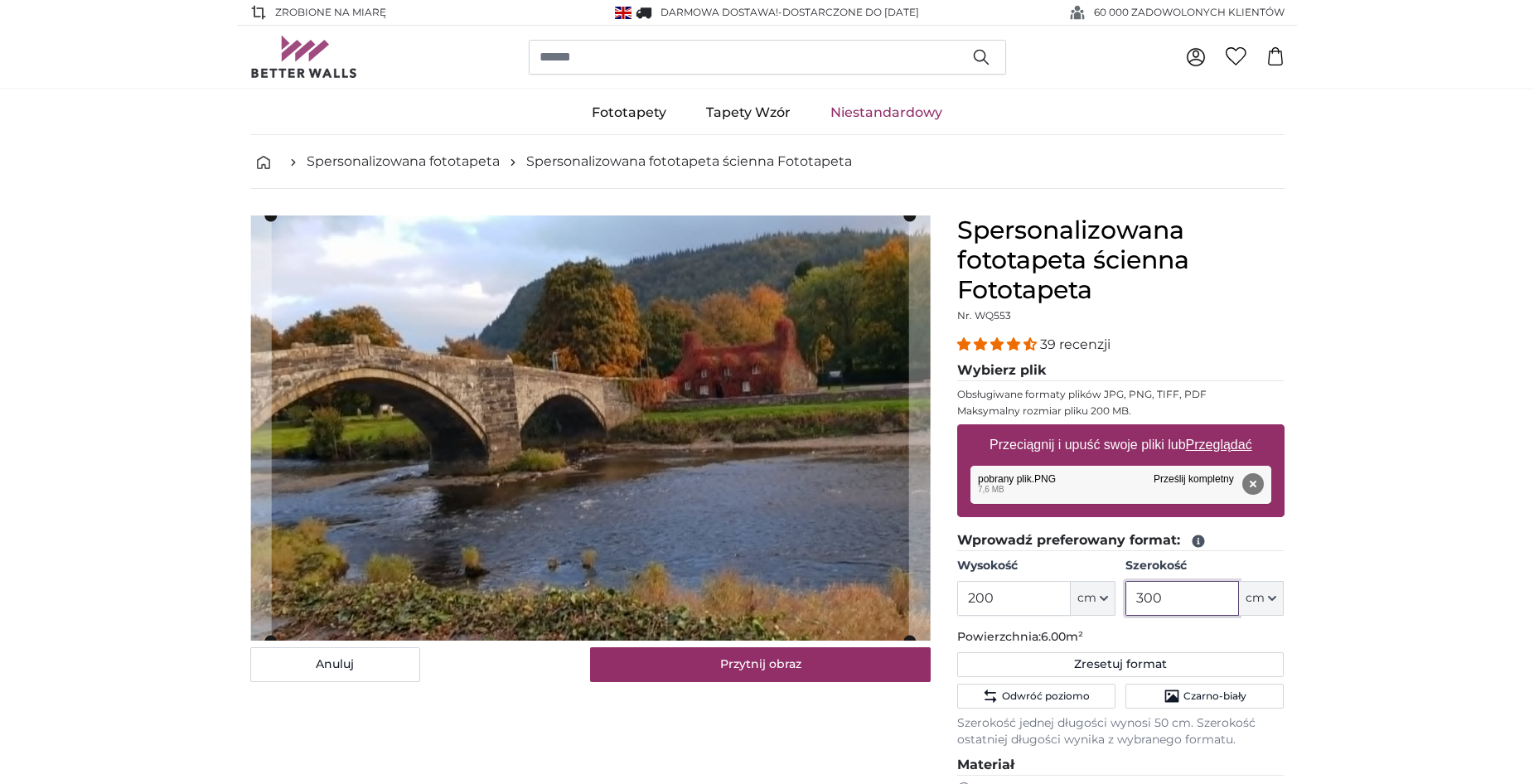
type input "300"
click at [992, 597] on input "200" at bounding box center [1013, 597] width 113 height 35
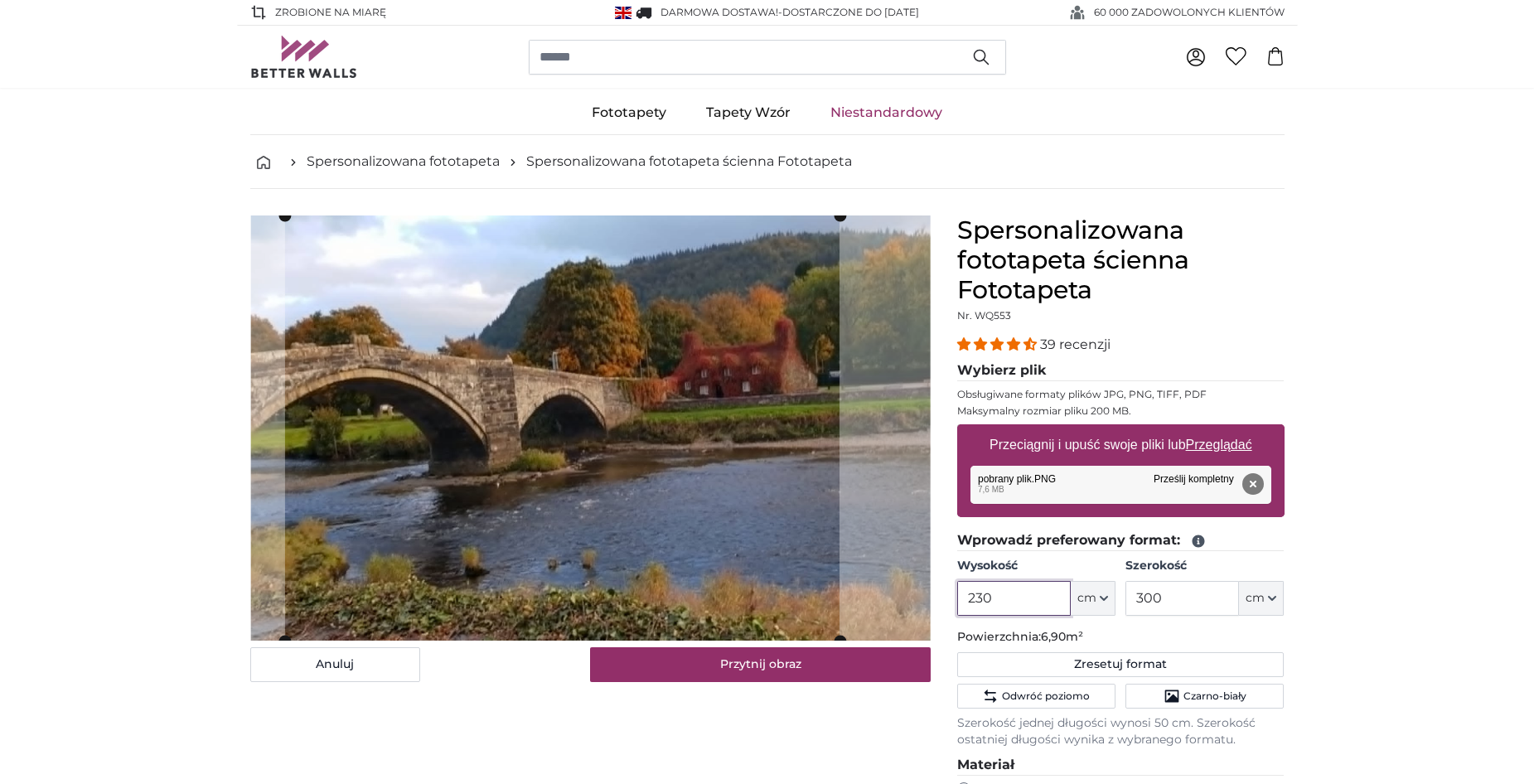
click at [568, 484] on cropper-handle at bounding box center [561, 427] width 554 height 425
type input "230"
click at [1207, 443] on u "Przeglądać" at bounding box center [1218, 444] width 66 height 14
click at [1207, 429] on input "Przeciągnij i upuść swoje pliki lub Przeglądać" at bounding box center [1121, 426] width 327 height 5
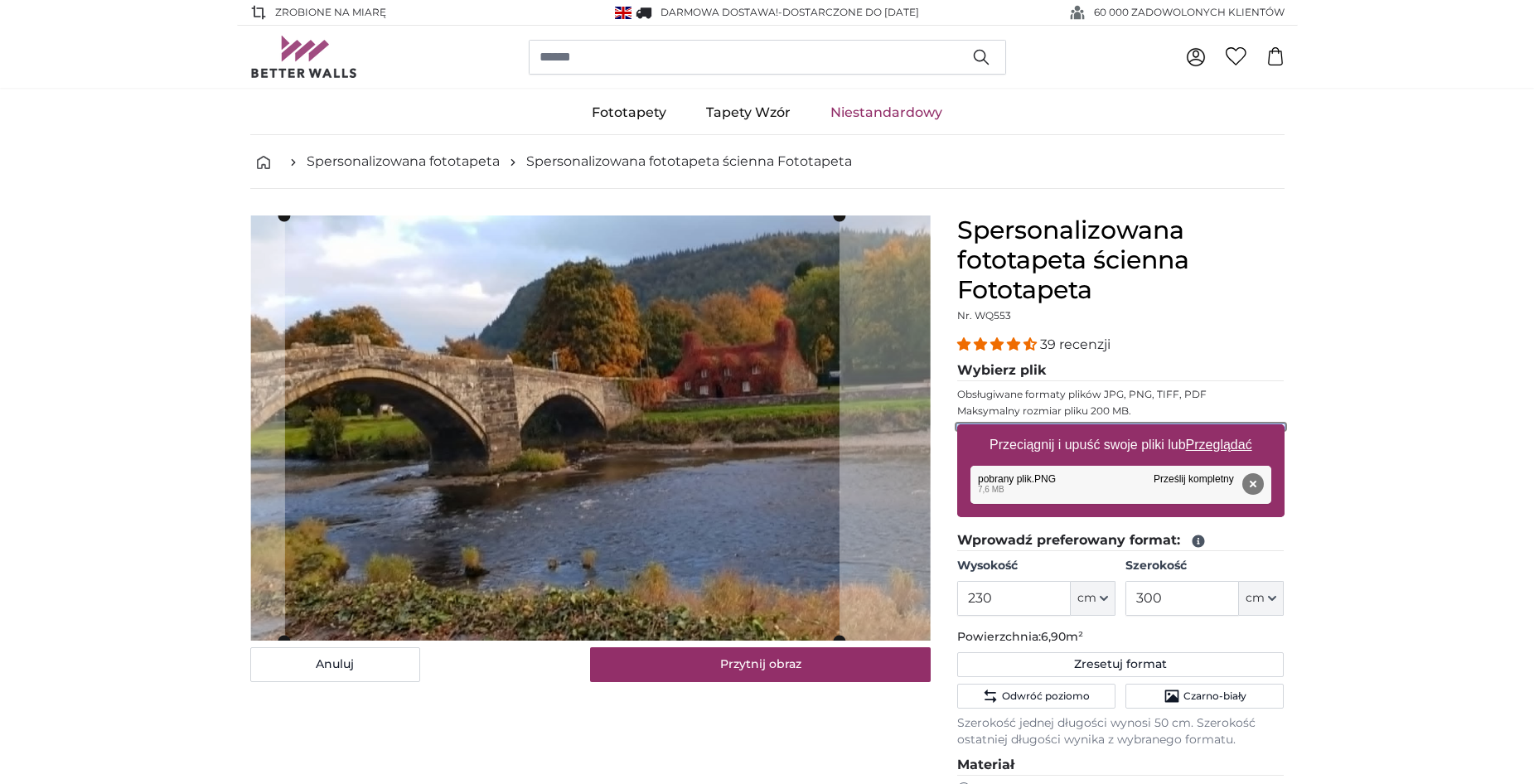
type input "**********"
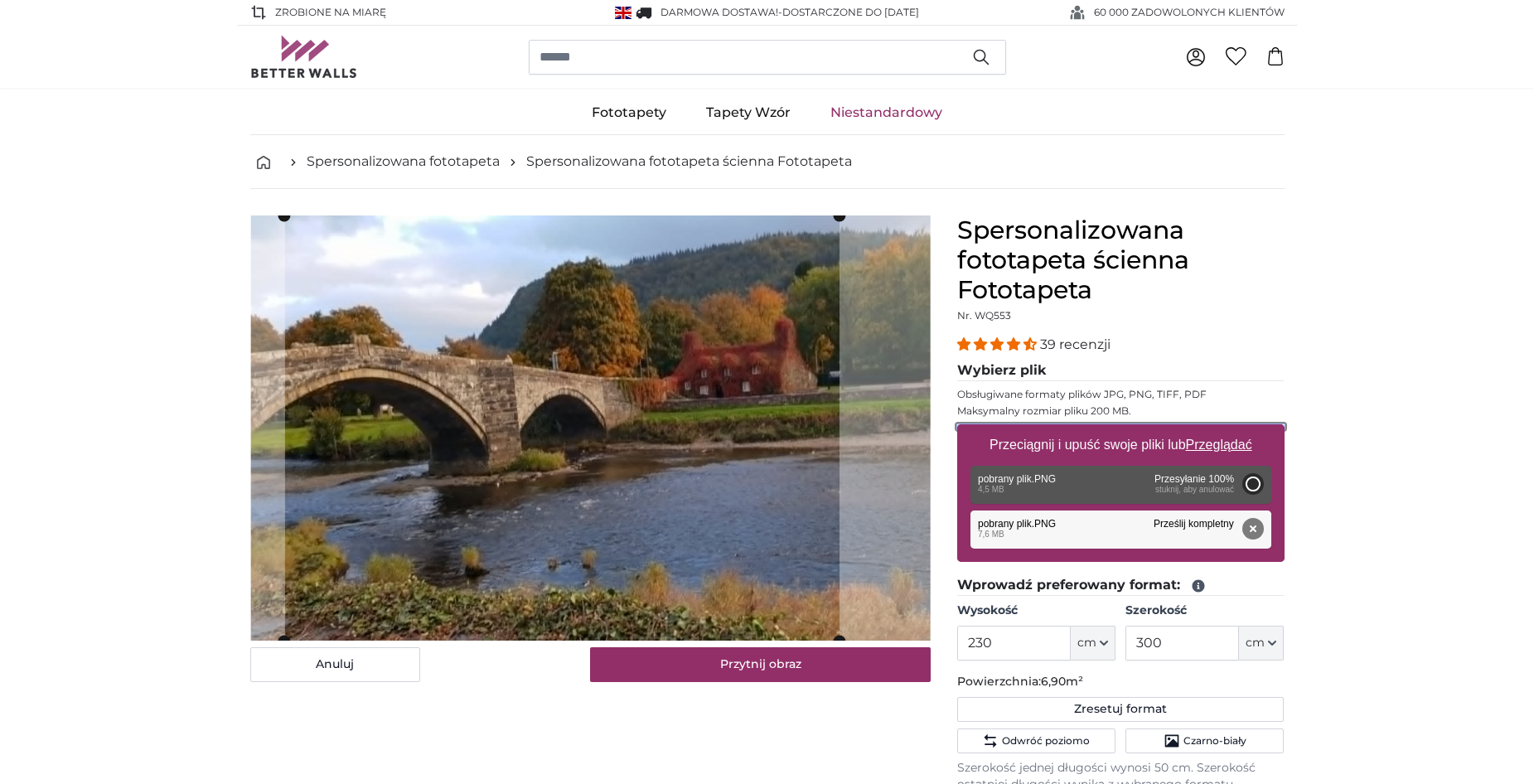
type input "195"
type input "249.6"
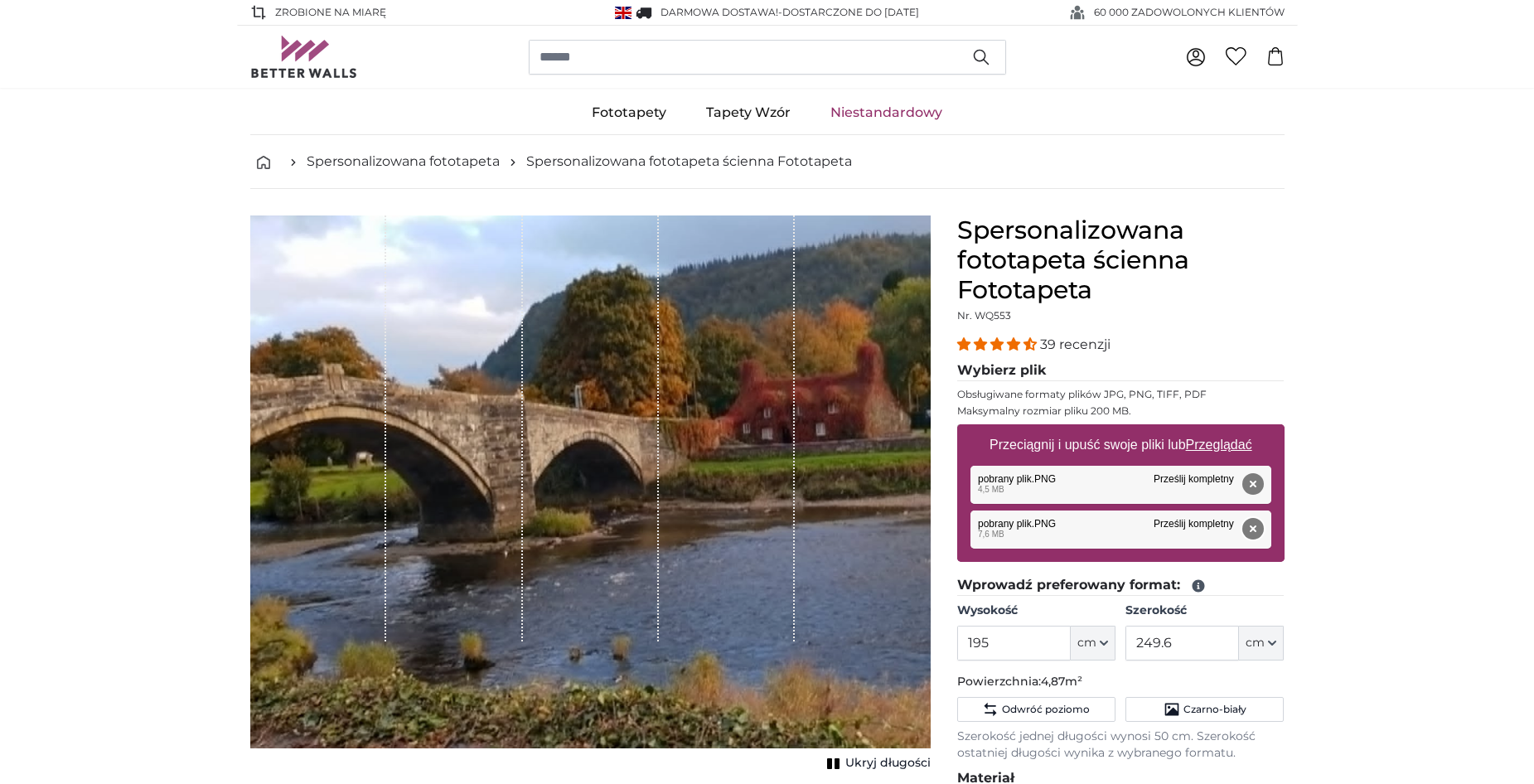
click at [1258, 530] on button "Usunąć" at bounding box center [1252, 528] width 22 height 21
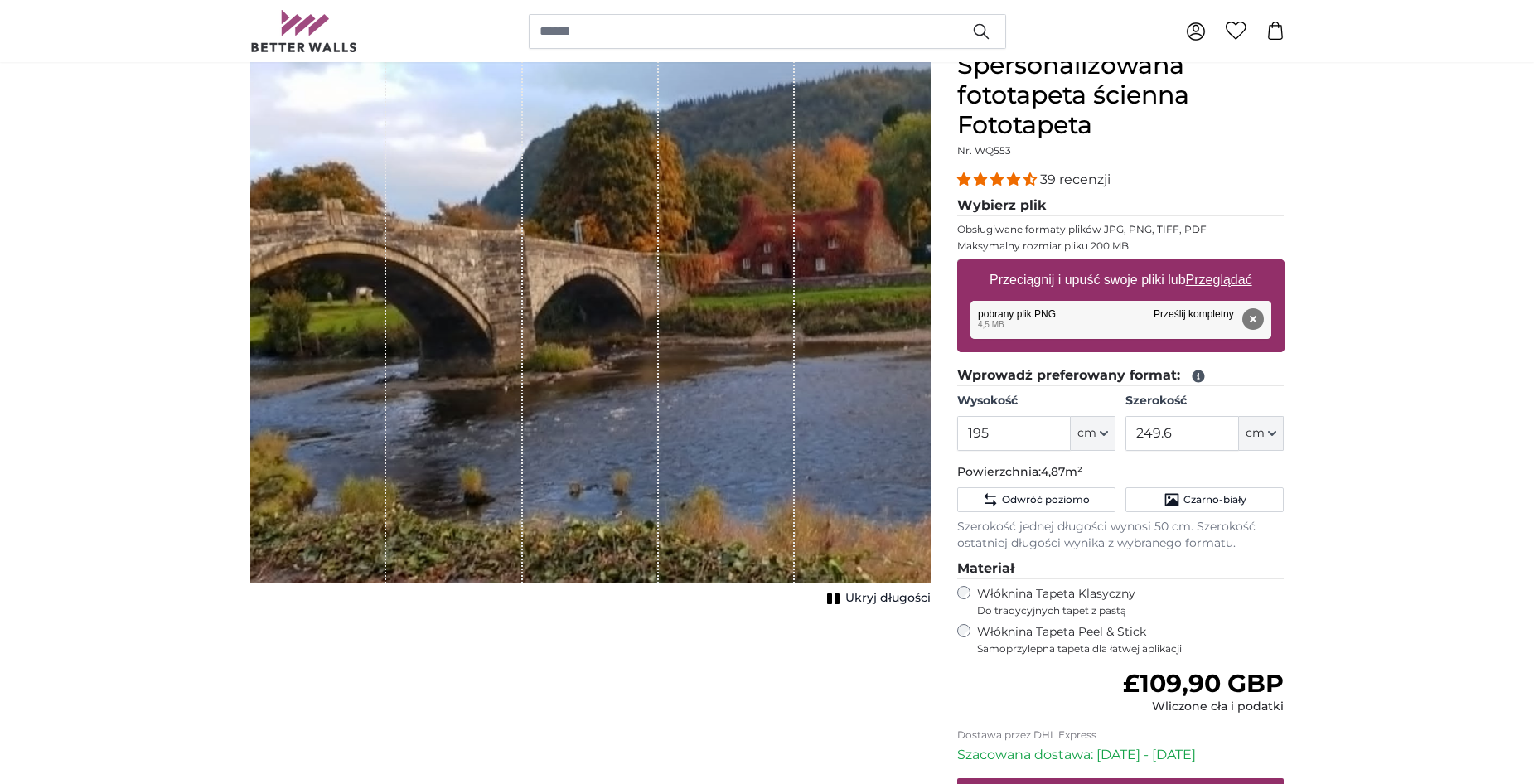
scroll to position [165, 0]
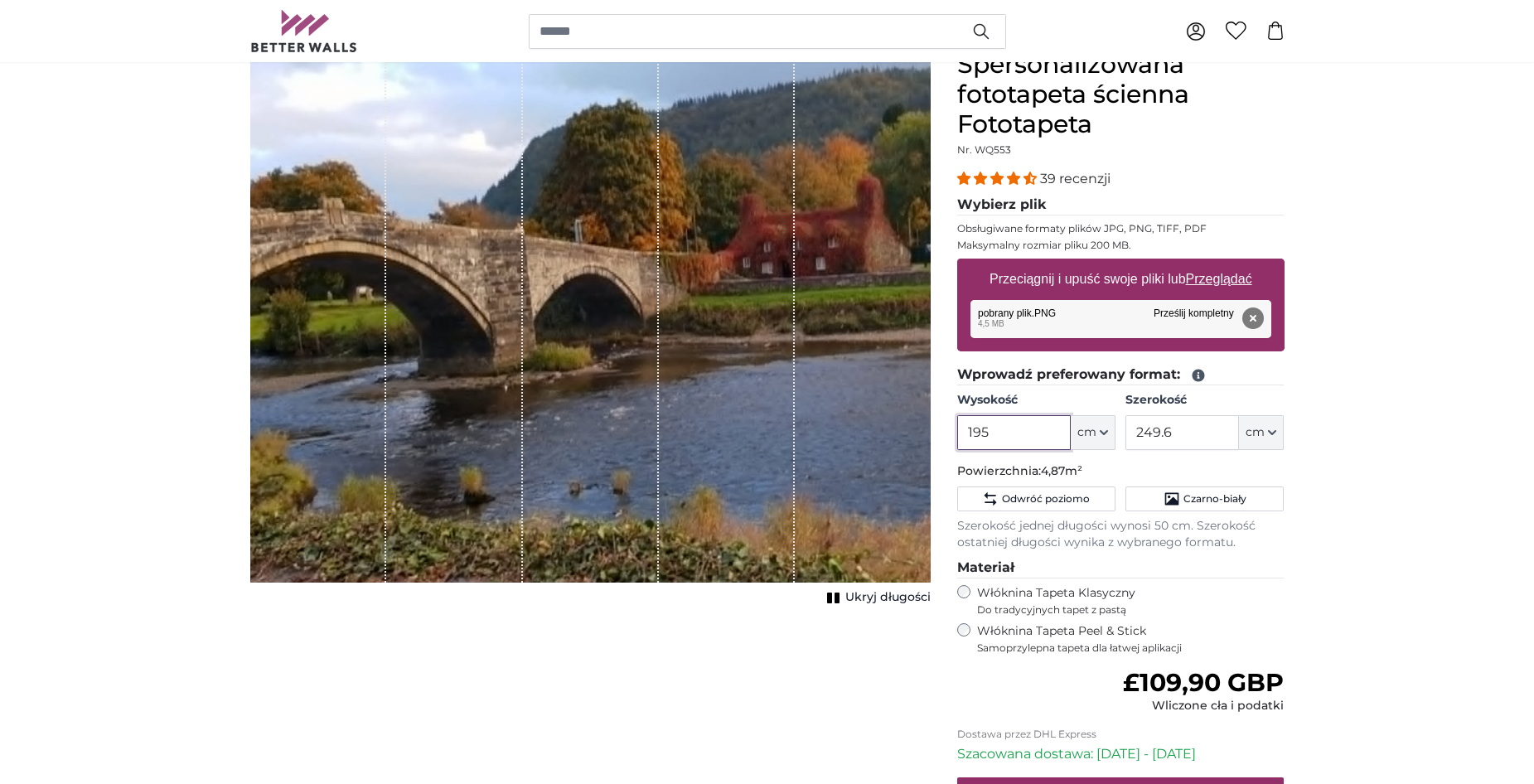
click at [1039, 434] on input "195" at bounding box center [1013, 432] width 113 height 35
drag, startPoint x: 1038, startPoint y: 434, endPoint x: 1027, endPoint y: 436, distance: 11.2
click at [1027, 436] on input "195" at bounding box center [1013, 432] width 113 height 35
click at [993, 435] on input "195" at bounding box center [1013, 432] width 113 height 35
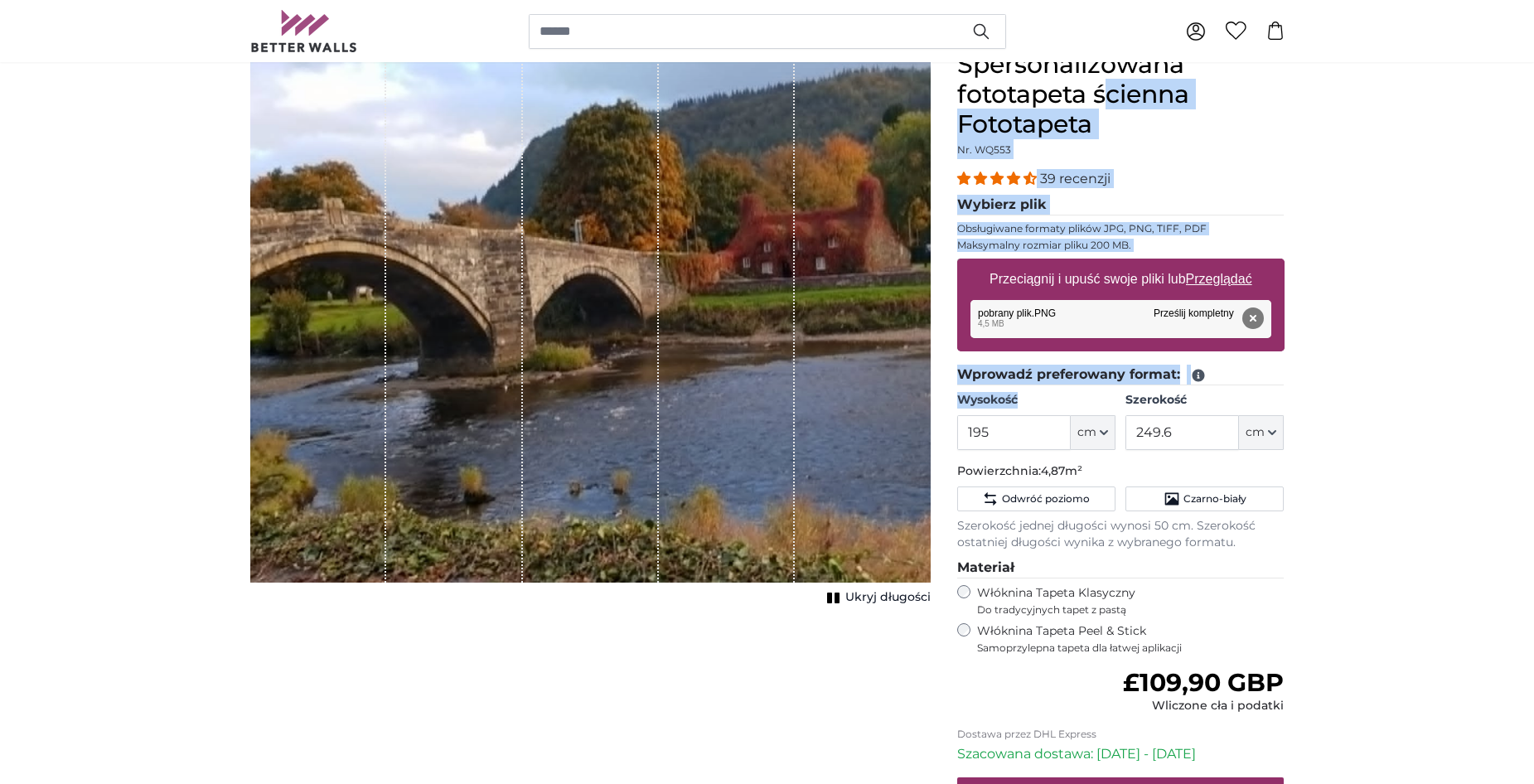
drag, startPoint x: 944, startPoint y: 428, endPoint x: 929, endPoint y: 428, distance: 15.0
click at [929, 428] on product-detail "Anuluj Przytnij obraz Ukryj długości Spersonalizowana fototapeta ścienna Fotota…" at bounding box center [767, 481] width 1061 height 916
click at [913, 428] on div "1 of 1" at bounding box center [591, 316] width 681 height 533
click at [982, 430] on input "195" at bounding box center [1013, 432] width 113 height 35
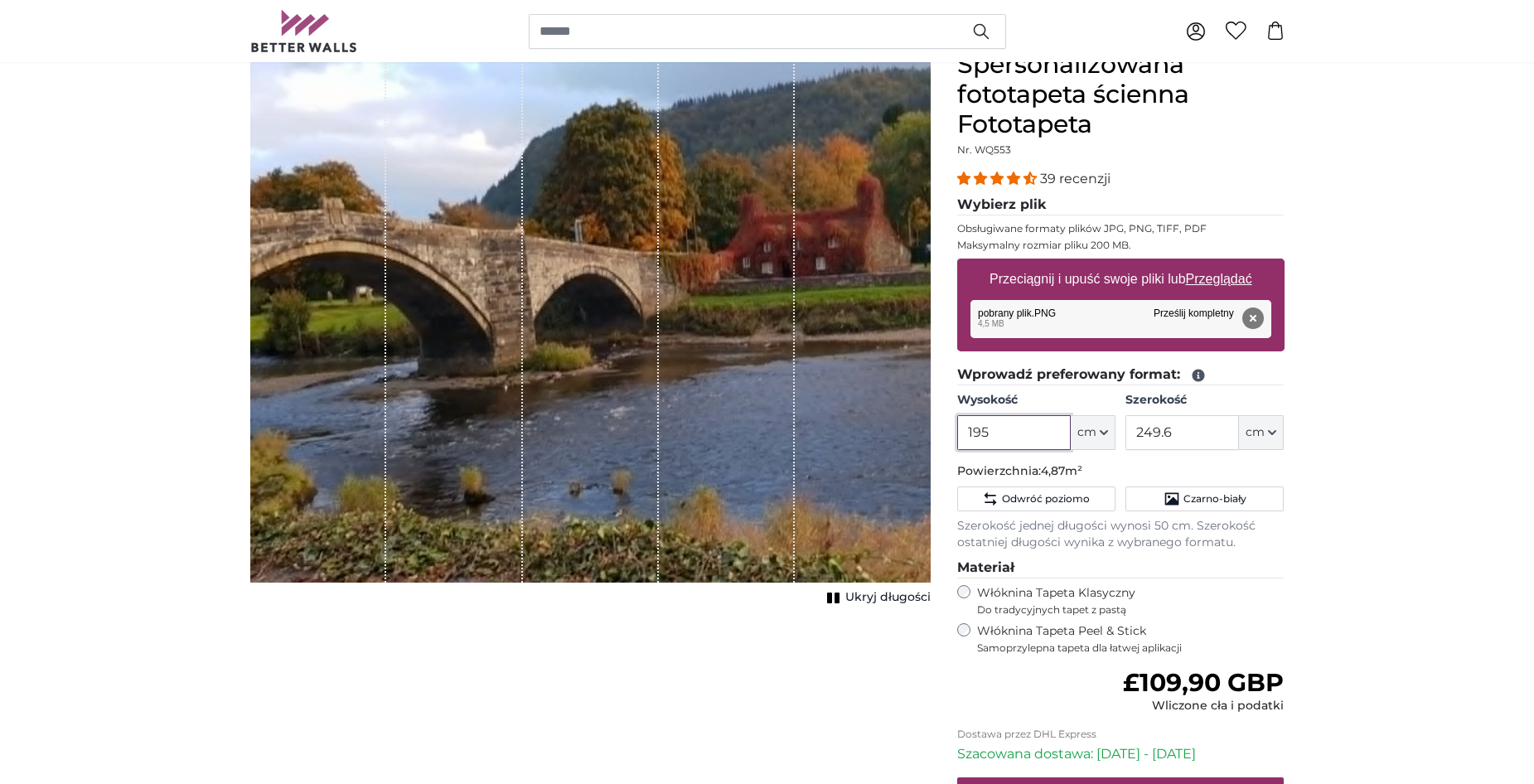
click at [982, 430] on input "195" at bounding box center [1013, 432] width 113 height 35
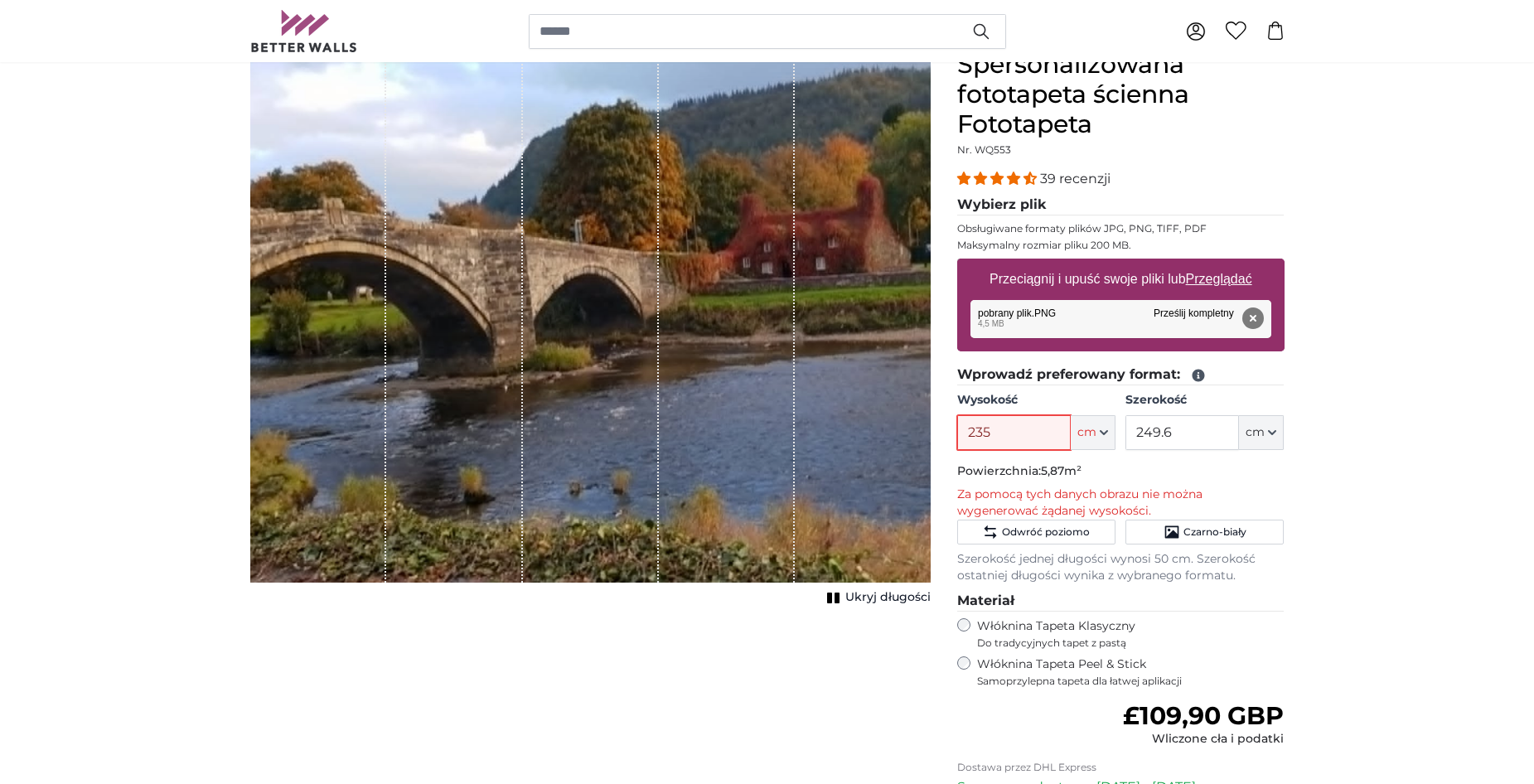
type input "235"
click at [1188, 428] on input "249.6" at bounding box center [1182, 432] width 113 height 35
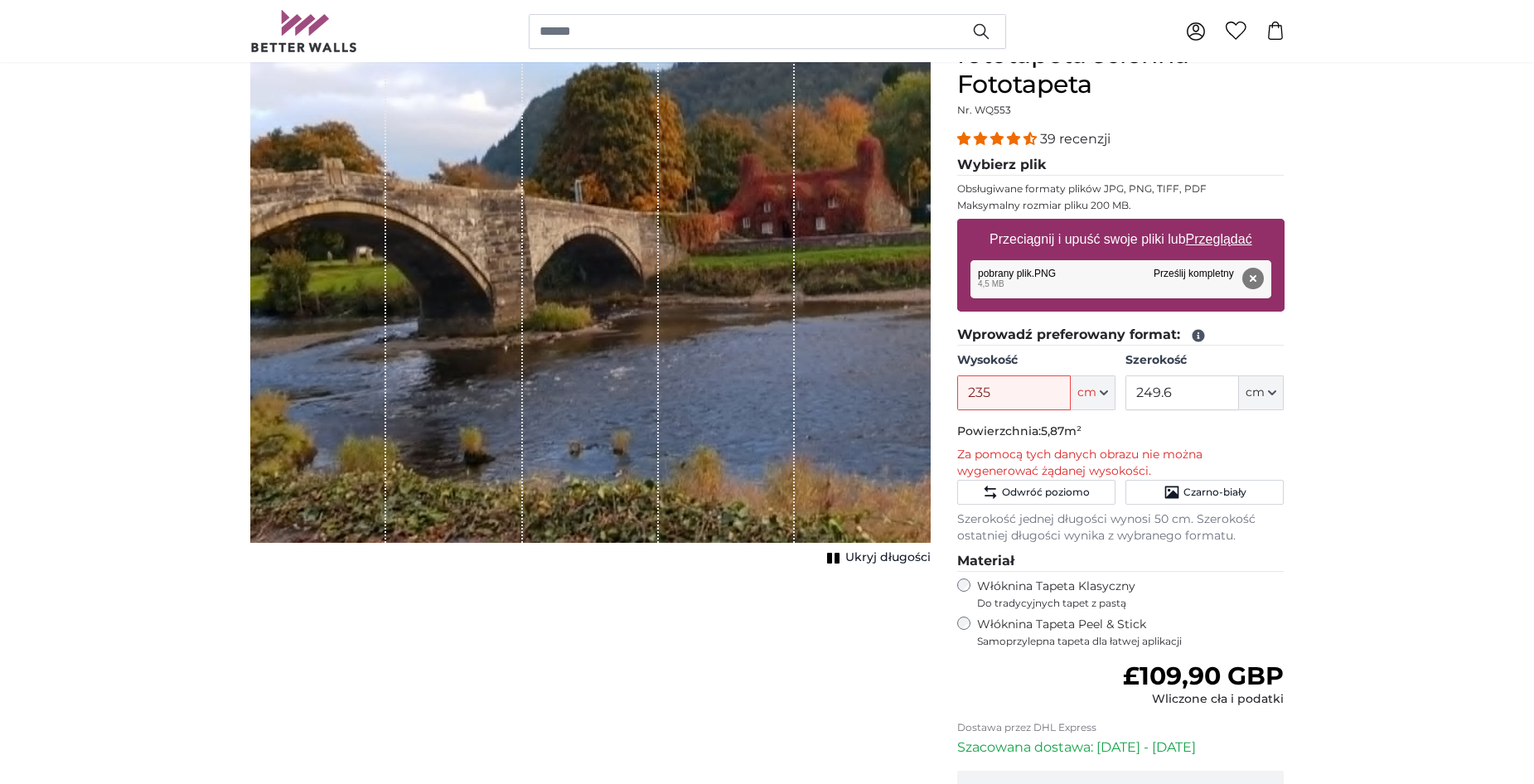
scroll to position [165, 0]
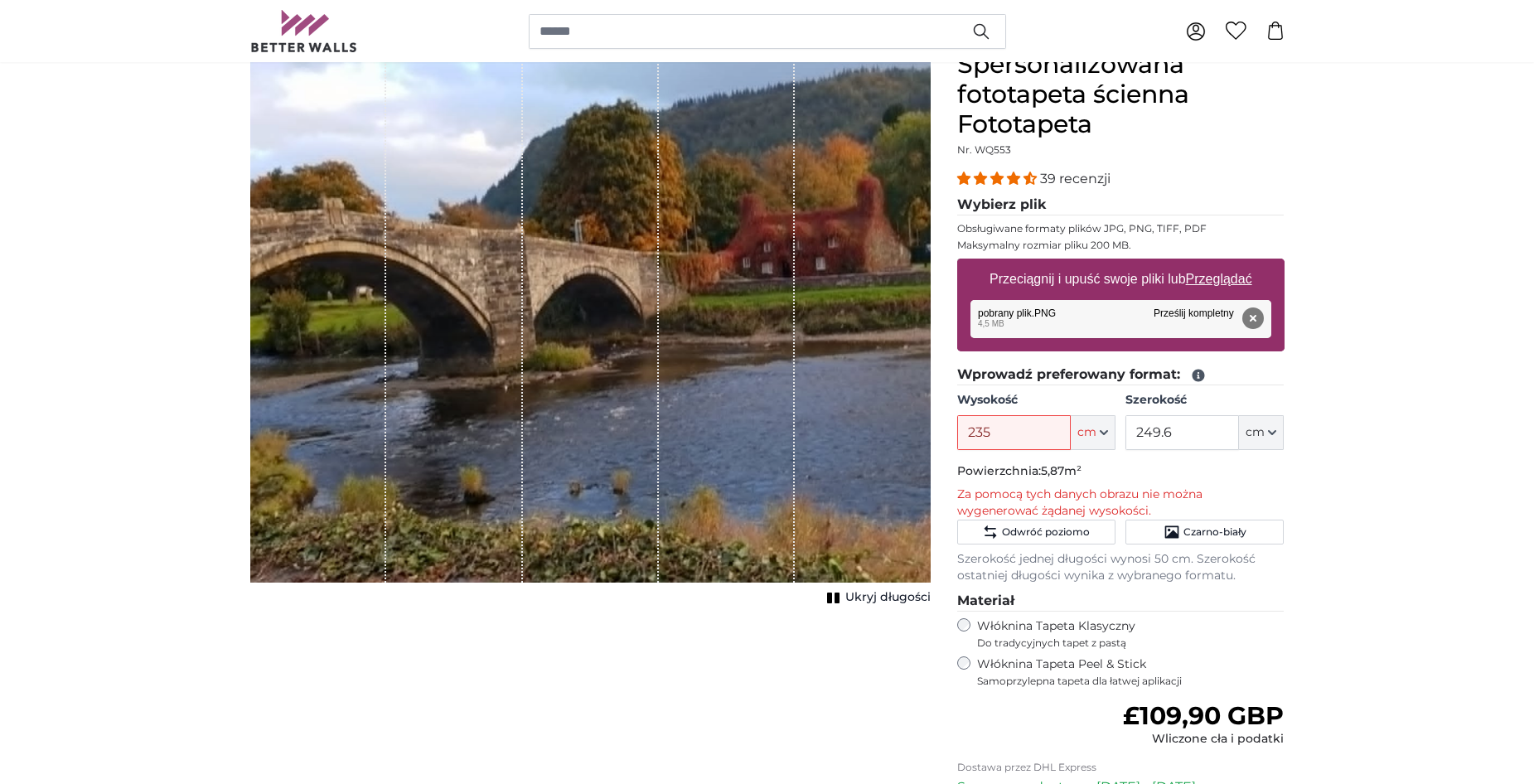
click at [1159, 441] on input "249.6" at bounding box center [1182, 432] width 113 height 35
type input "300"
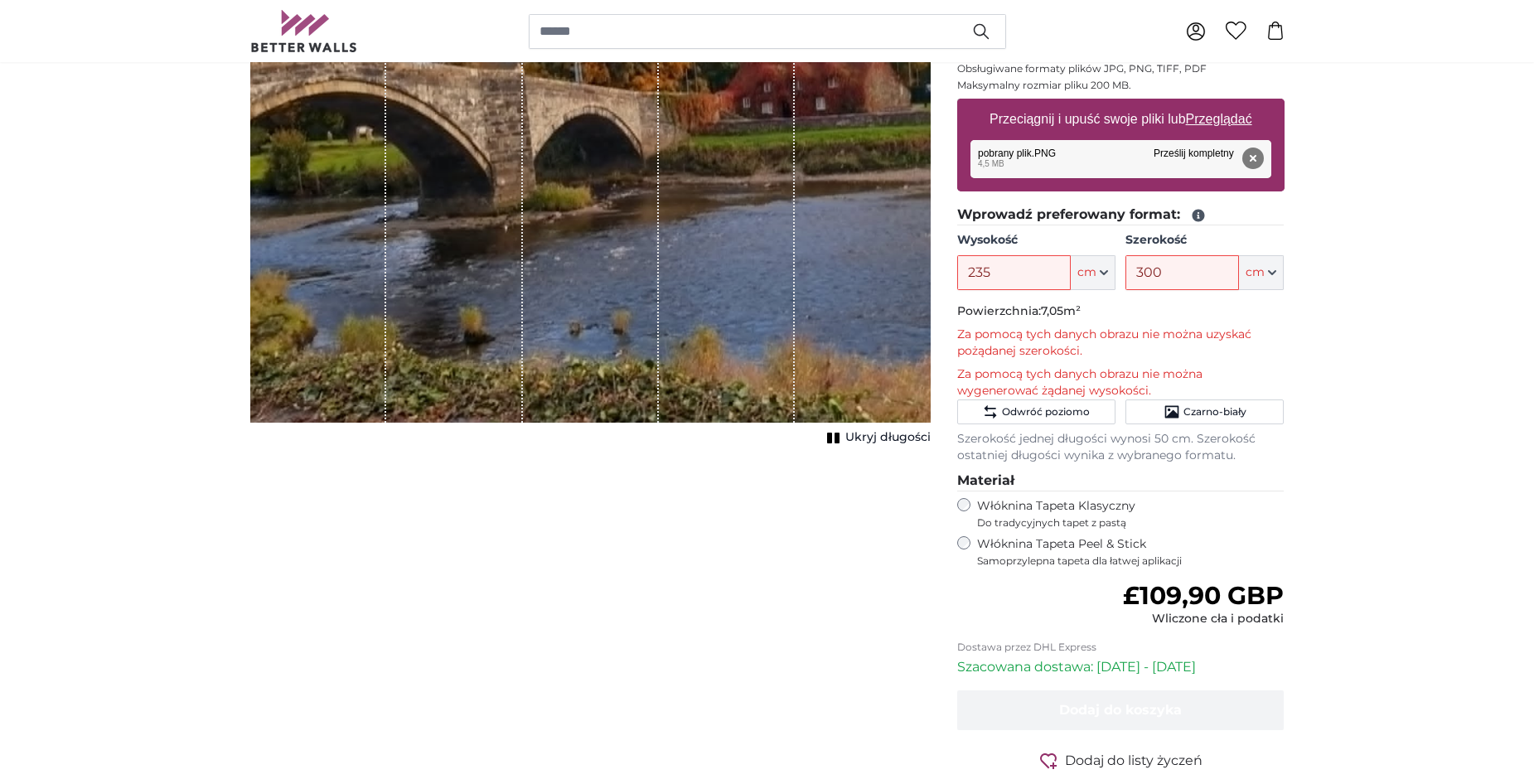
scroll to position [0, 0]
